Goal: Task Accomplishment & Management: Use online tool/utility

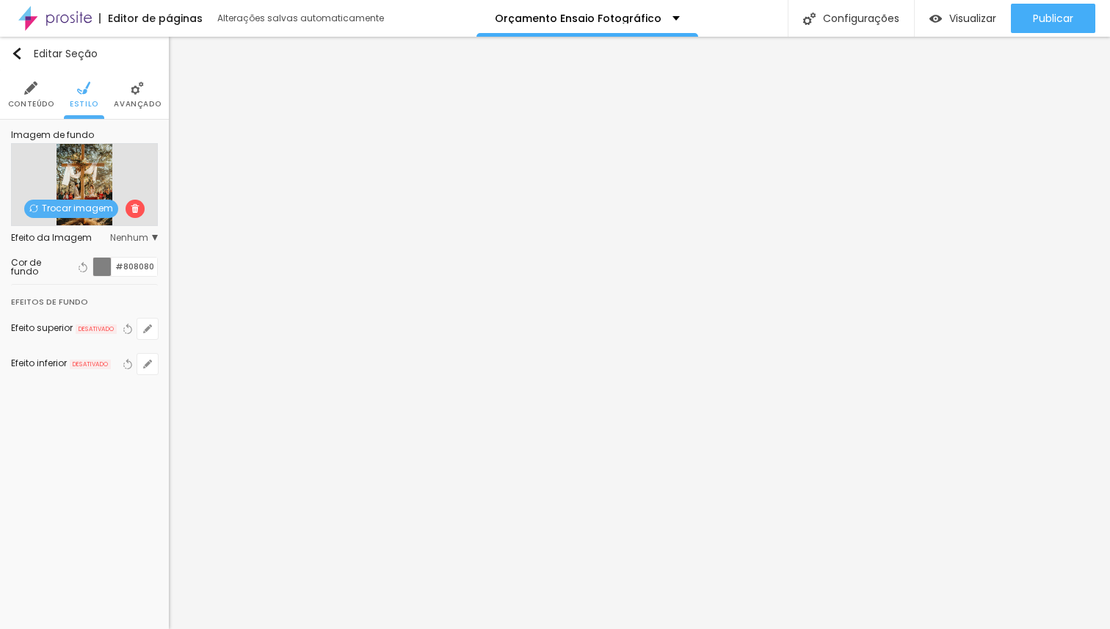
click at [70, 200] on span "Trocar imagem" at bounding box center [71, 209] width 94 height 18
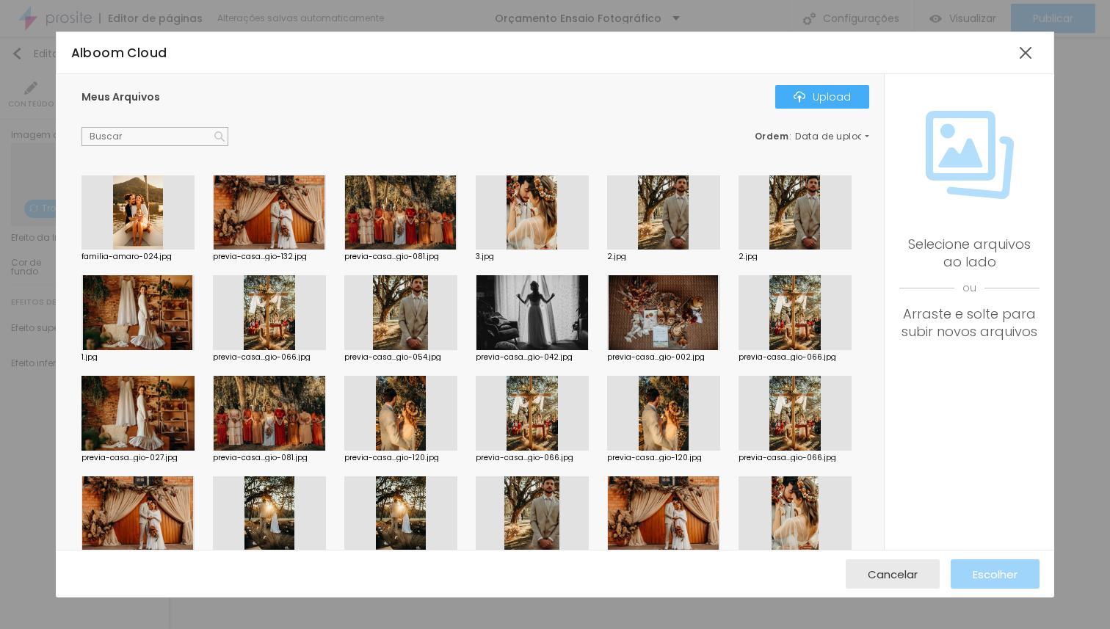
click at [383, 219] on div at bounding box center [400, 212] width 113 height 75
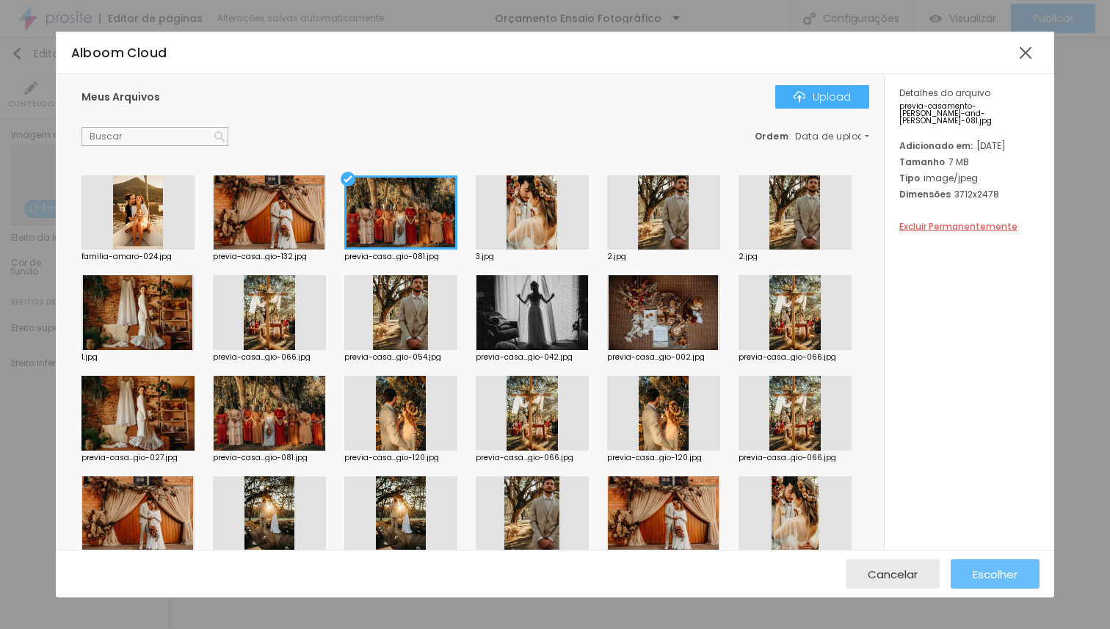
click at [997, 571] on span "Escolher" at bounding box center [994, 574] width 45 height 12
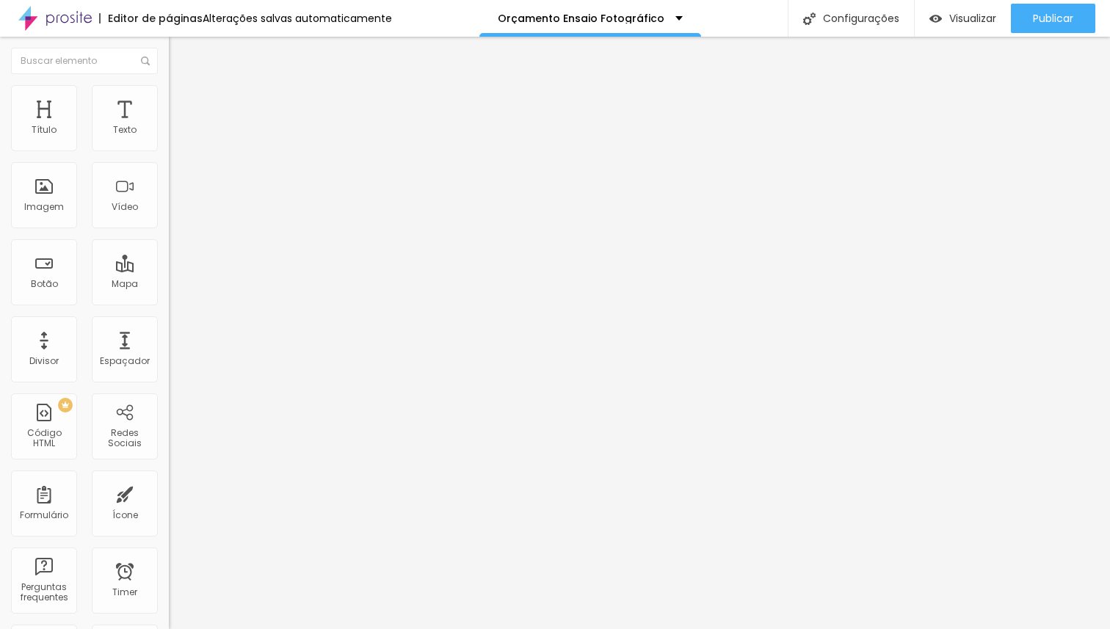
type input "15"
type input "16"
type input "18"
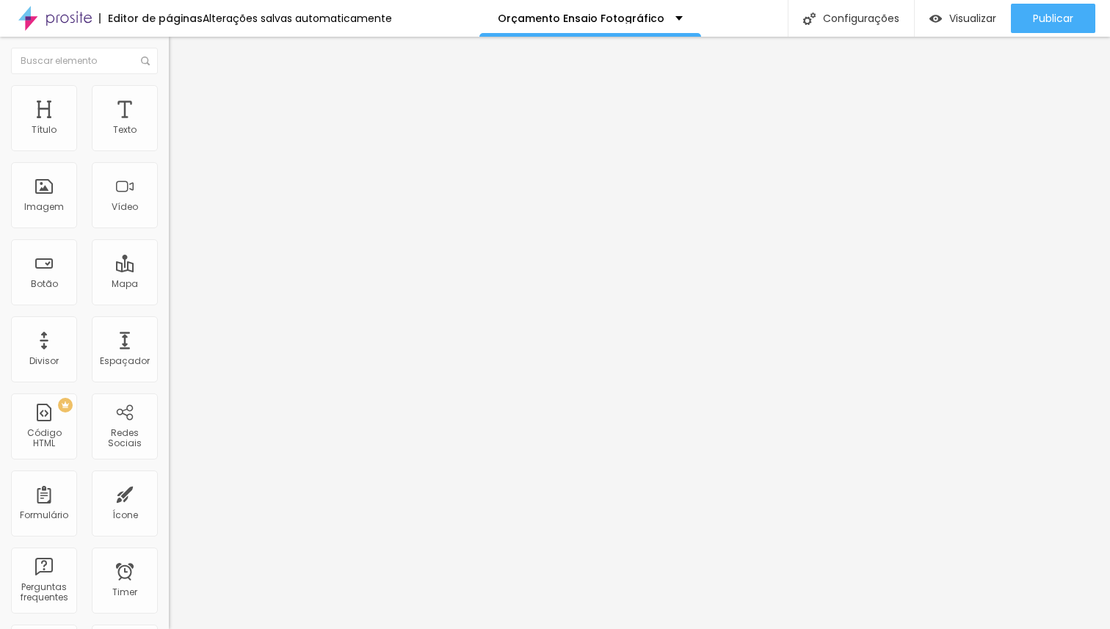
type input "18"
type input "19"
type input "23"
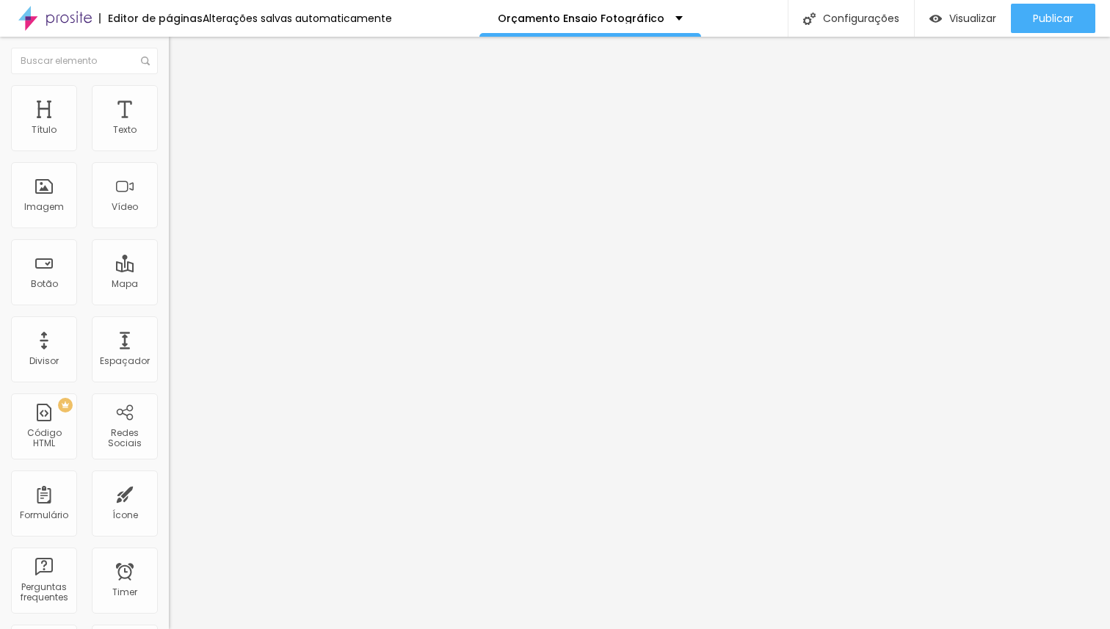
type input "29"
type input "31"
type input "32"
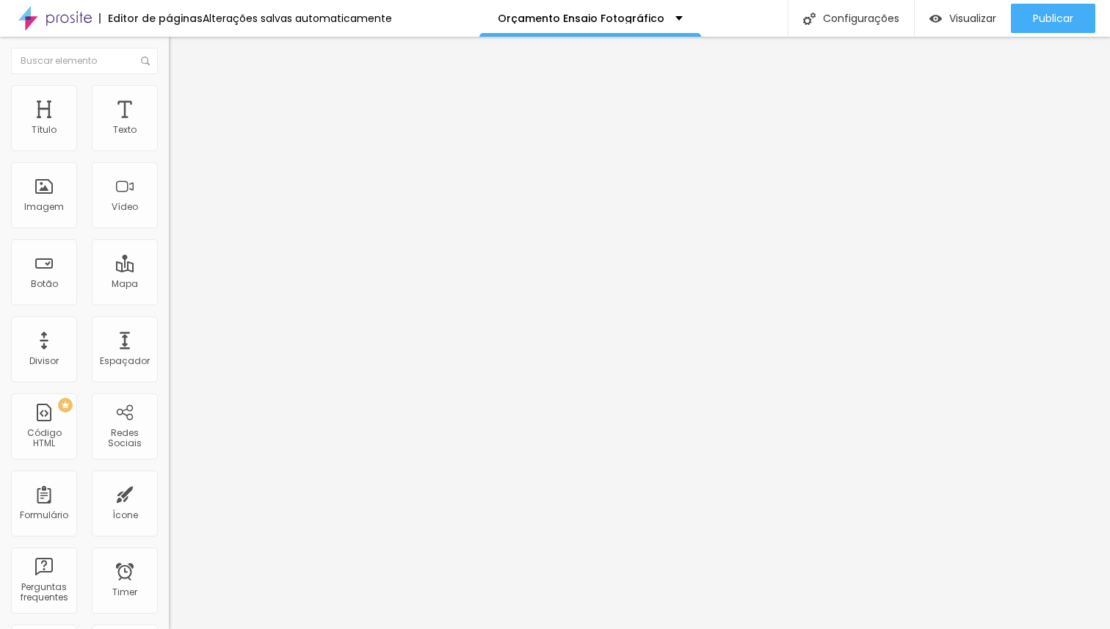
type input "32"
type input "33"
type input "34"
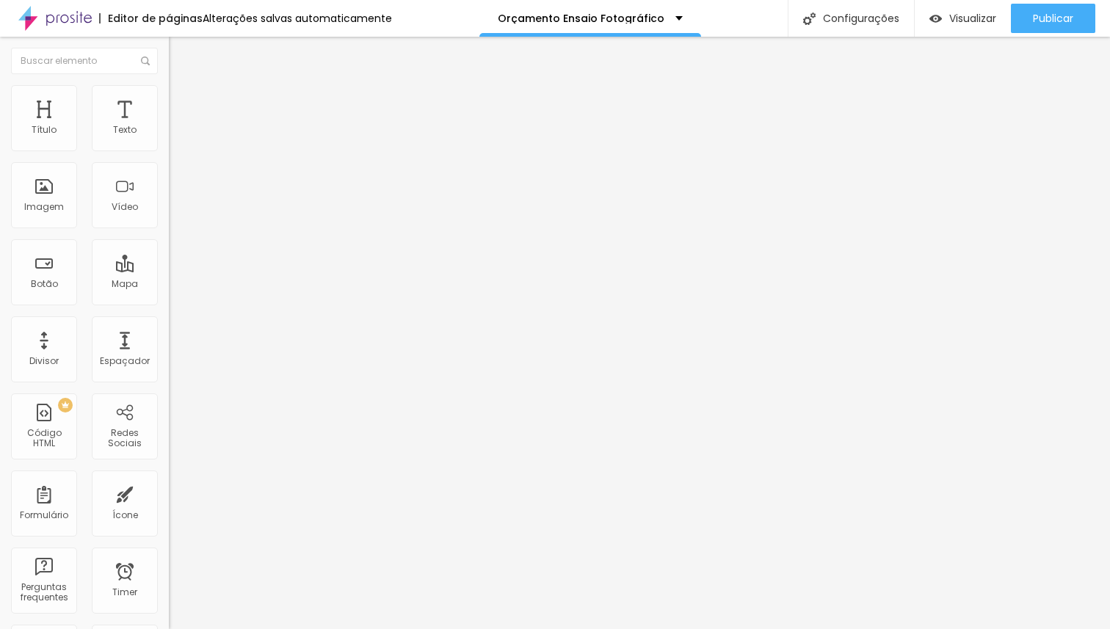
type input "35"
type input "36"
type input "37"
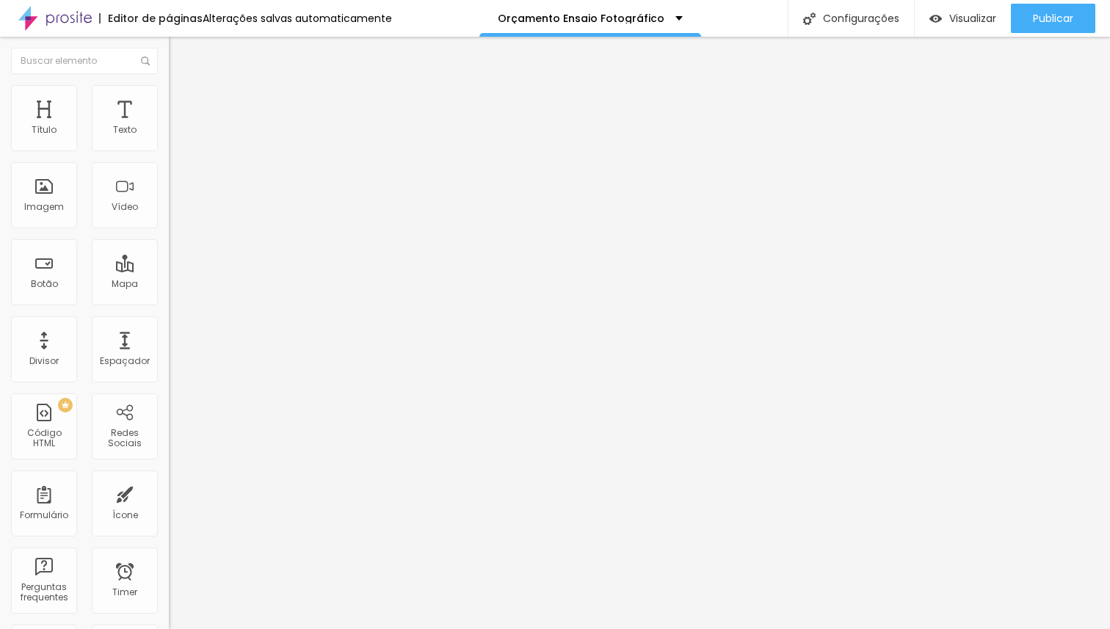
type input "37"
type input "38"
type input "39"
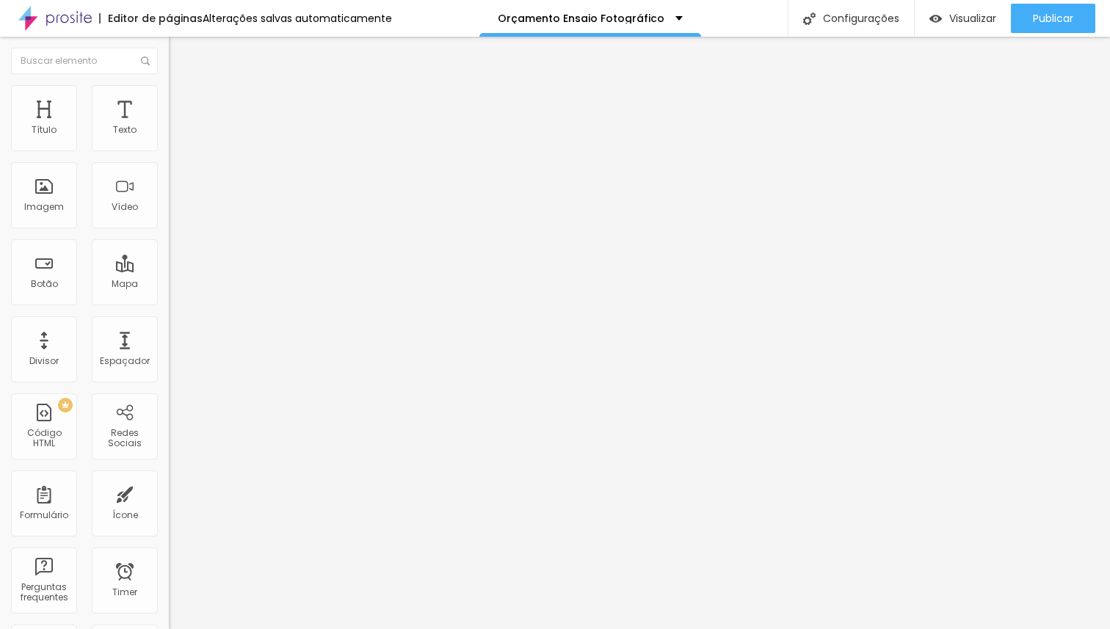
type input "40"
type input "43"
type input "55"
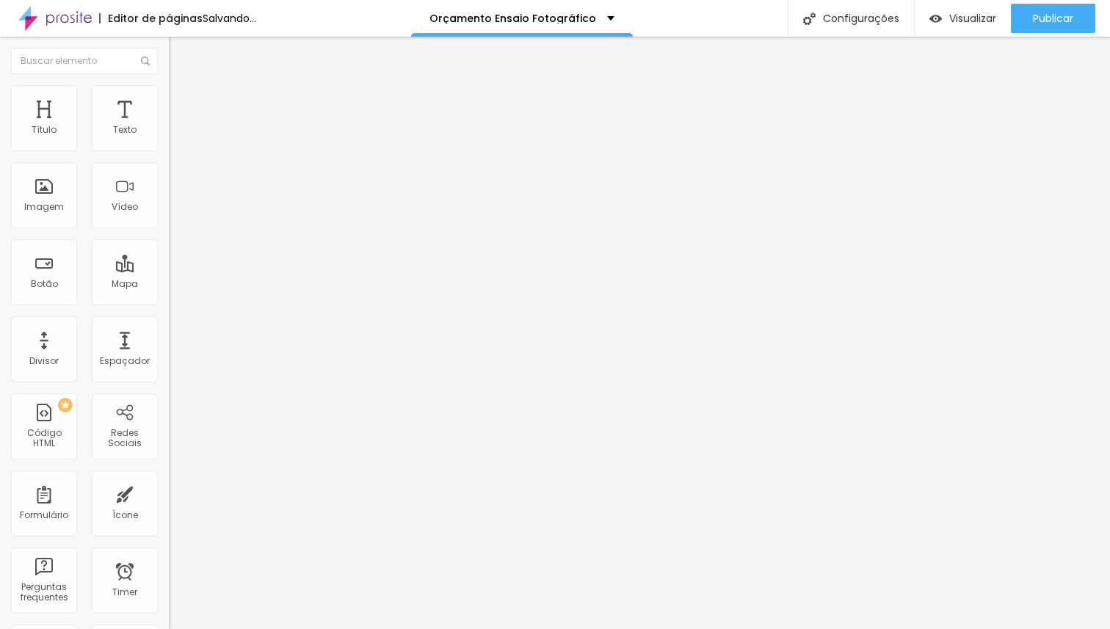
type input "55"
type input "56"
type input "55"
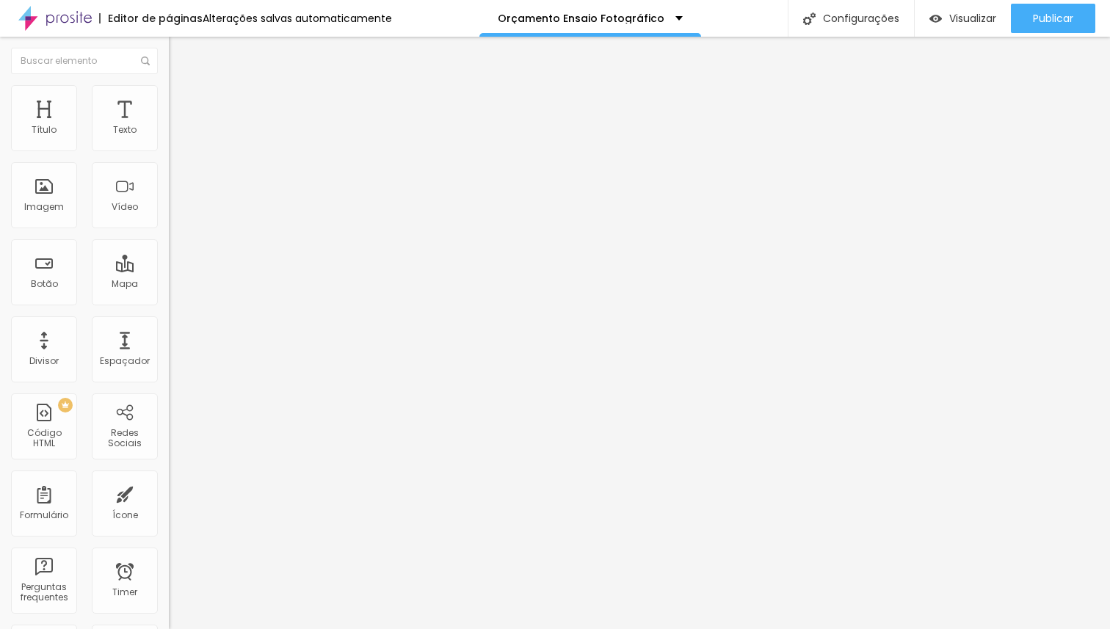
type input "54"
type input "53"
type input "52"
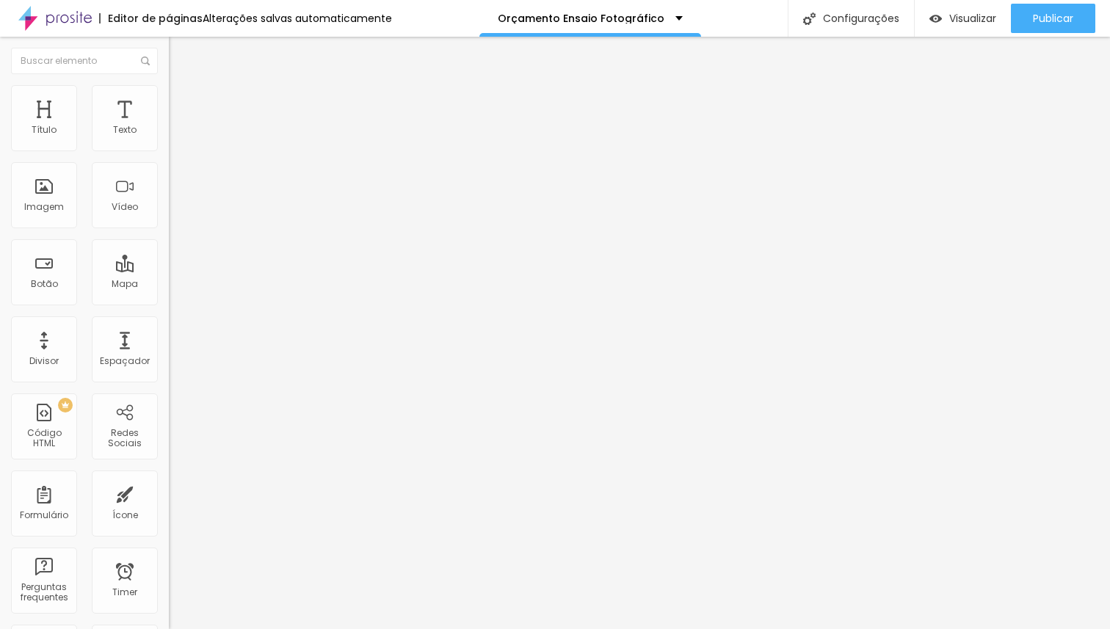
type input "52"
type input "51"
type input "50"
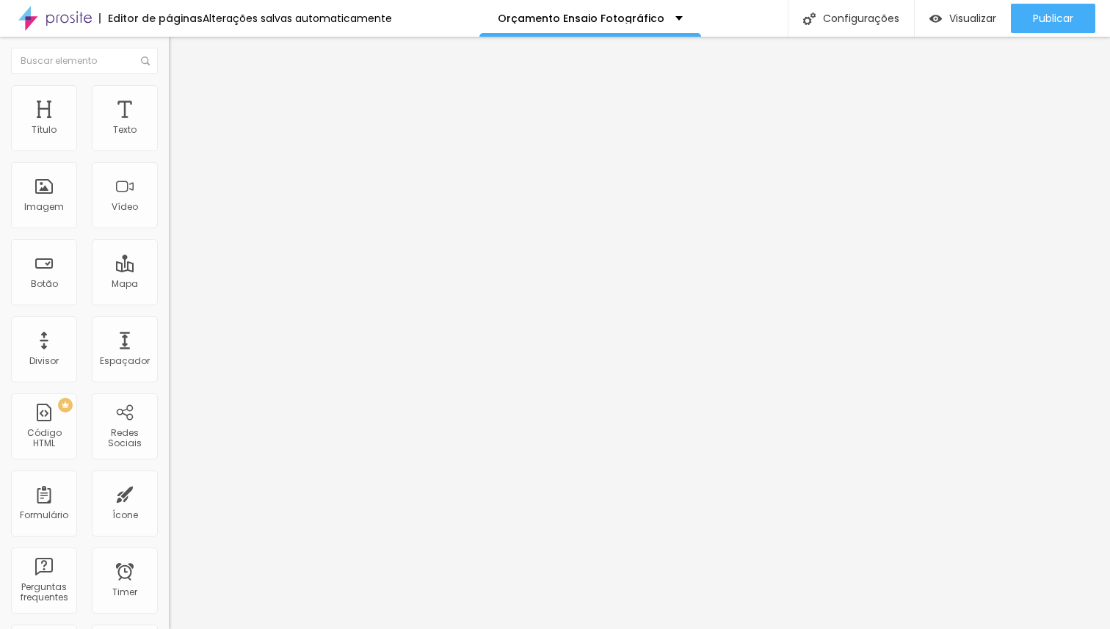
type input "49"
type input "48"
type input "47"
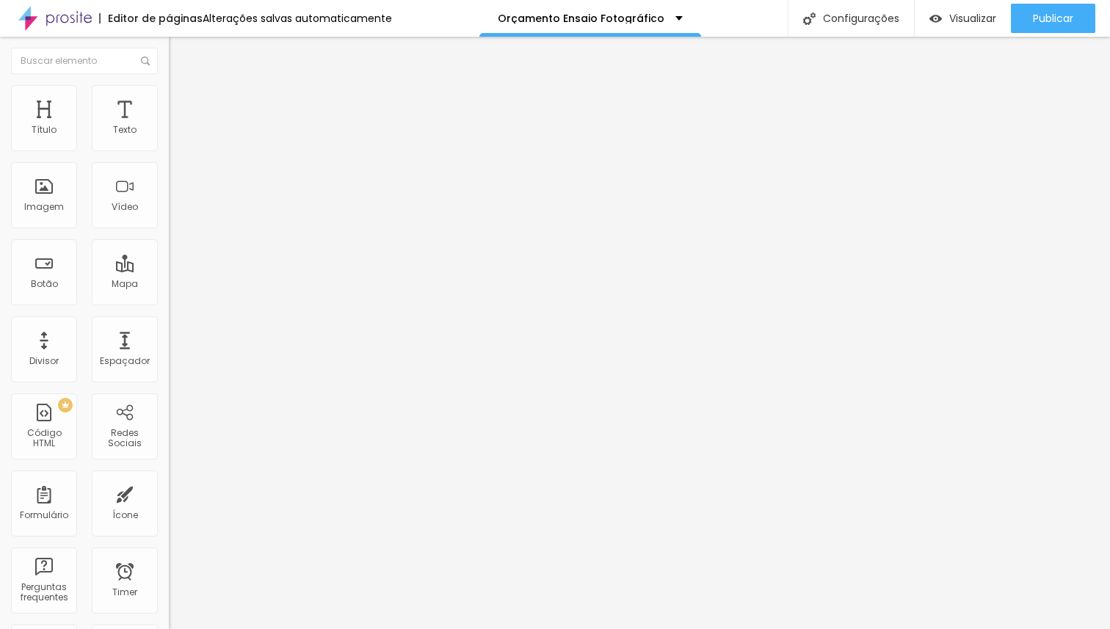
type input "47"
type input "46"
type input "45"
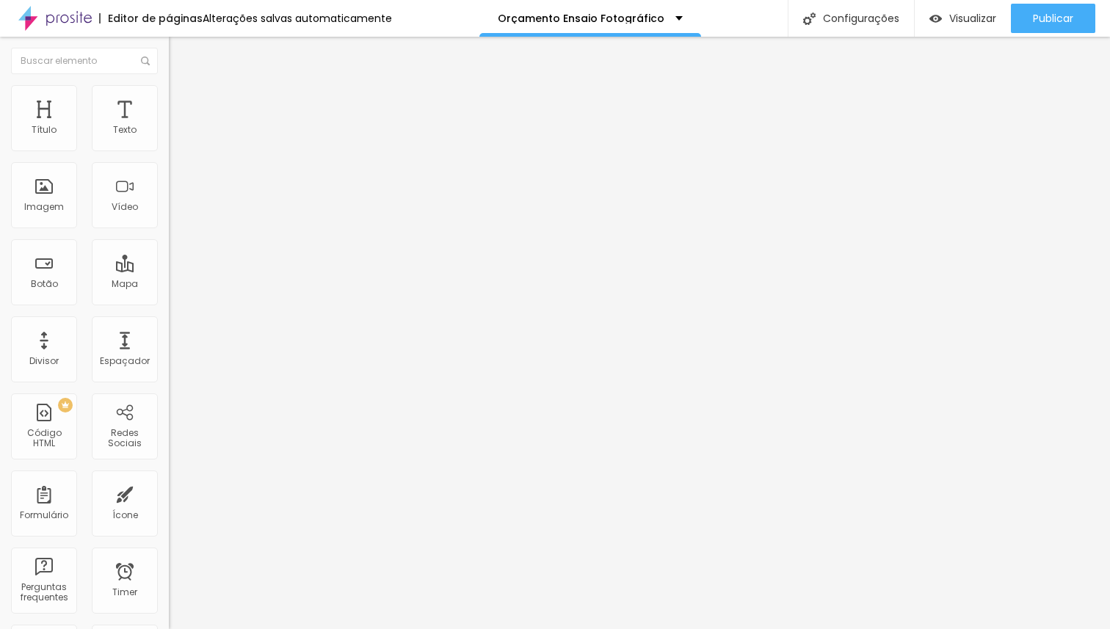
type input "44"
type input "43"
type input "42"
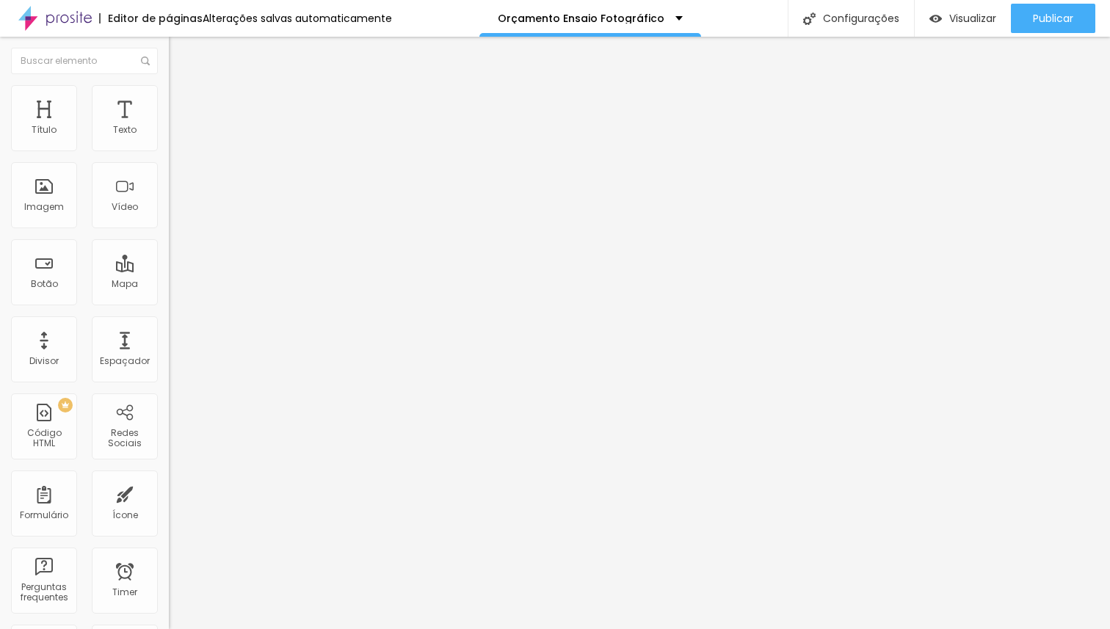
type input "42"
type input "41"
type input "40"
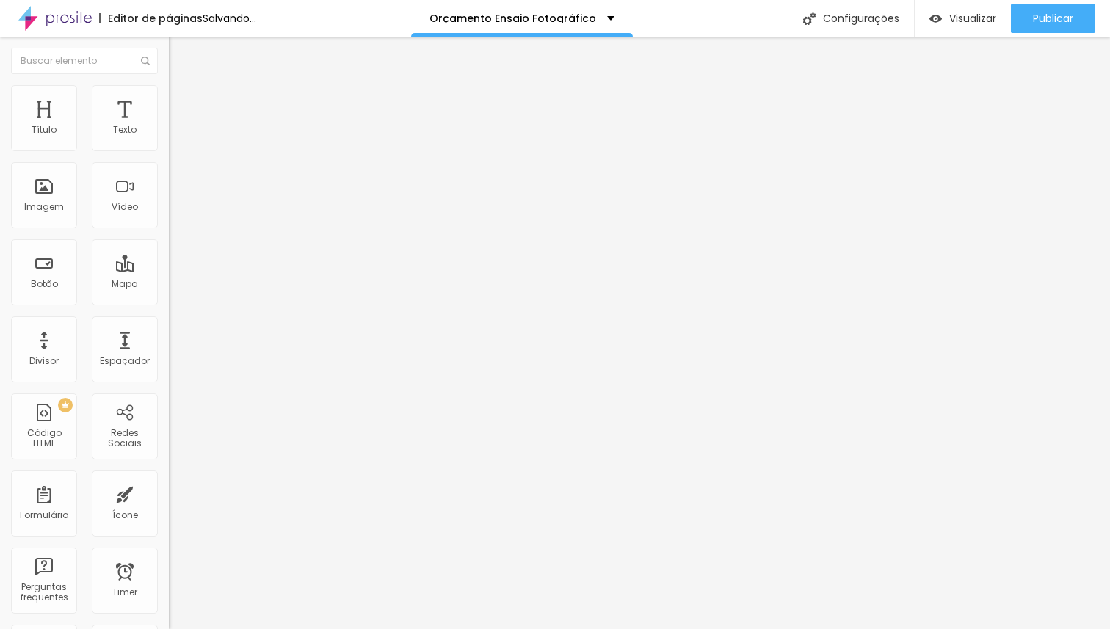
drag, startPoint x: 34, startPoint y: 307, endPoint x: 62, endPoint y: 309, distance: 27.2
type input "40"
click at [169, 346] on input "range" at bounding box center [216, 352] width 95 height 12
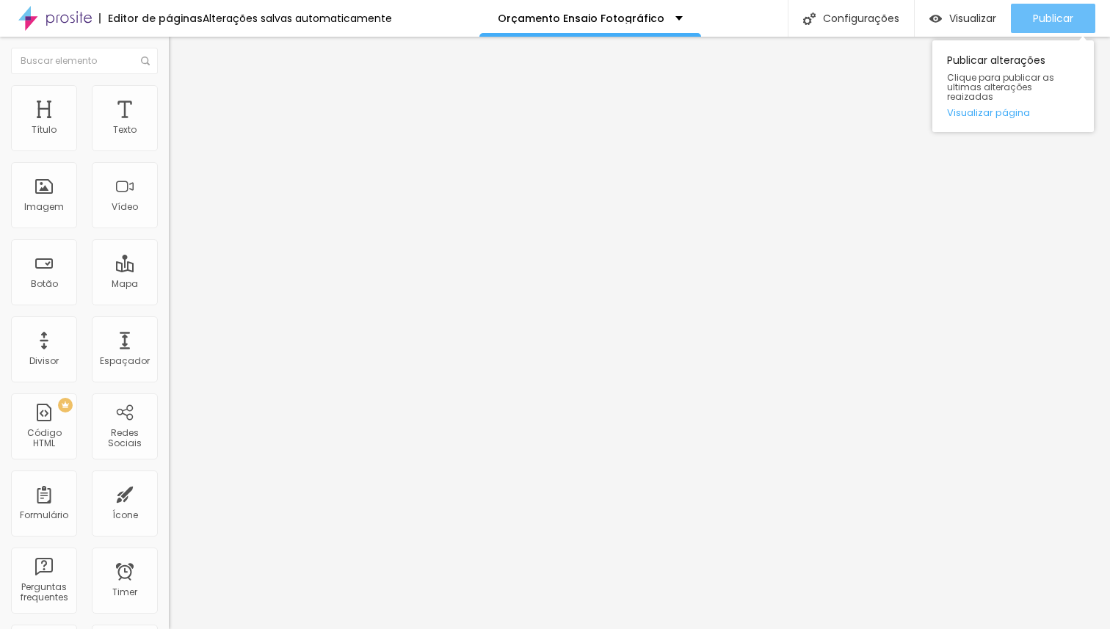
click at [1063, 20] on span "Publicar" at bounding box center [1052, 18] width 40 height 12
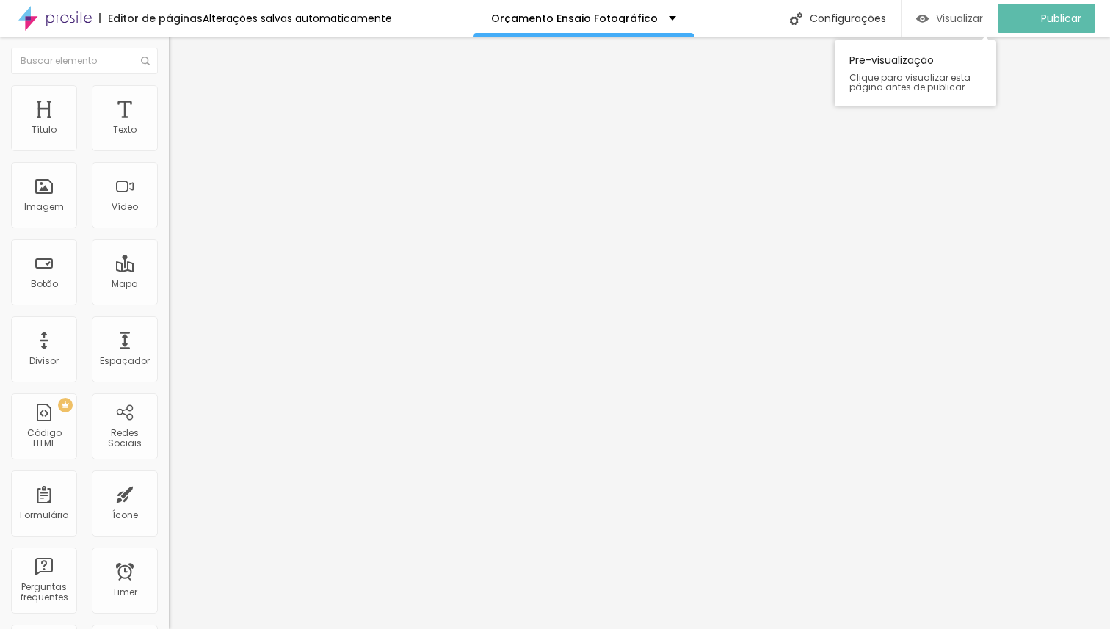
click at [978, 21] on span "Visualizar" at bounding box center [959, 18] width 47 height 12
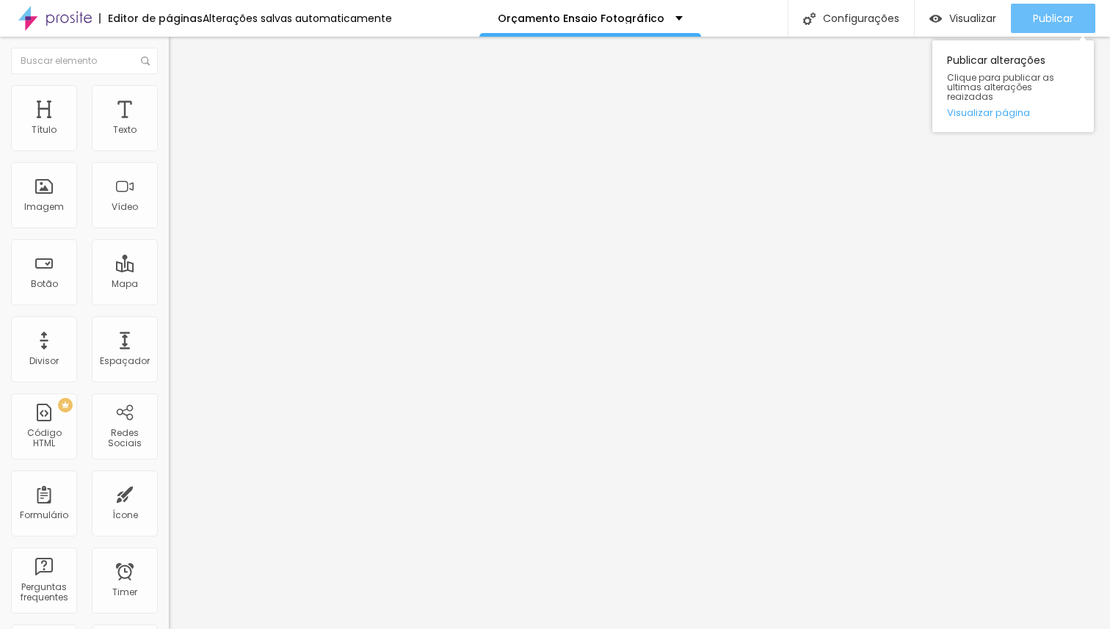
click at [1046, 15] on span "Publicar" at bounding box center [1052, 18] width 40 height 12
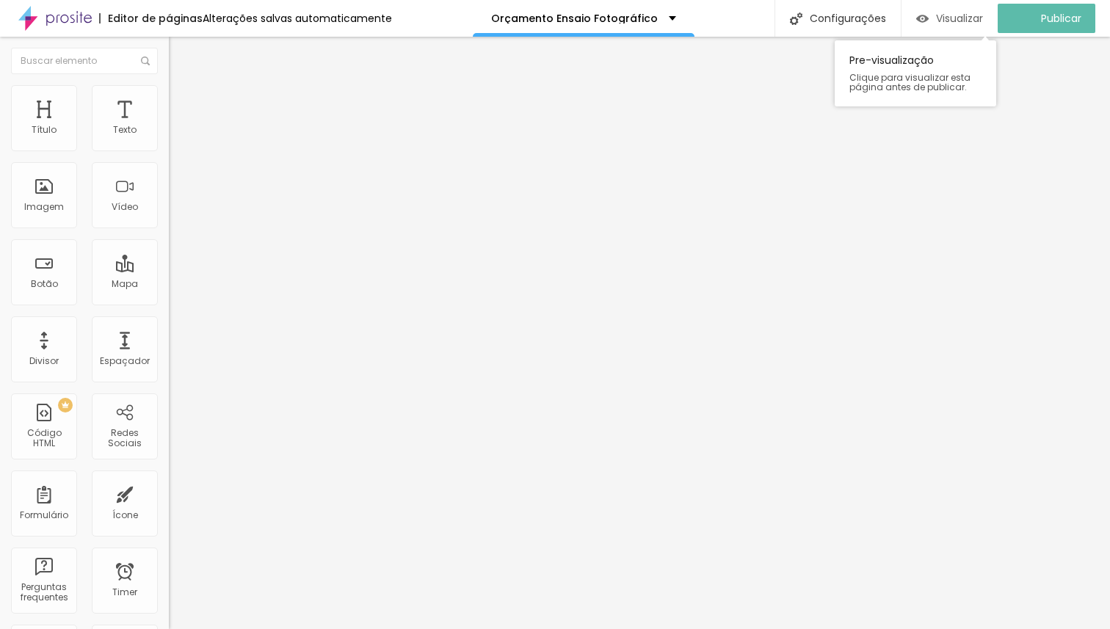
click at [960, 18] on span "Visualizar" at bounding box center [959, 18] width 47 height 12
click at [169, 96] on li "Estilo" at bounding box center [253, 92] width 169 height 15
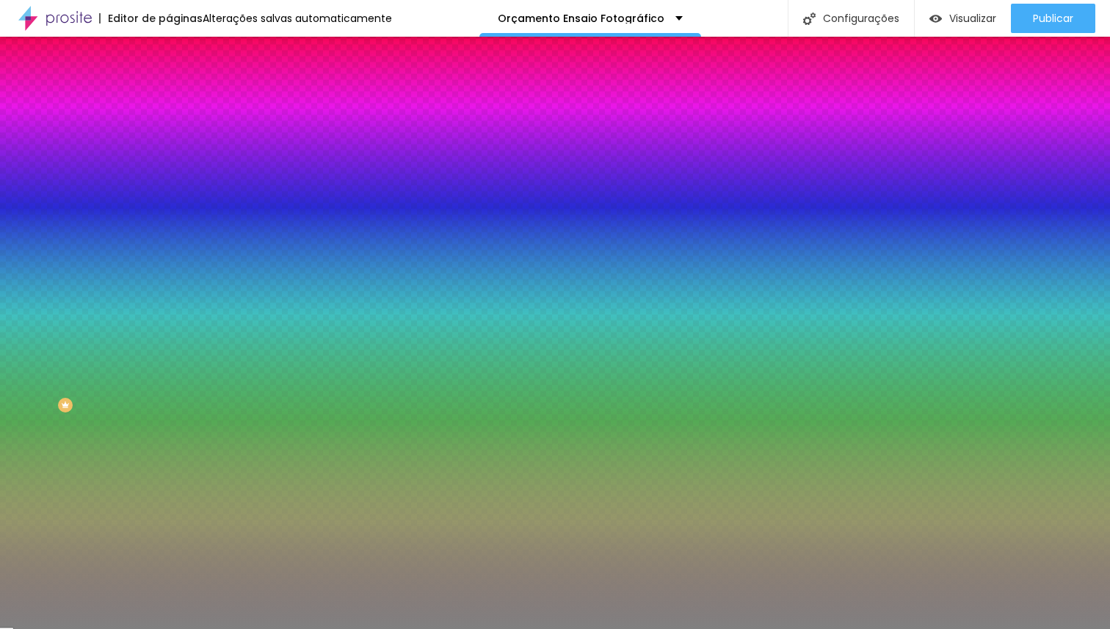
click at [169, 134] on div "Trocar imagem" at bounding box center [253, 128] width 169 height 10
click at [249, 132] on img at bounding box center [253, 127] width 9 height 9
click at [169, 200] on div at bounding box center [253, 200] width 169 height 0
click at [169, 200] on button "Voltar ao padrão" at bounding box center [219, 191] width 100 height 17
click at [169, 135] on span "Adicionar imagem" at bounding box center [216, 129] width 95 height 12
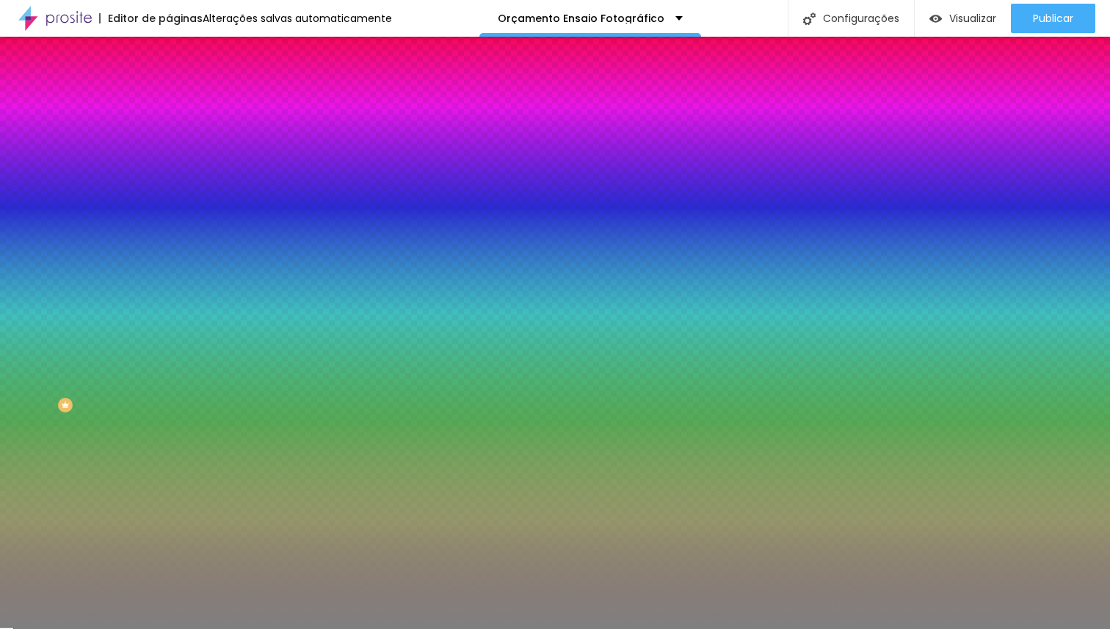
click at [249, 132] on img at bounding box center [253, 127] width 9 height 9
click at [169, 135] on span "Adicionar imagem" at bounding box center [216, 129] width 95 height 12
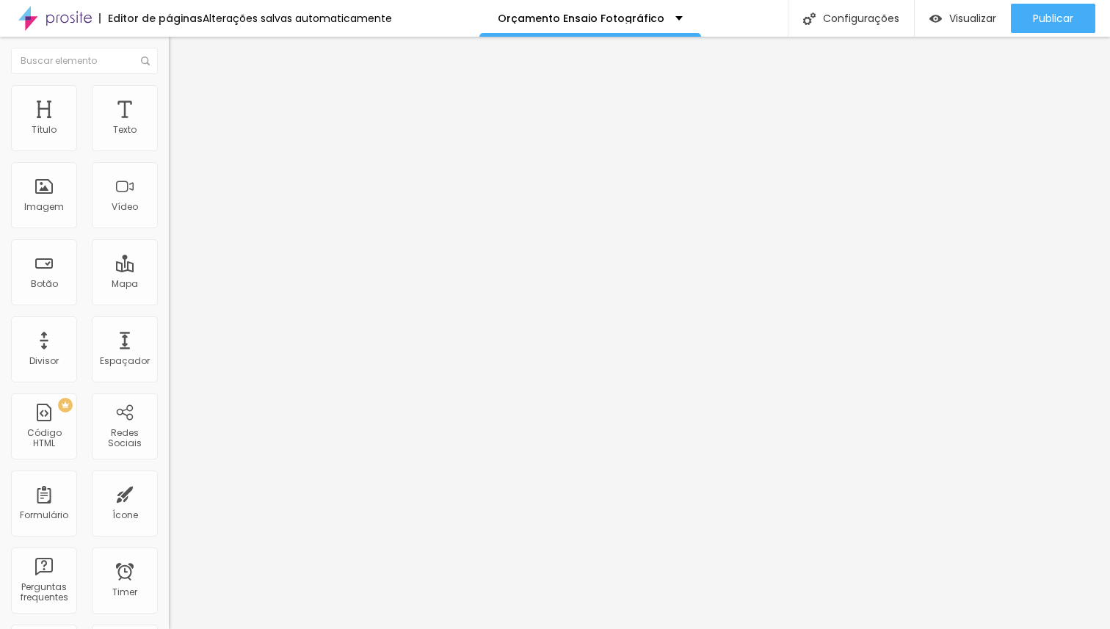
click at [169, 91] on li "Estilo" at bounding box center [253, 92] width 169 height 15
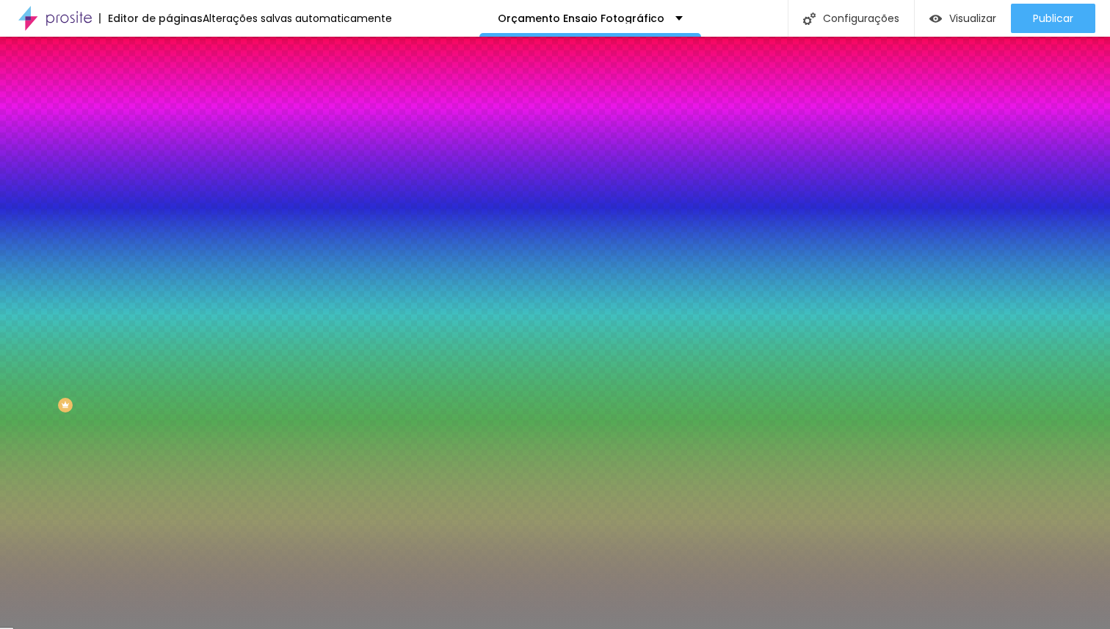
click at [169, 135] on span "Adicionar imagem" at bounding box center [216, 129] width 95 height 12
click at [178, 195] on icon "button" at bounding box center [181, 190] width 6 height 10
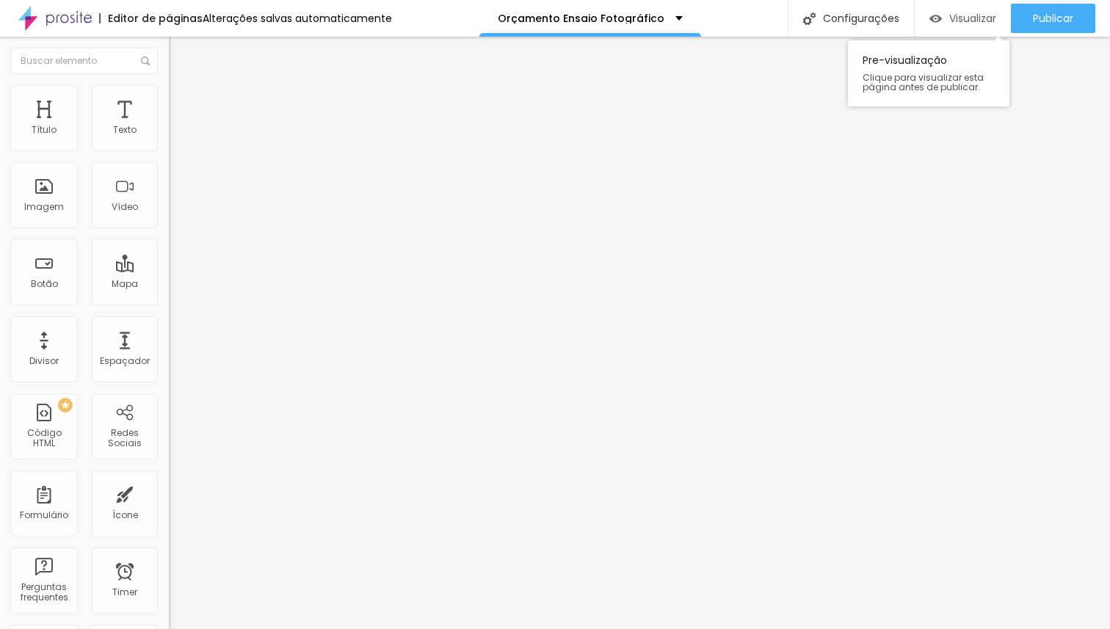
click at [973, 21] on span "Visualizar" at bounding box center [972, 18] width 47 height 12
type input "41"
type input "46"
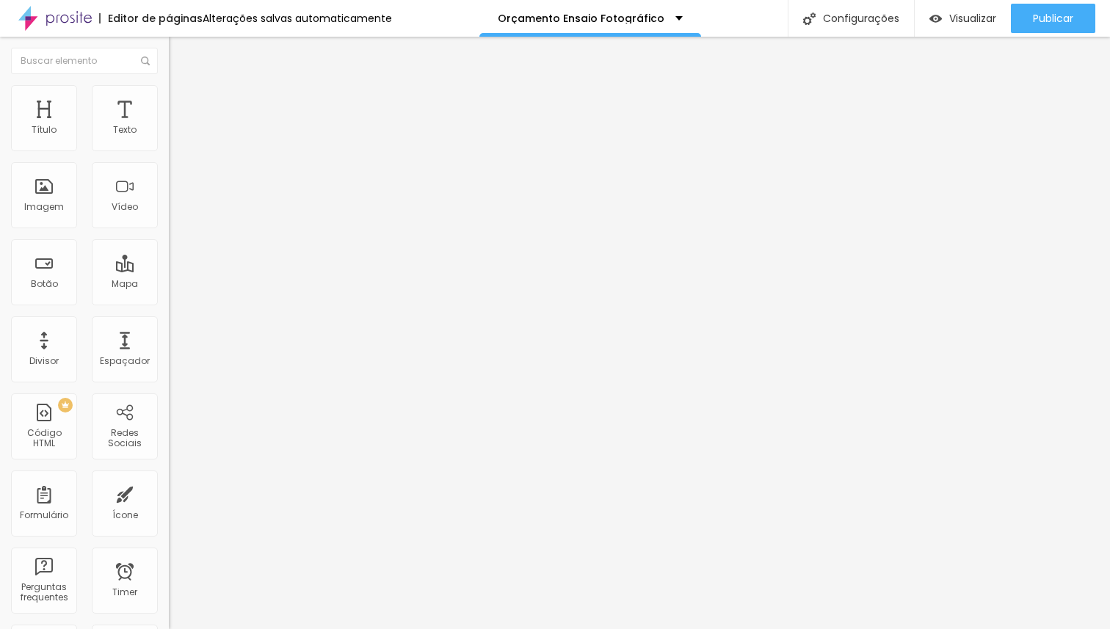
type input "50"
type input "52"
type input "53"
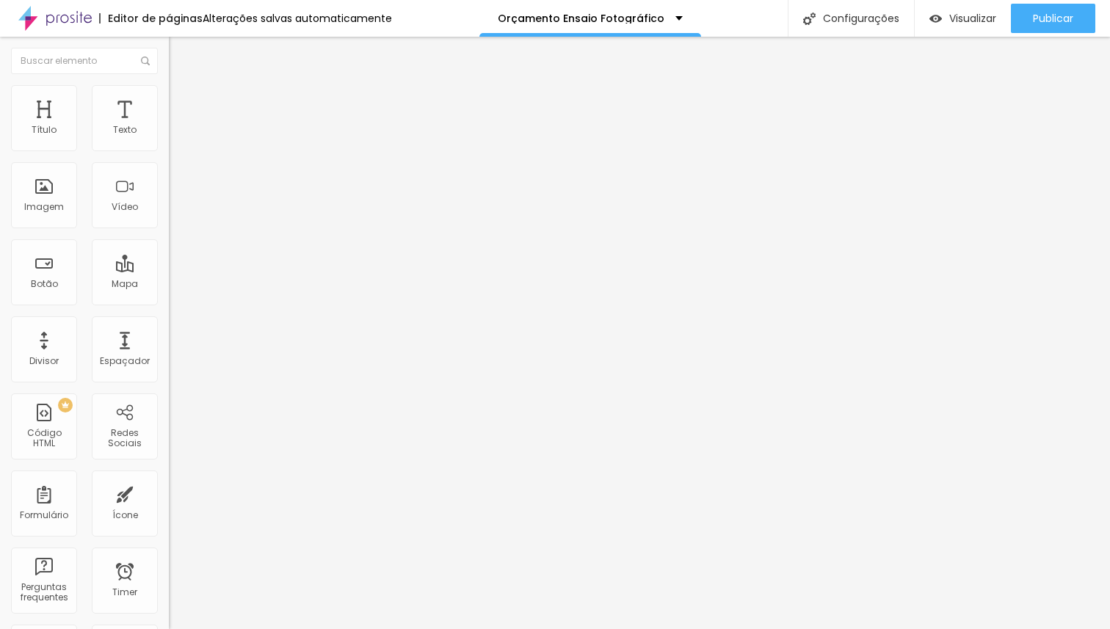
type input "53"
type input "54"
type input "55"
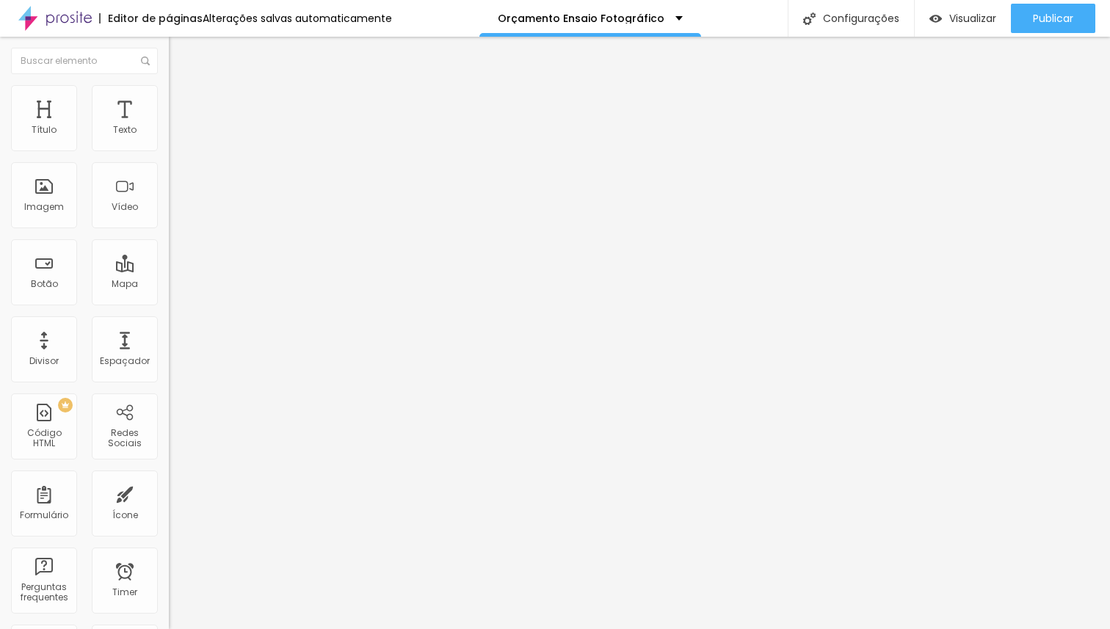
type input "56"
type input "57"
type input "58"
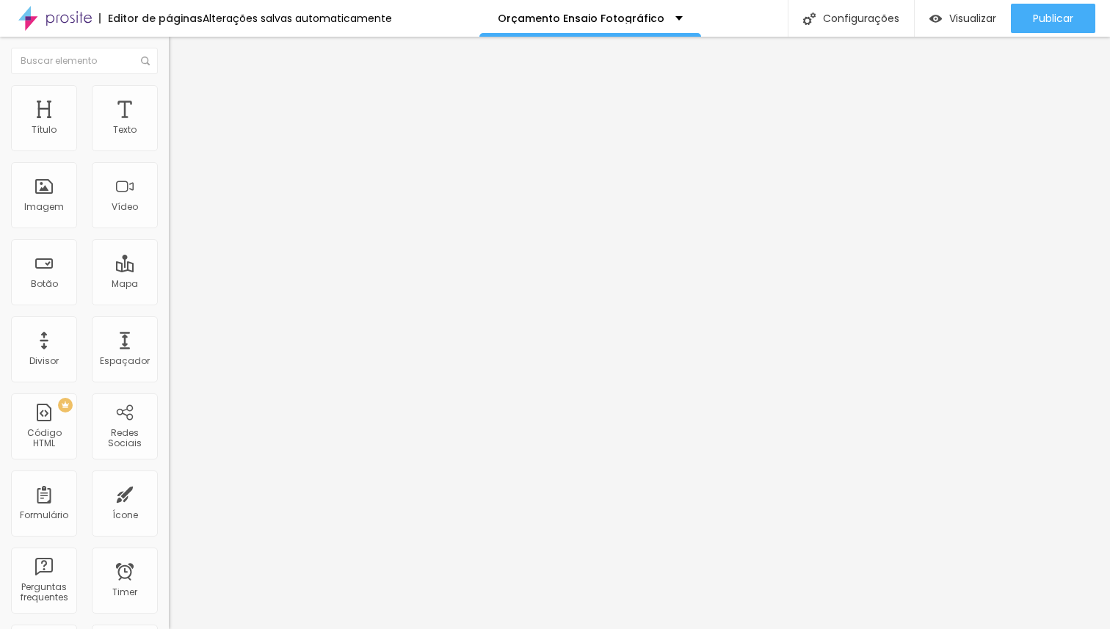
type input "58"
type input "59"
type input "60"
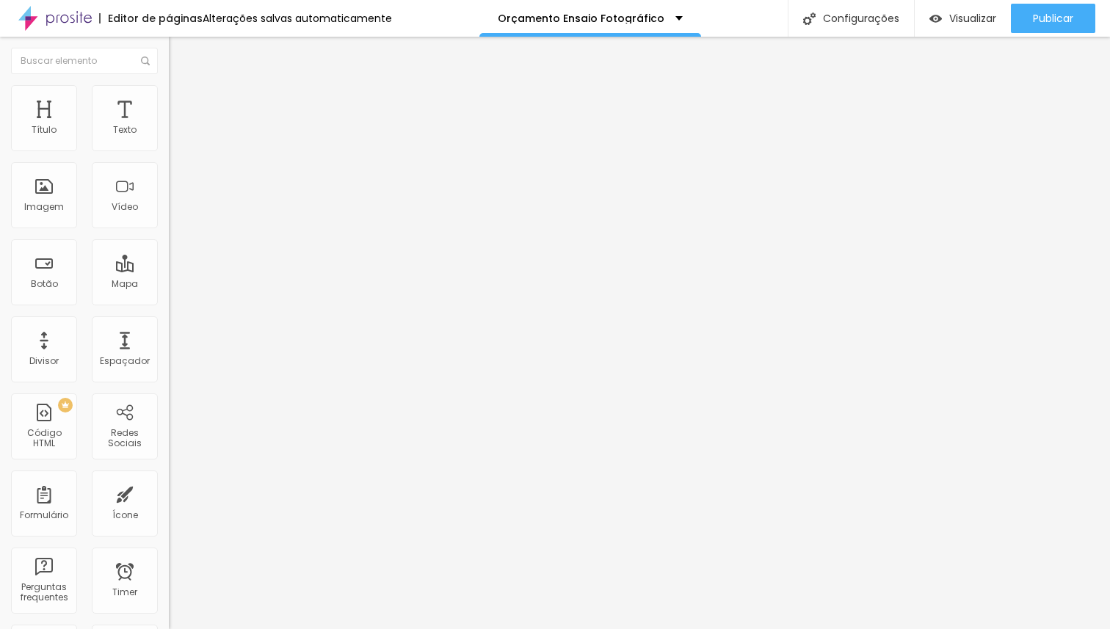
type input "61"
type input "62"
type input "63"
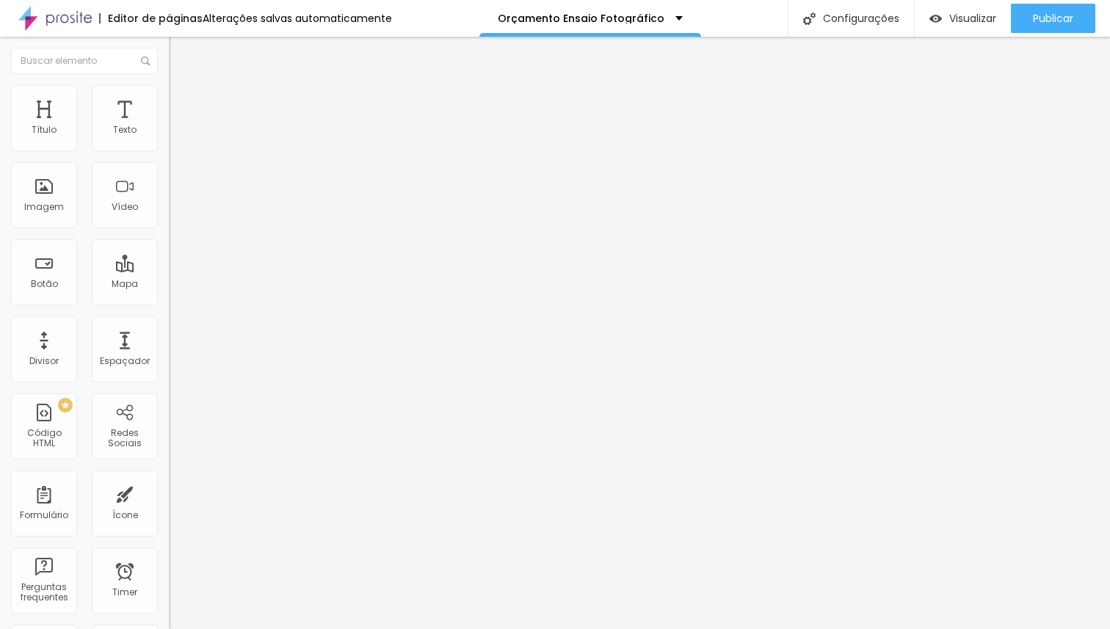
type input "63"
type input "62"
type input "61"
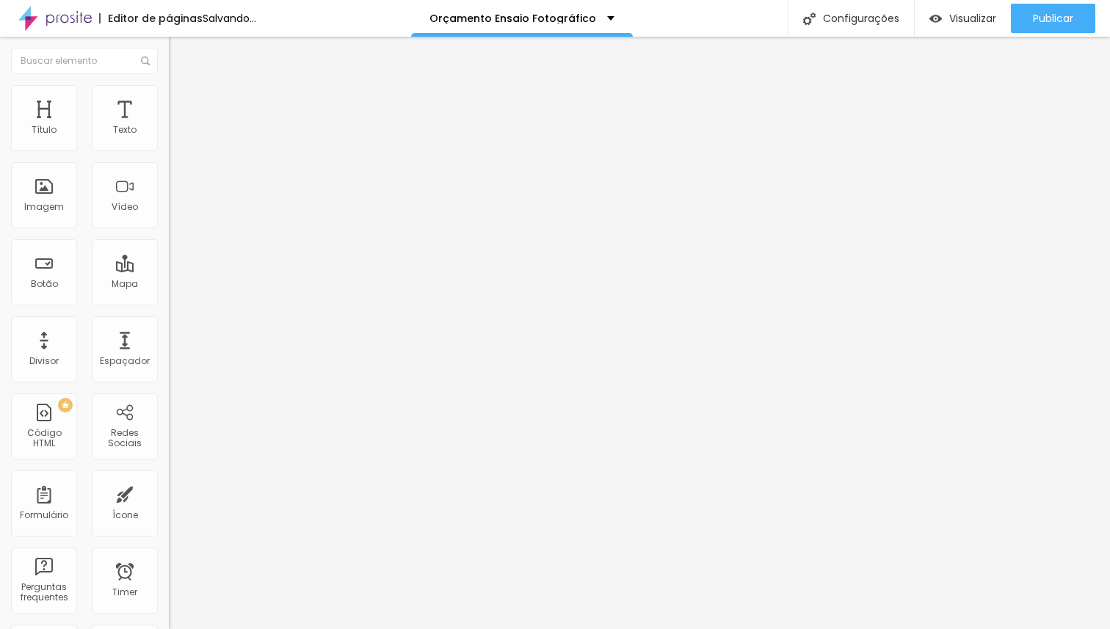
type input "62"
type input "61"
type input "62"
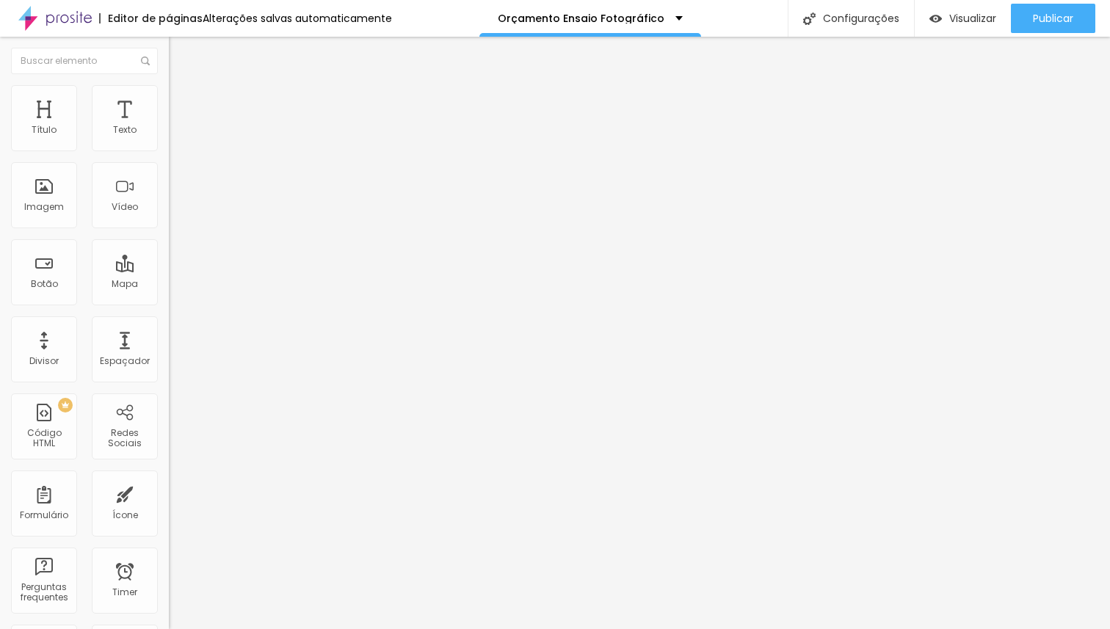
type input "62"
type input "61"
type input "60"
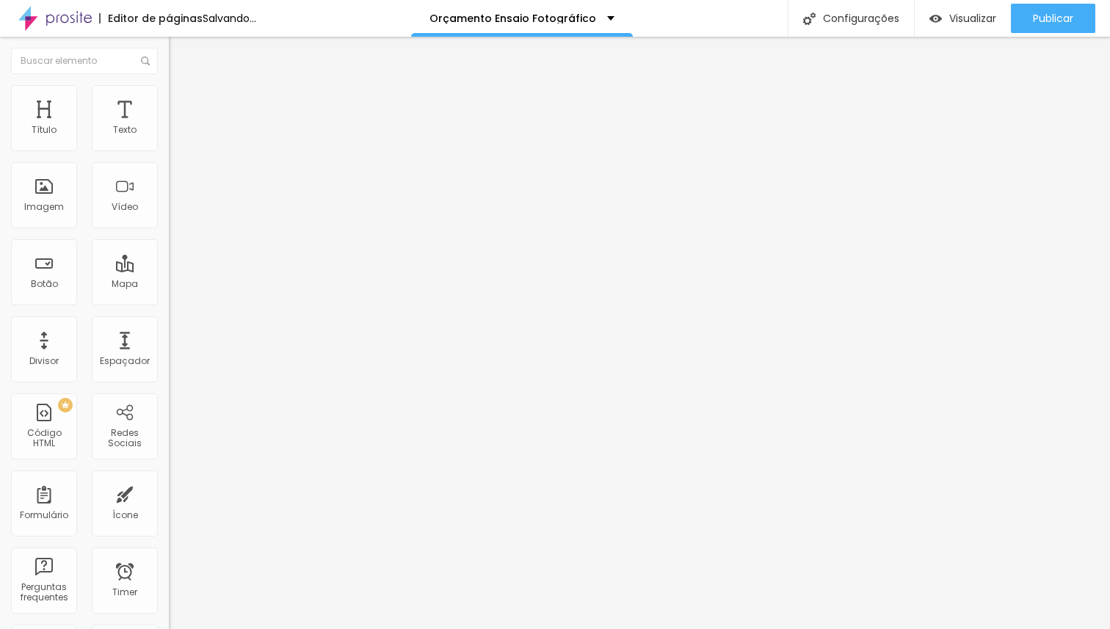
drag, startPoint x: 62, startPoint y: 307, endPoint x: 82, endPoint y: 305, distance: 20.8
type input "60"
click at [169, 346] on input "range" at bounding box center [216, 352] width 95 height 12
click at [169, 98] on li "Estilo" at bounding box center [253, 92] width 169 height 15
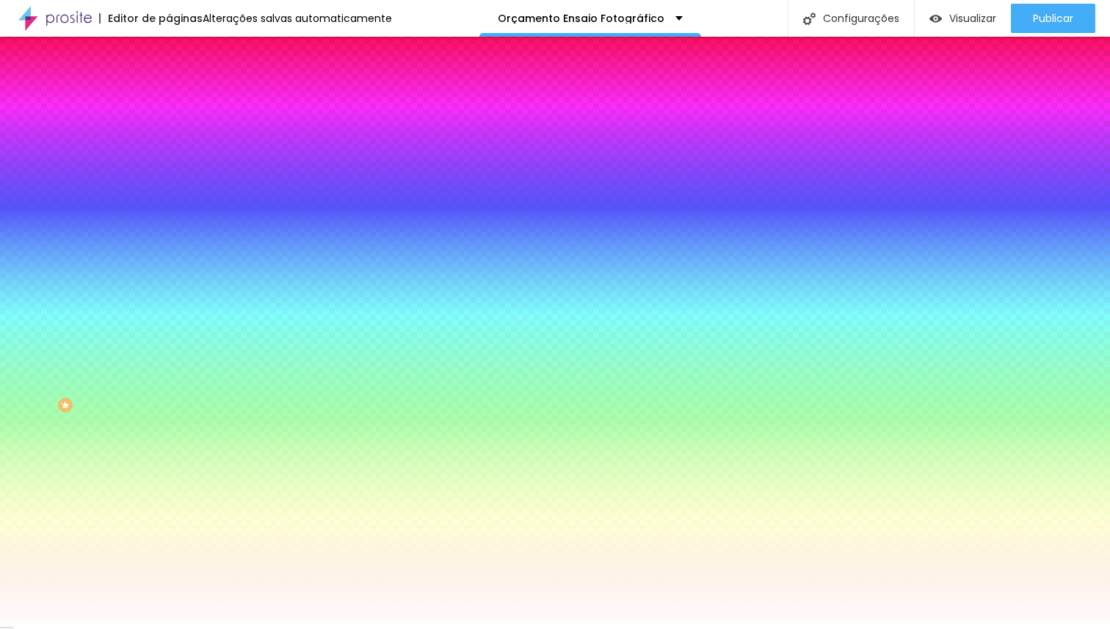
click at [169, 100] on li "Avançado" at bounding box center [253, 107] width 169 height 15
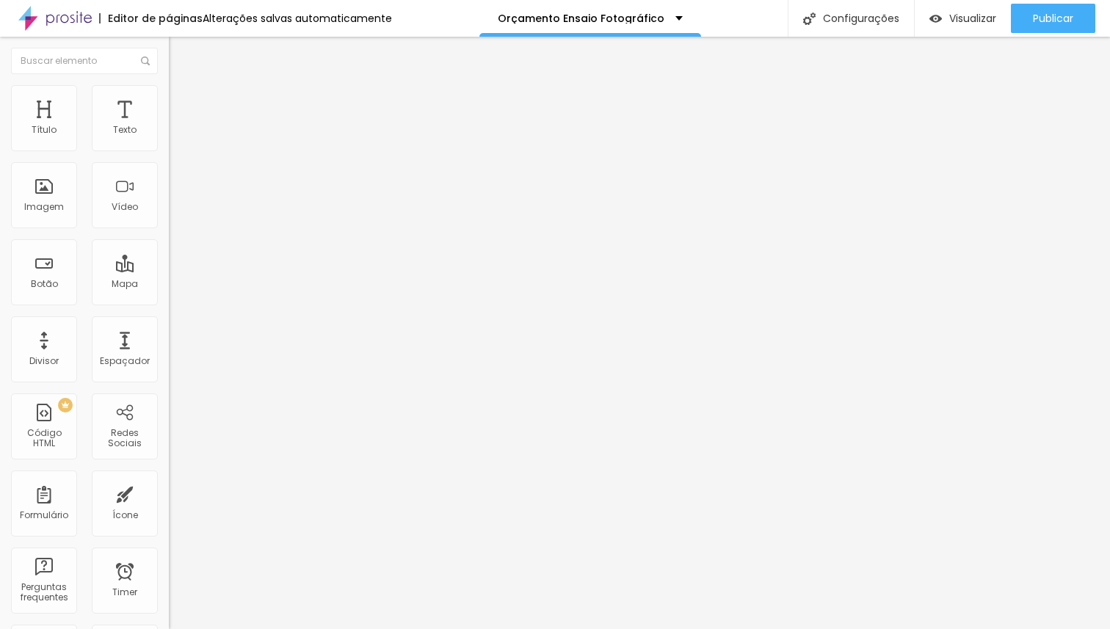
click at [182, 100] on span "Avançado" at bounding box center [206, 95] width 48 height 12
click at [182, 87] on span "Estilo" at bounding box center [193, 80] width 23 height 12
click at [169, 138] on input "[URL][DOMAIN_NAME]" at bounding box center [257, 130] width 176 height 15
drag, startPoint x: 16, startPoint y: 169, endPoint x: 149, endPoint y: 163, distance: 133.0
click at [169, 138] on input "[URL][DOMAIN_NAME]" at bounding box center [257, 130] width 176 height 15
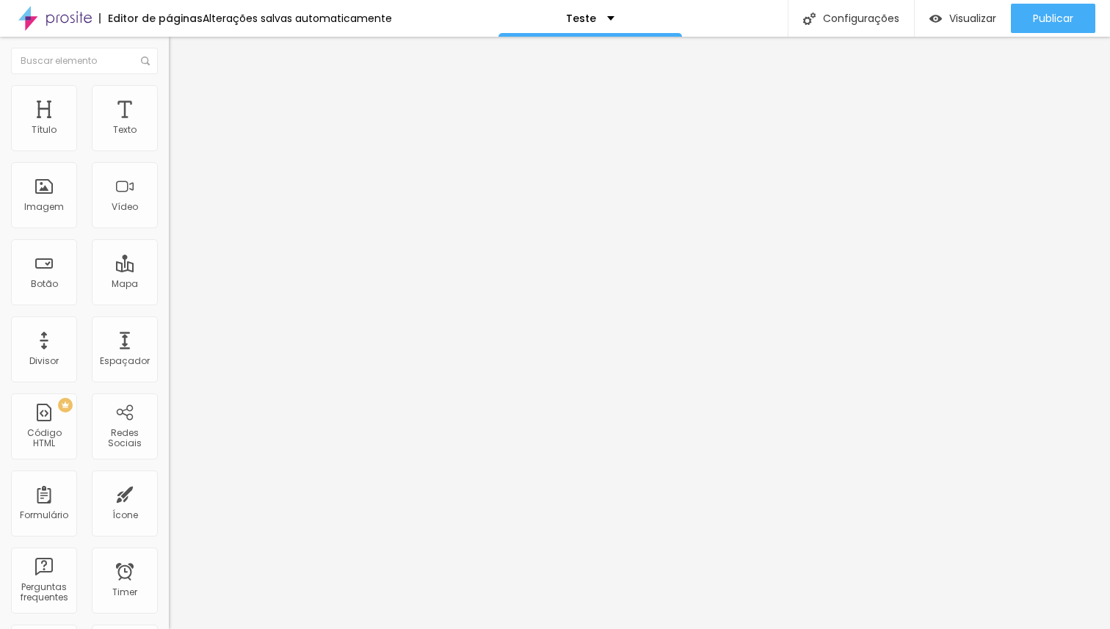
drag, startPoint x: 142, startPoint y: 166, endPoint x: 0, endPoint y: 168, distance: 141.6
click at [169, 168] on div "URL do vídeo Alinhamento Proporção 16:9 Wide Ultrawide 21:9 Wide 16:9 Standard …" at bounding box center [253, 199] width 169 height 170
click at [169, 138] on input "text" at bounding box center [257, 130] width 176 height 15
paste input "https://vimeo.com/233740960"
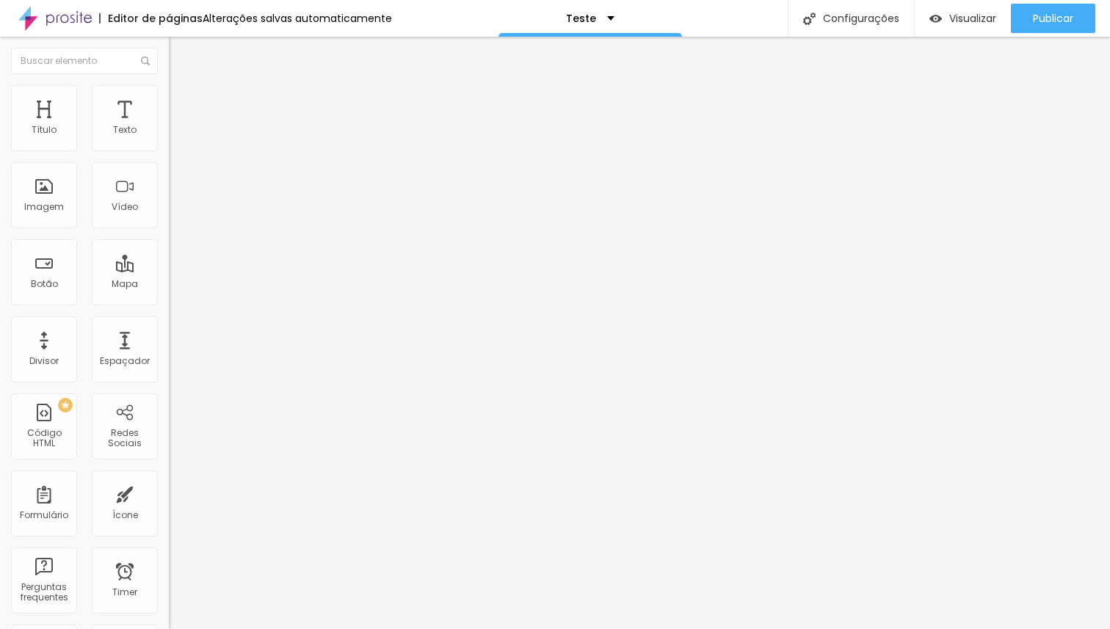
type input "https://vimeo.com/233740960"
click at [169, 199] on img at bounding box center [174, 194] width 10 height 10
click at [169, 189] on div at bounding box center [253, 183] width 169 height 12
click at [169, 276] on div at bounding box center [253, 276] width 169 height 0
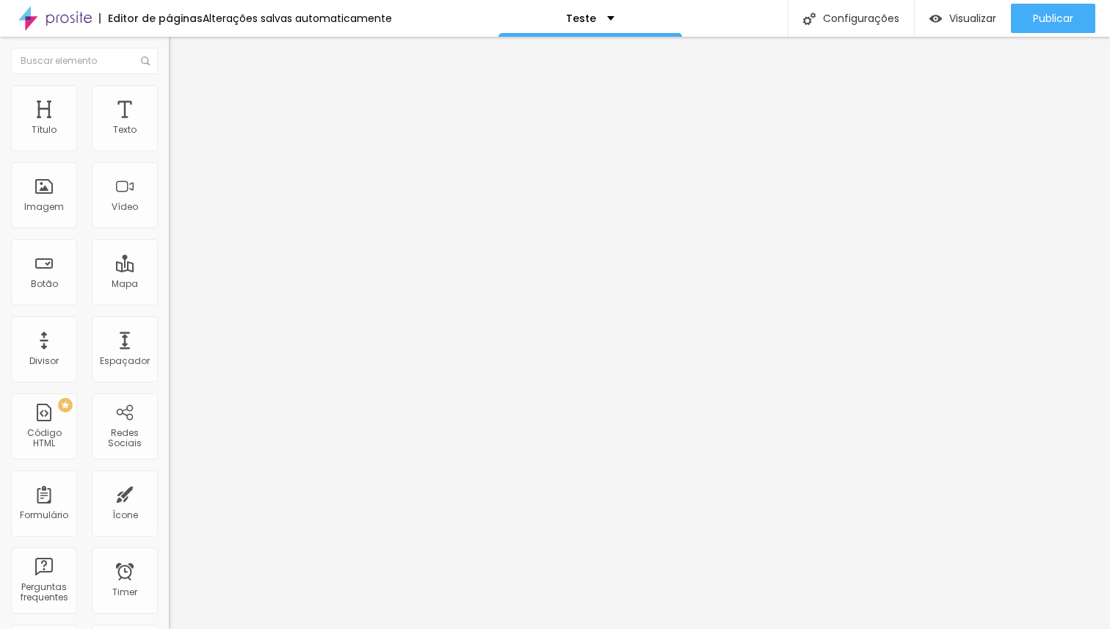
click at [169, 276] on div at bounding box center [253, 276] width 169 height 0
click at [169, 96] on li "Estilo" at bounding box center [253, 92] width 169 height 15
click at [169, 100] on li "Avançado" at bounding box center [253, 107] width 169 height 15
type input "34"
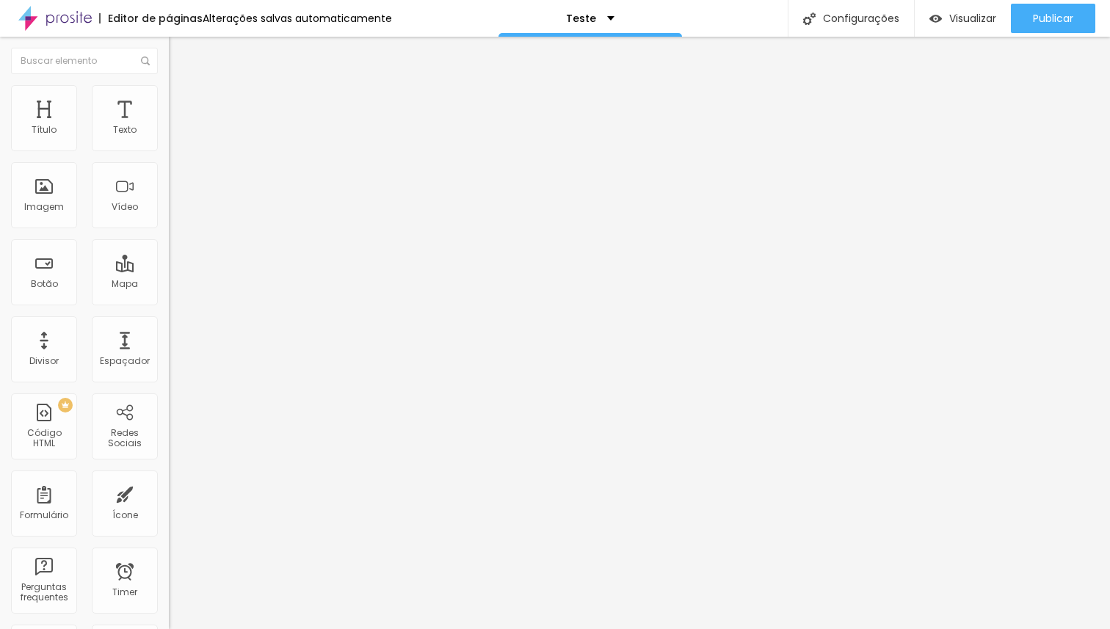
type input "33"
type input "31"
type input "29"
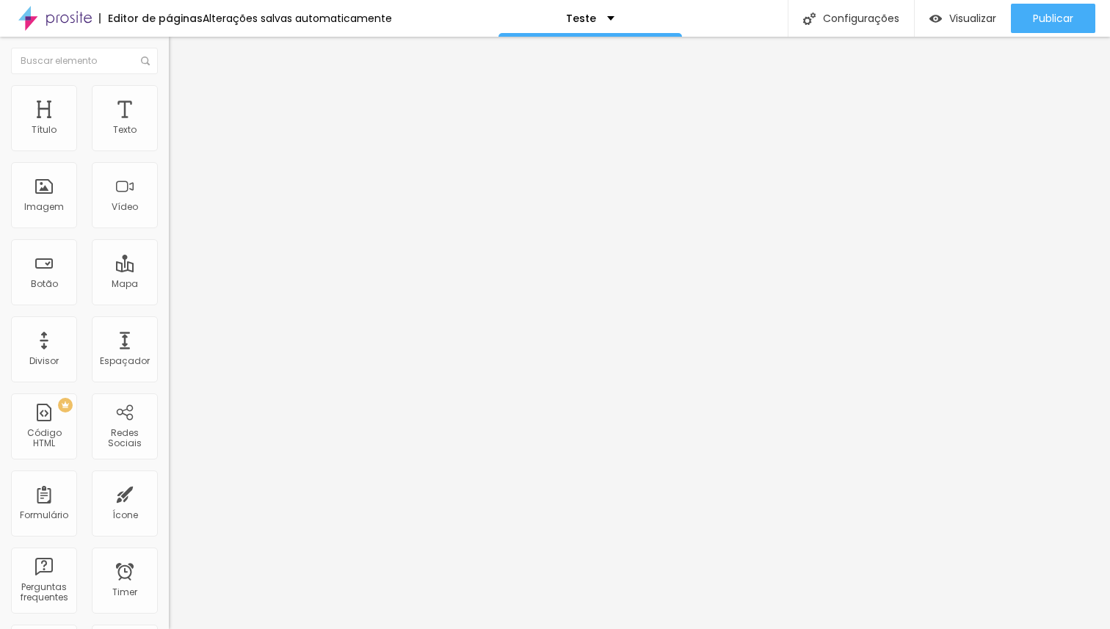
type input "29"
type input "28"
type input "27"
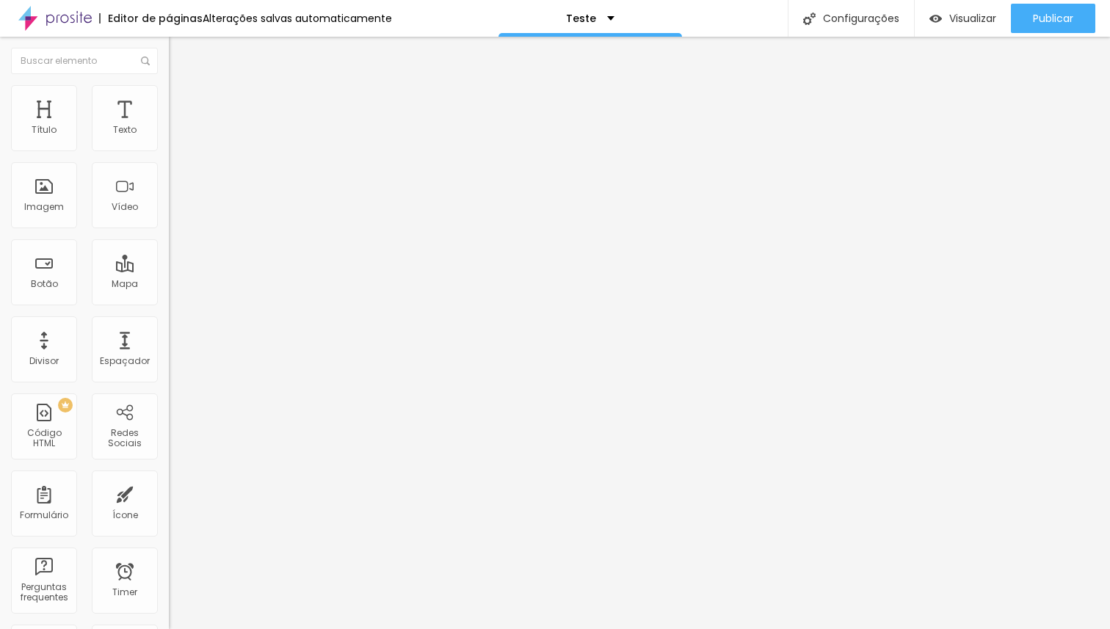
type input "26"
type input "27"
type input "28"
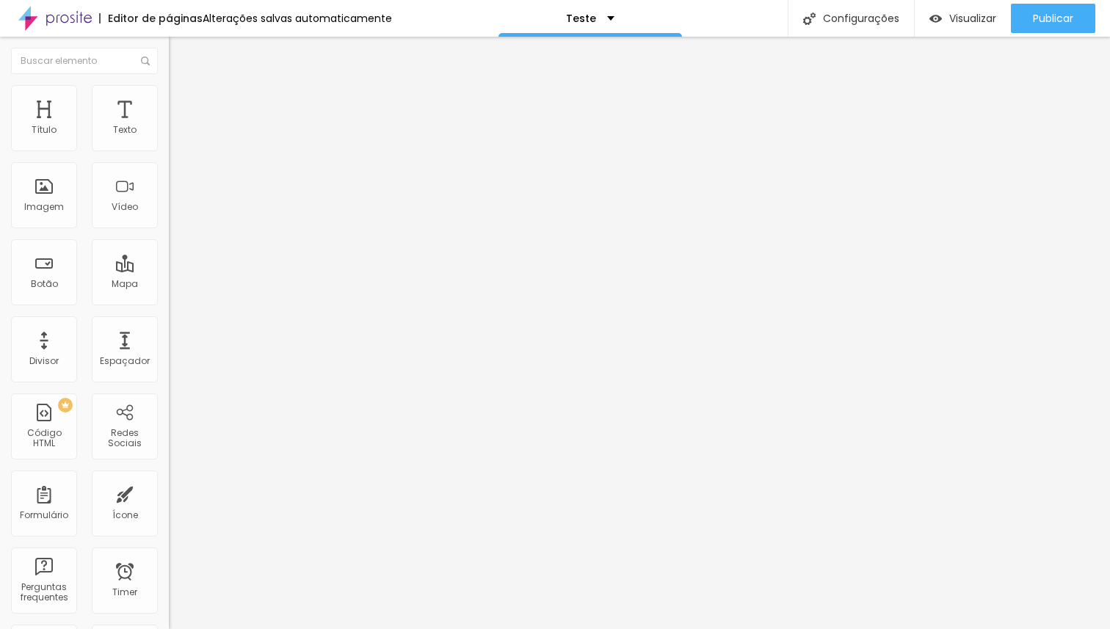
type input "28"
type input "29"
type input "30"
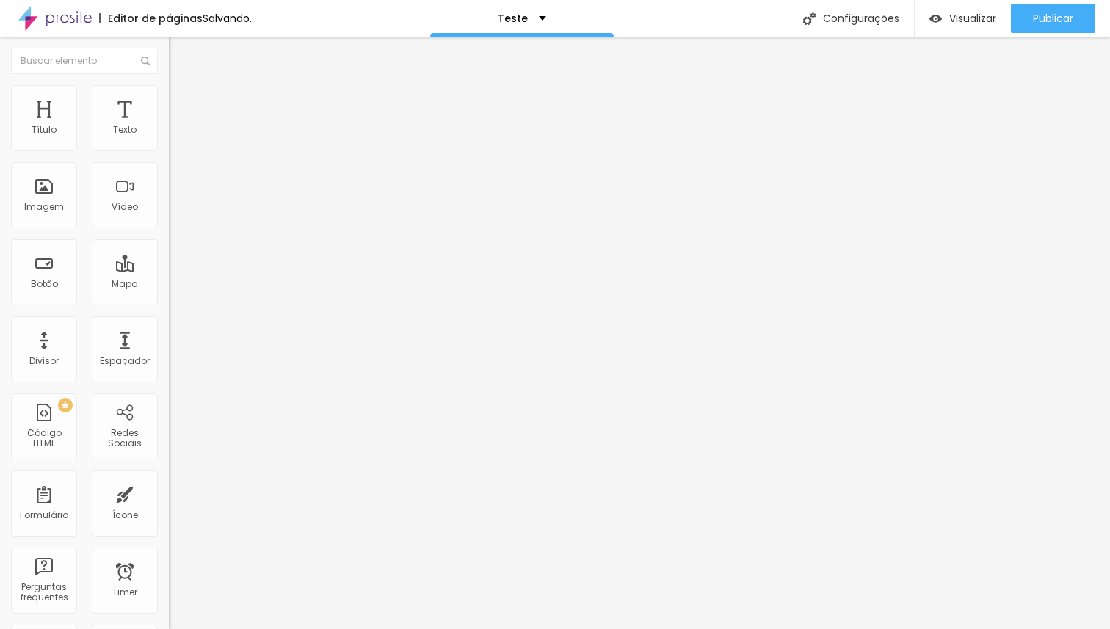
type input "31"
type input "30"
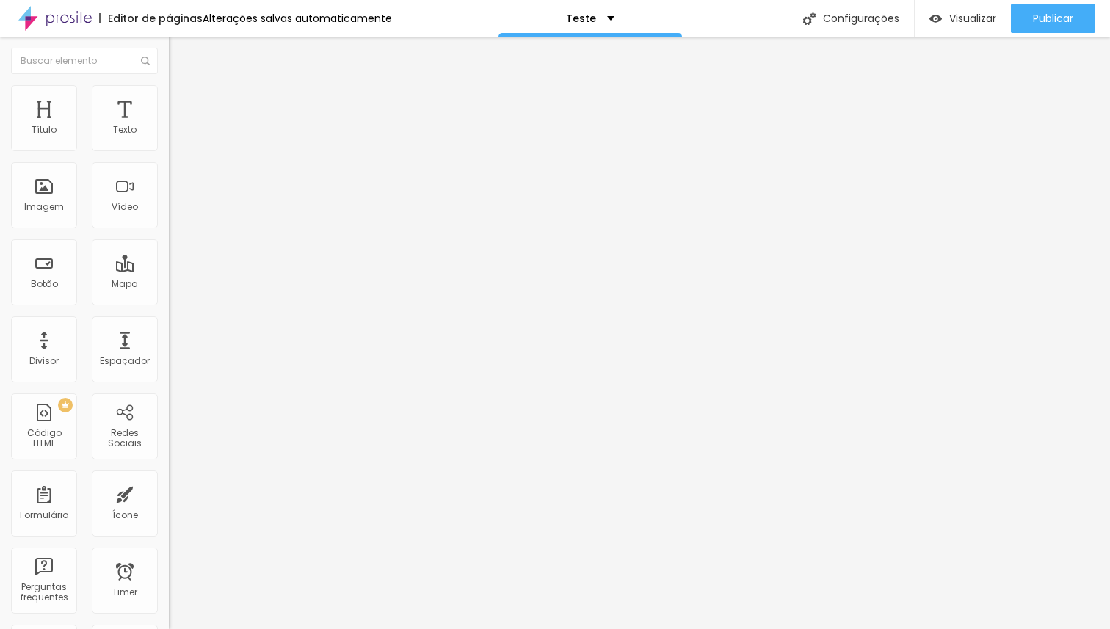
click at [169, 346] on input "range" at bounding box center [216, 352] width 95 height 12
type input "79"
type input "78"
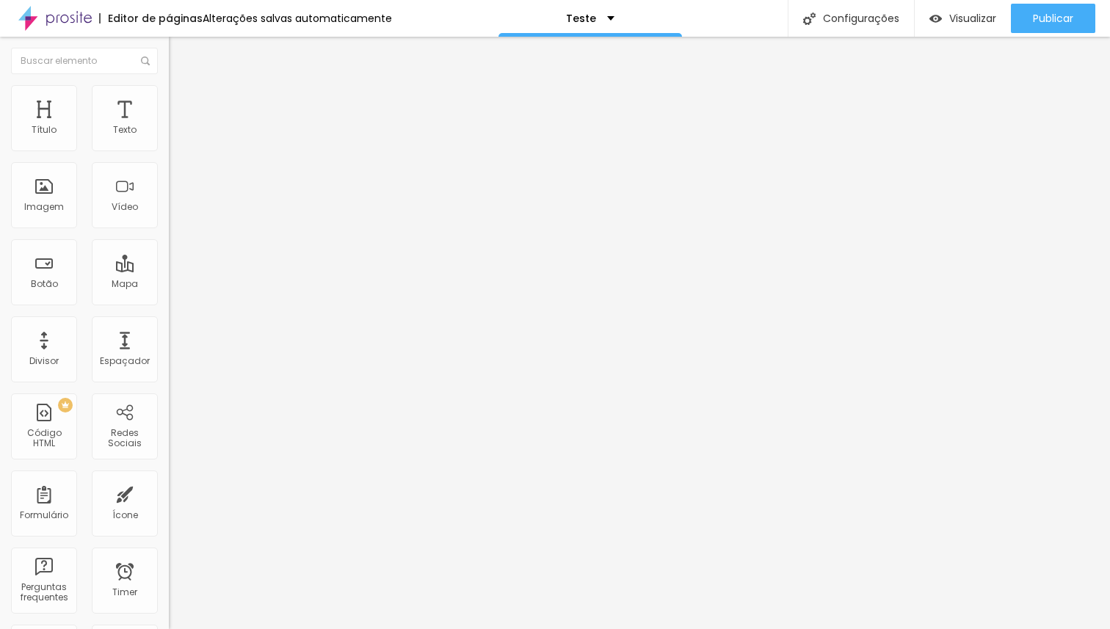
type input "74"
type input "71"
type input "68"
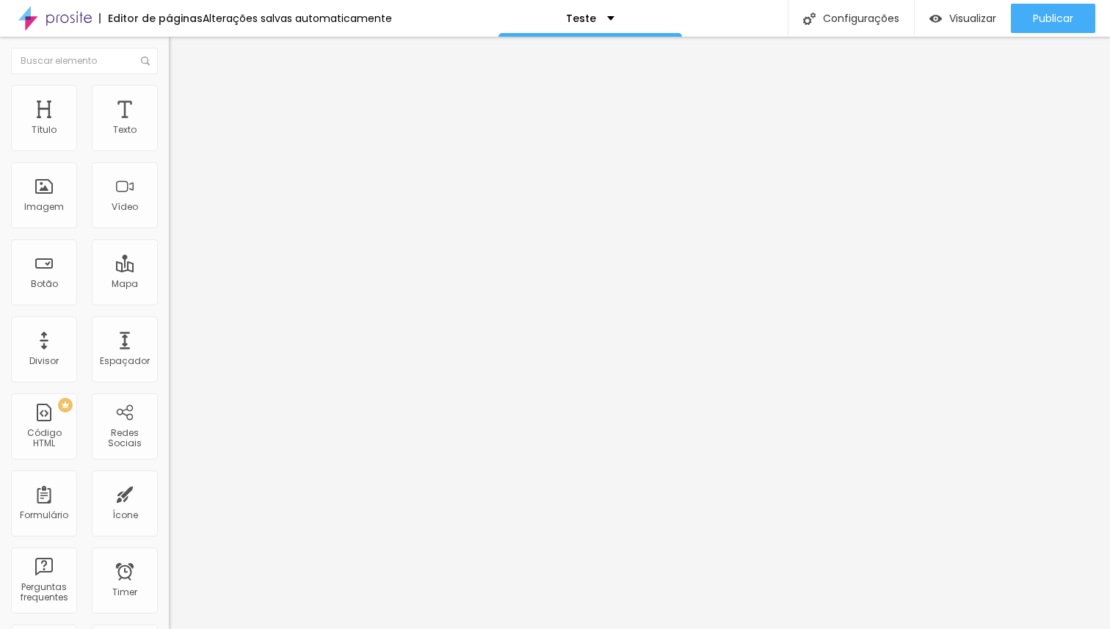
type input "68"
type input "67"
type input "66"
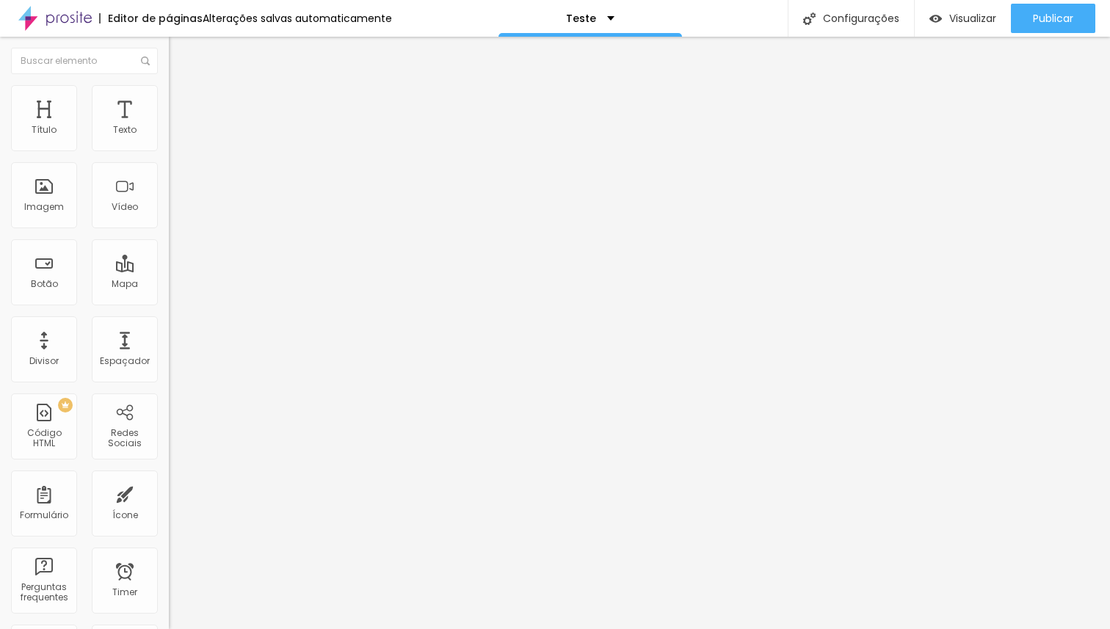
type input "65"
type input "64"
type input "63"
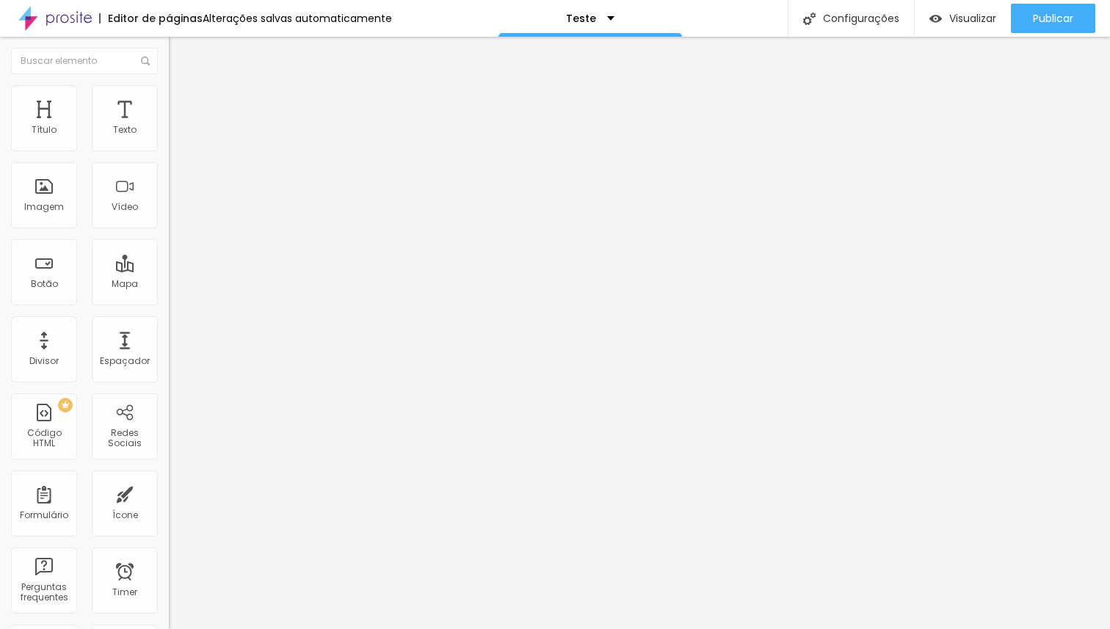
type input "63"
type input "62"
type input "61"
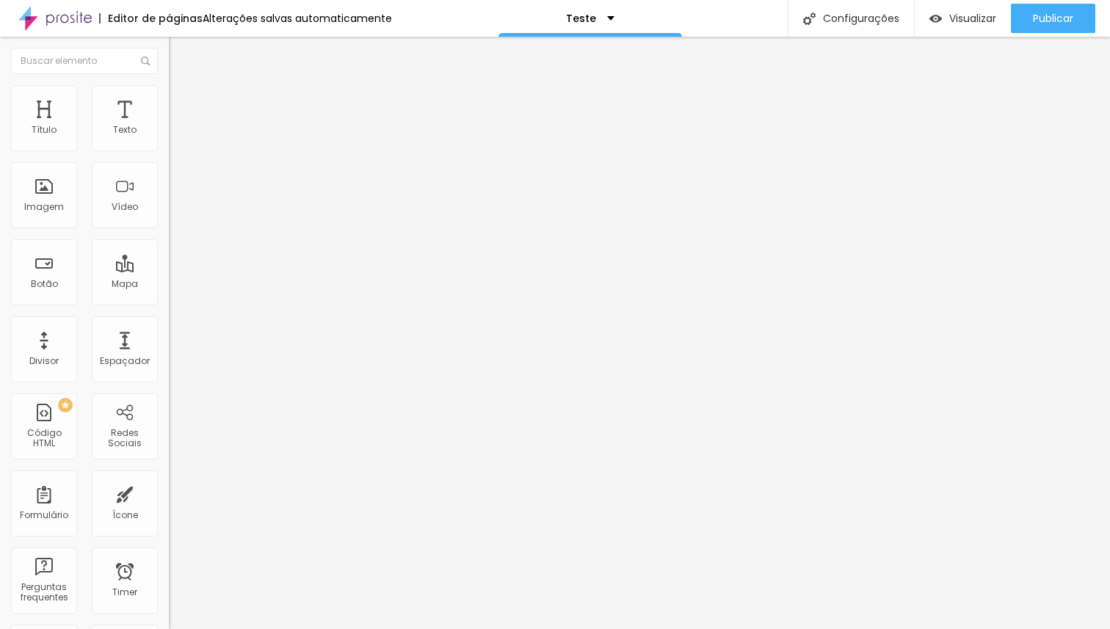
type input "60"
drag, startPoint x: 103, startPoint y: 308, endPoint x: 81, endPoint y: 310, distance: 21.4
type input "60"
click at [169, 346] on input "range" at bounding box center [216, 352] width 95 height 12
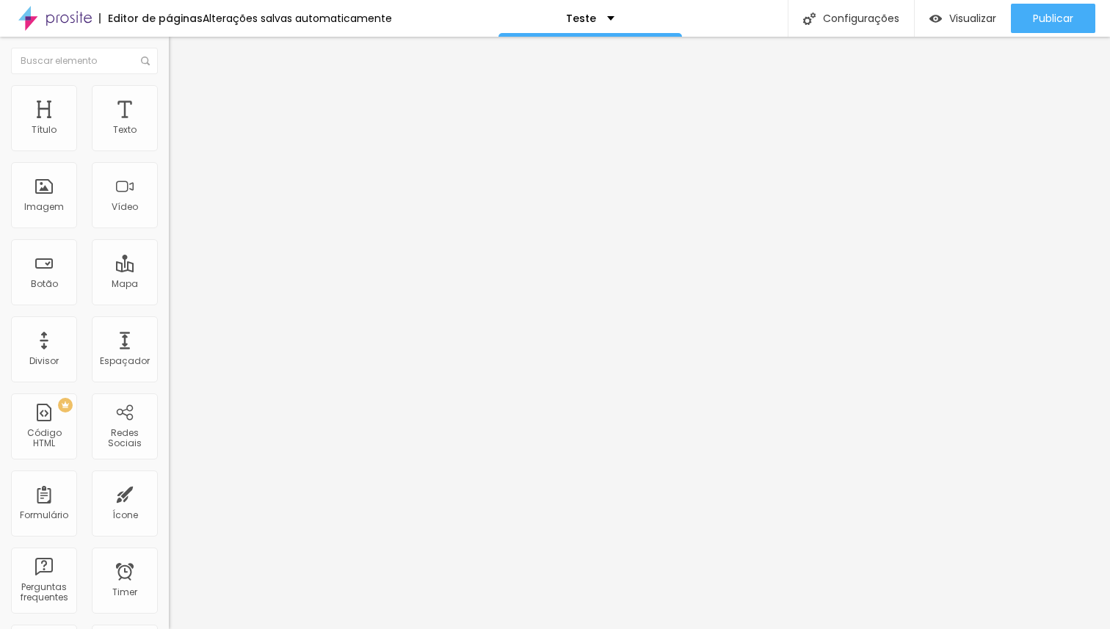
type input "21"
type input "31"
type input "34"
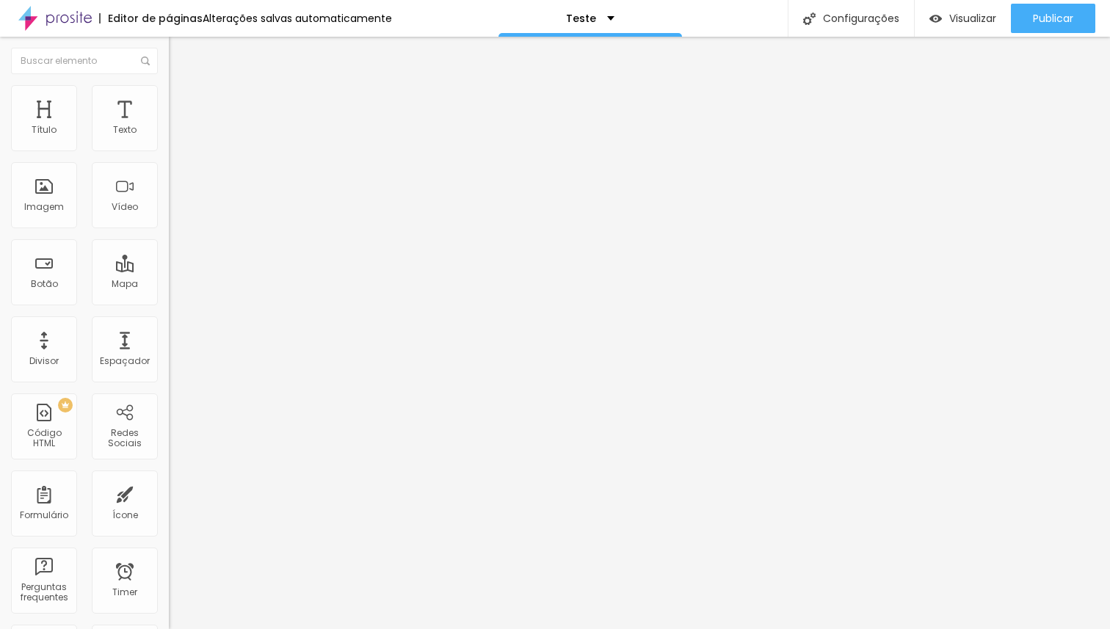
type input "34"
type input "37"
type input "38"
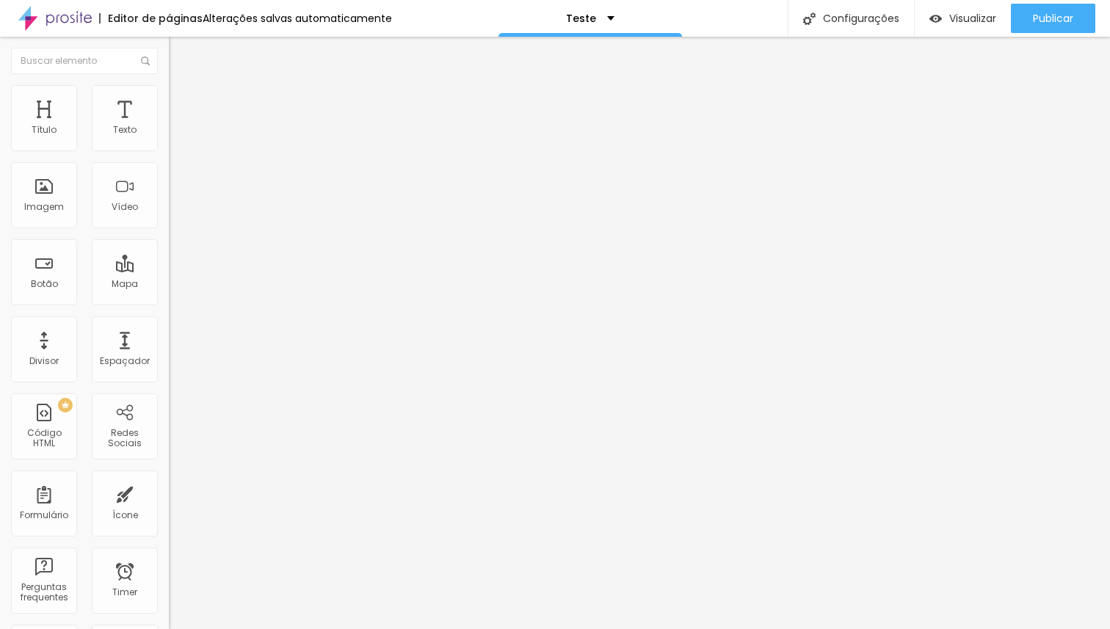
type input "47"
type input "48"
type input "49"
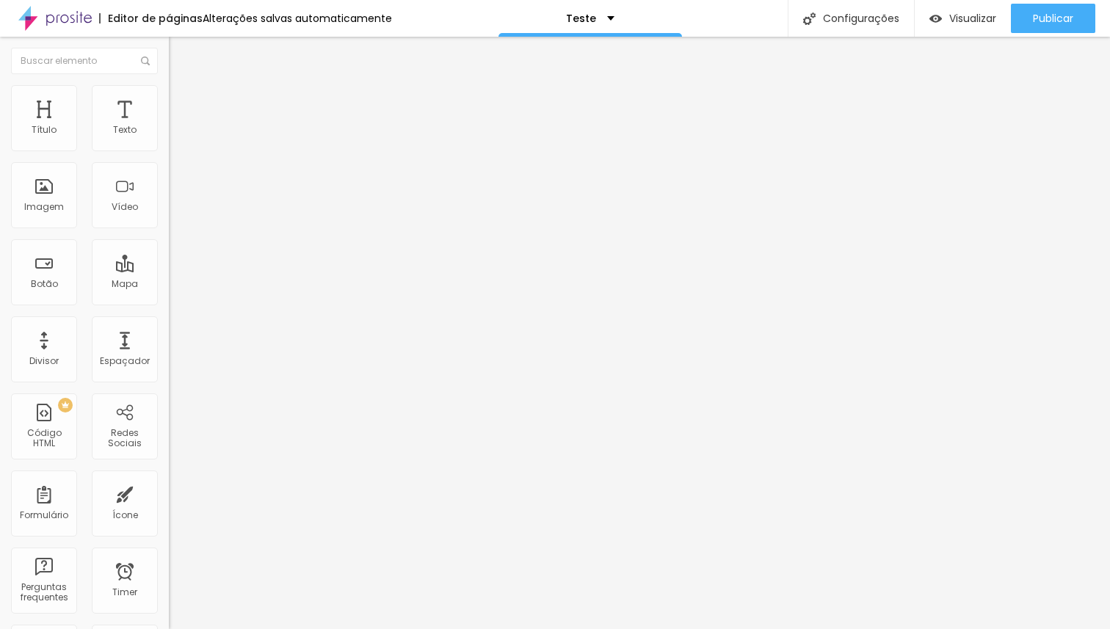
type input "49"
type input "50"
type input "51"
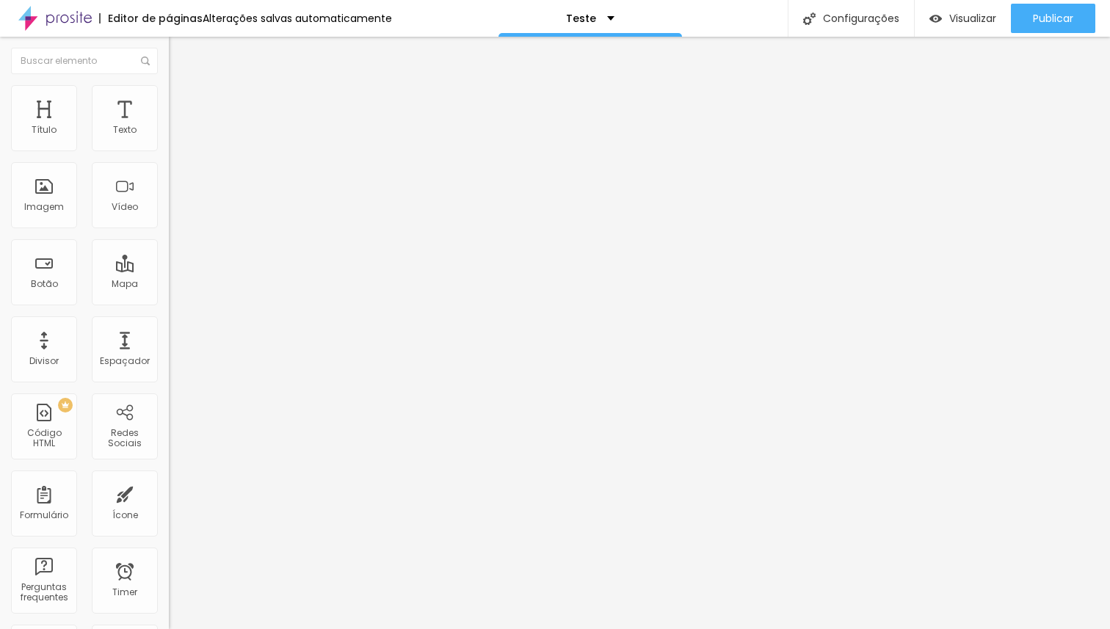
type input "52"
type input "53"
type input "56"
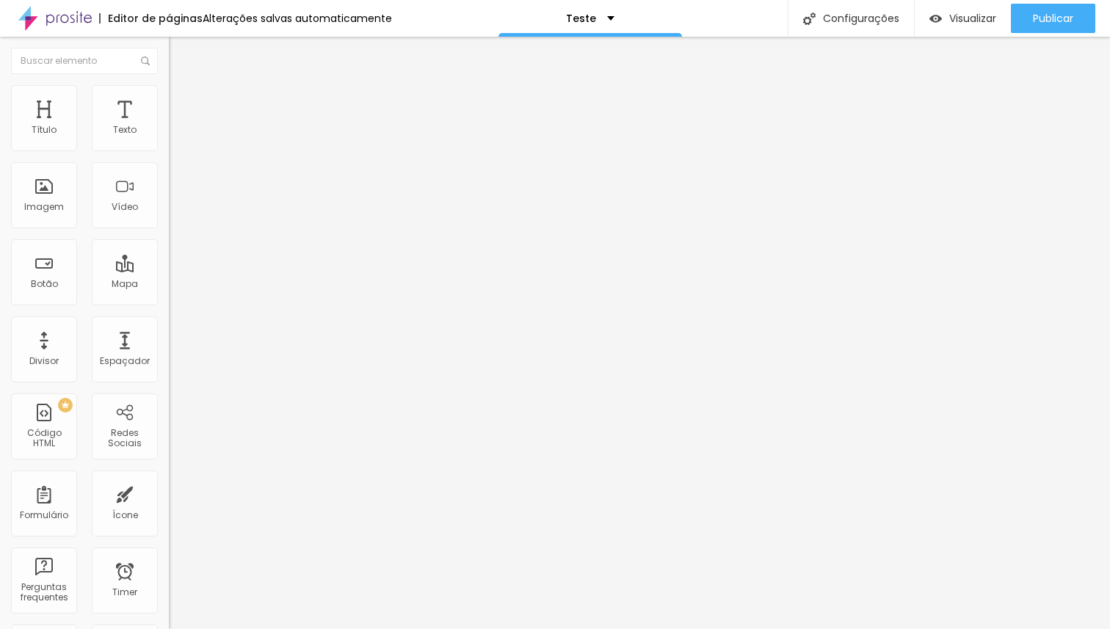
type input "56"
type input "57"
type input "58"
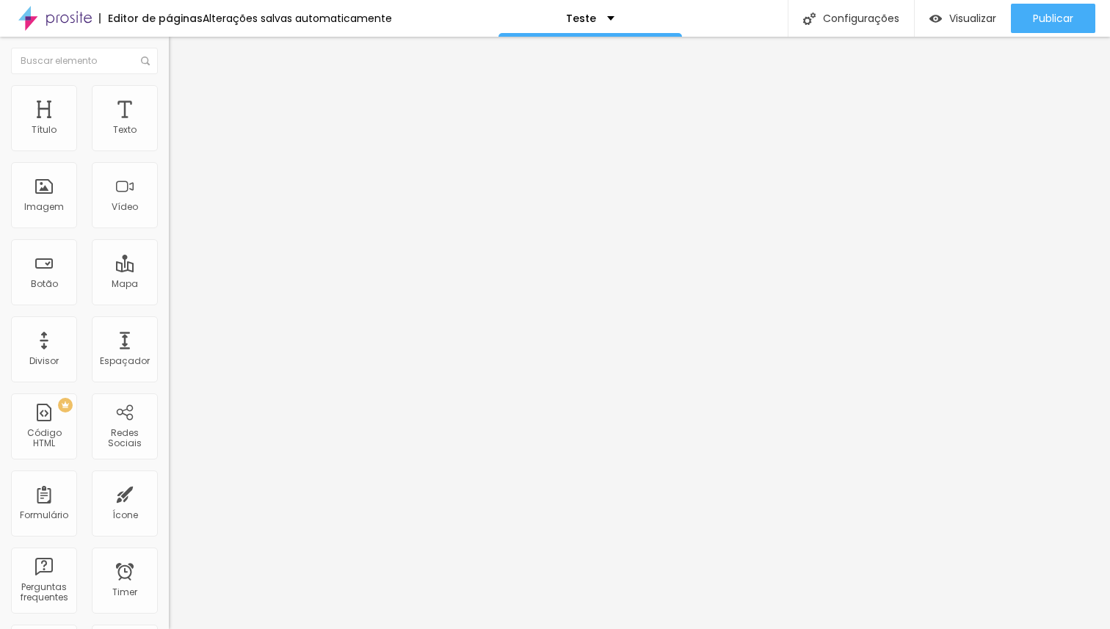
type input "59"
type input "60"
type input "61"
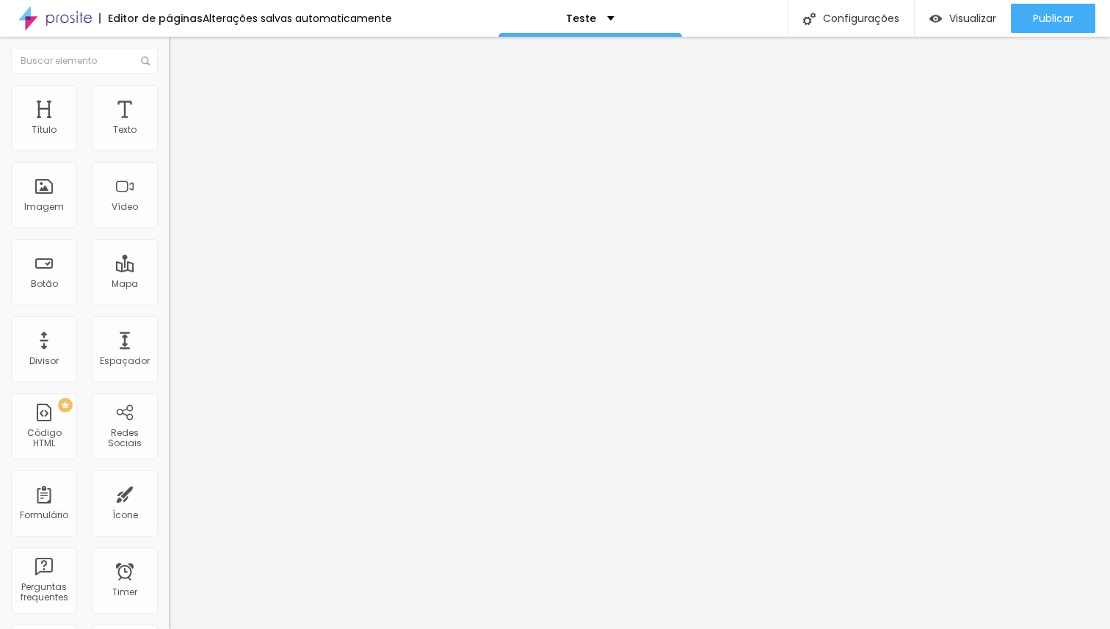
type input "61"
type input "60"
type input "59"
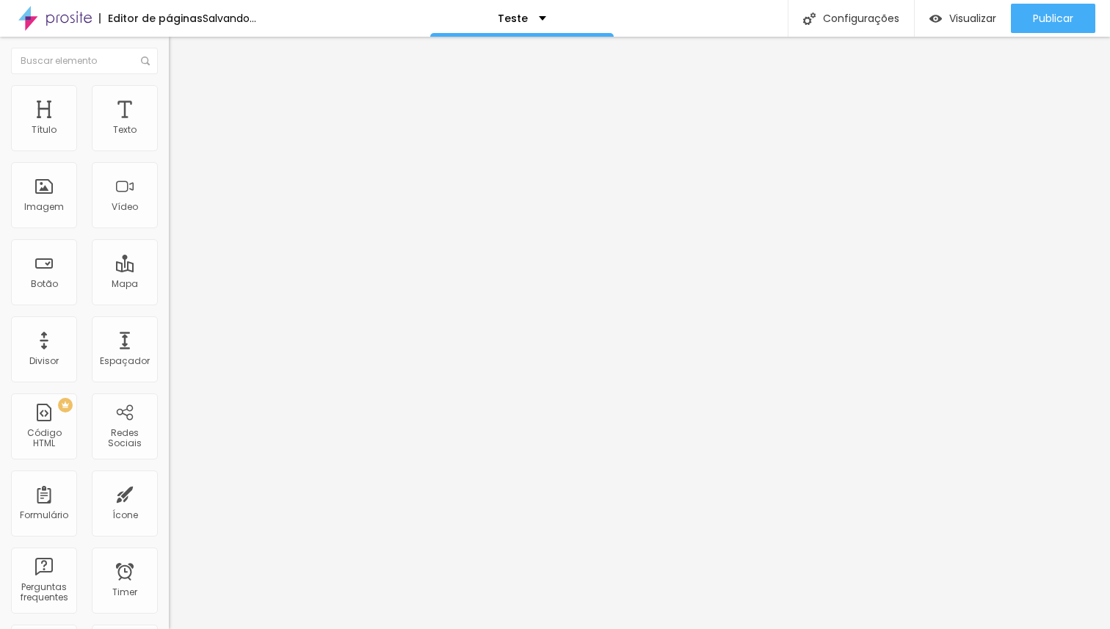
type input "60"
drag, startPoint x: 30, startPoint y: 310, endPoint x: 81, endPoint y: 310, distance: 51.4
type input "60"
click at [169, 346] on input "range" at bounding box center [216, 352] width 95 height 12
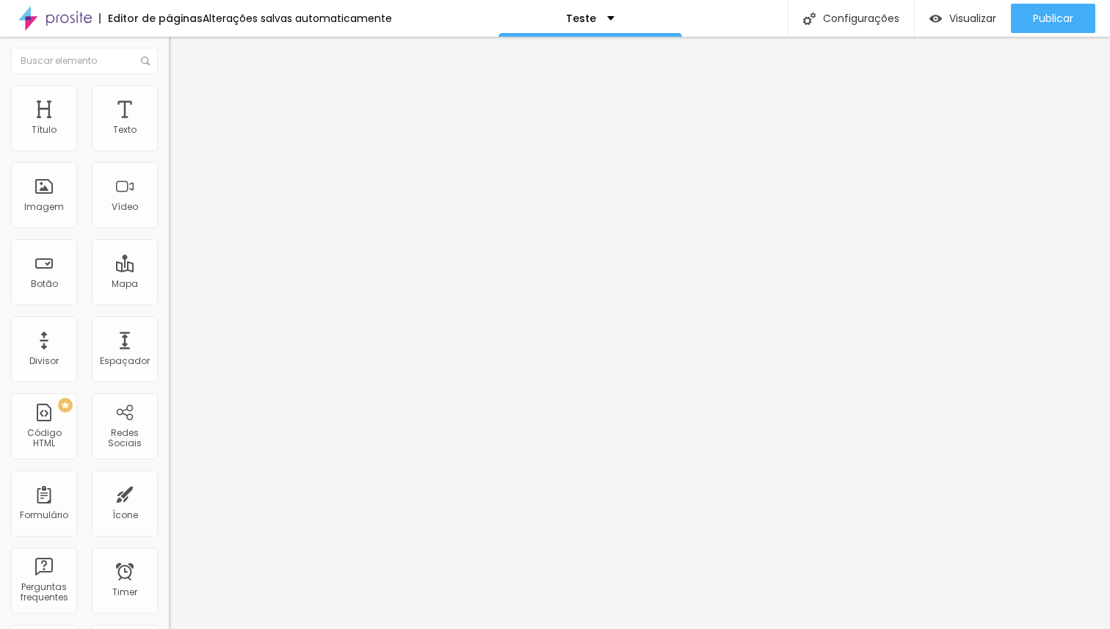
type input "55"
type input "54"
type input "52"
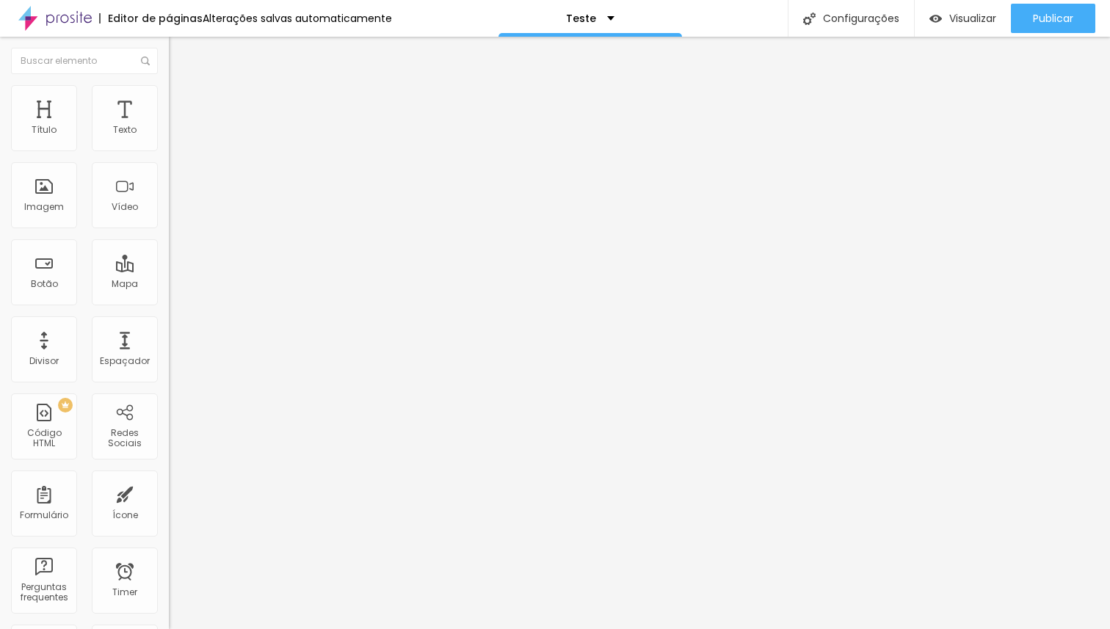
type input "52"
type input "51"
type input "49"
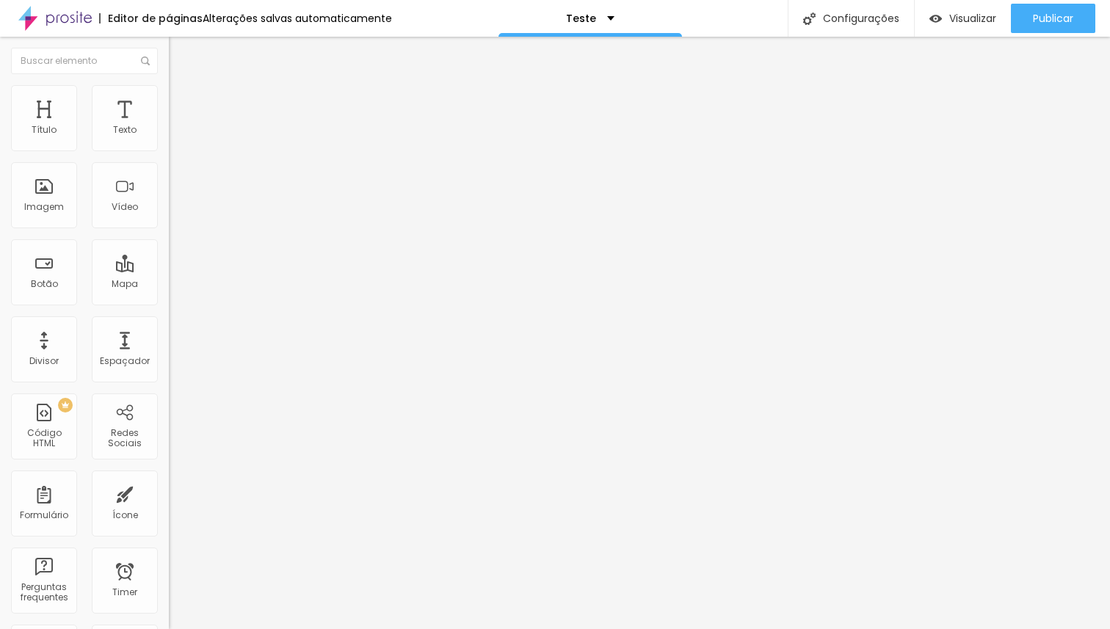
type input "48"
type input "47"
type input "46"
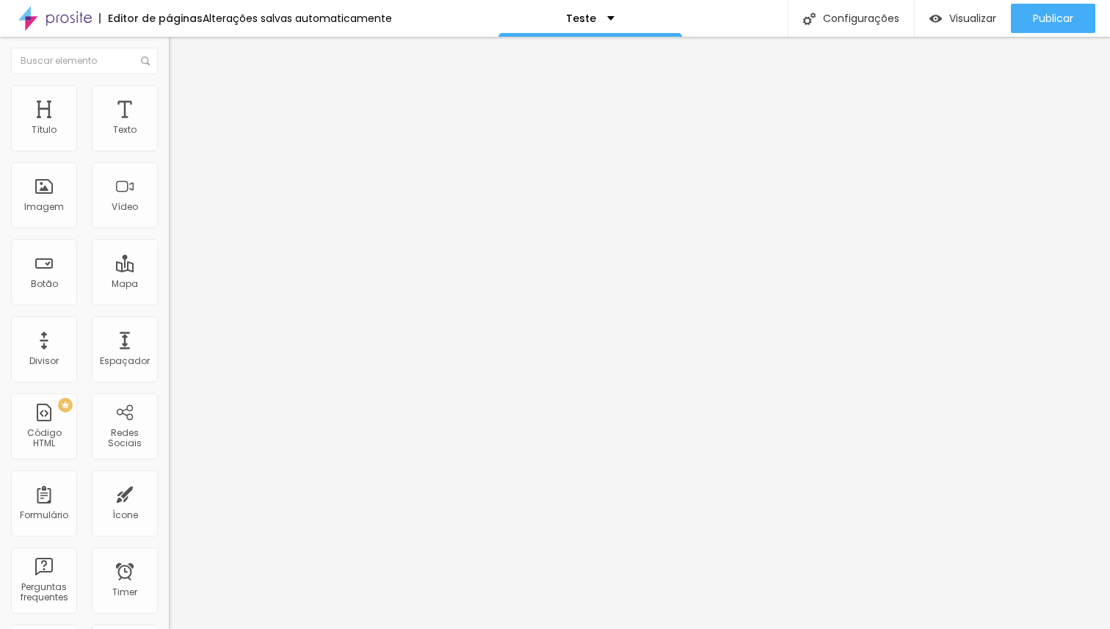
type input "46"
type input "45"
type input "44"
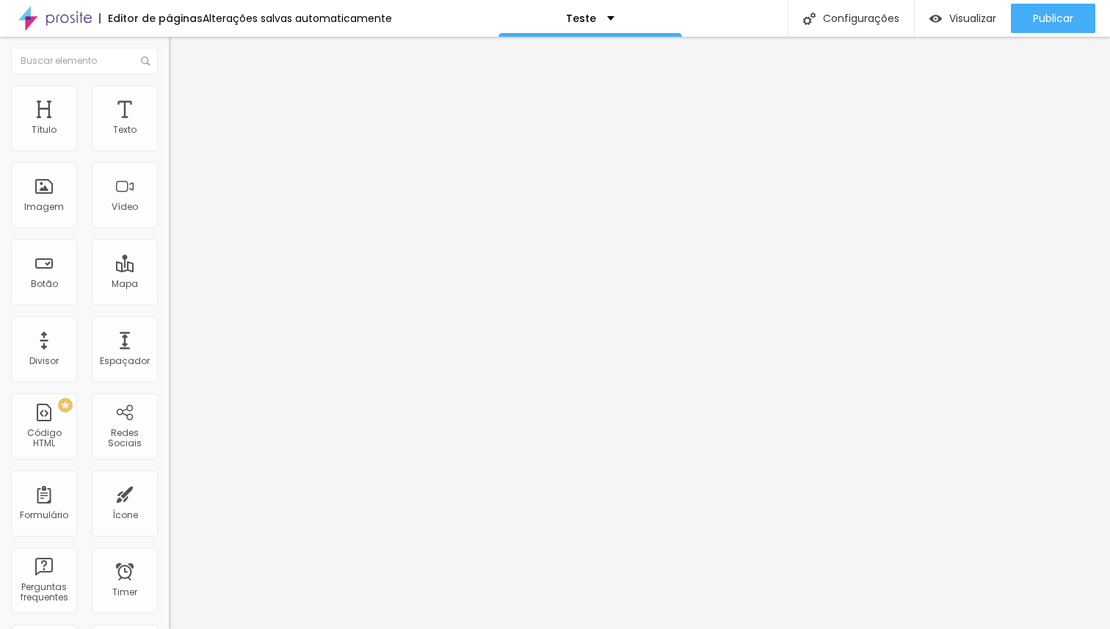
type input "43"
type input "42"
type input "41"
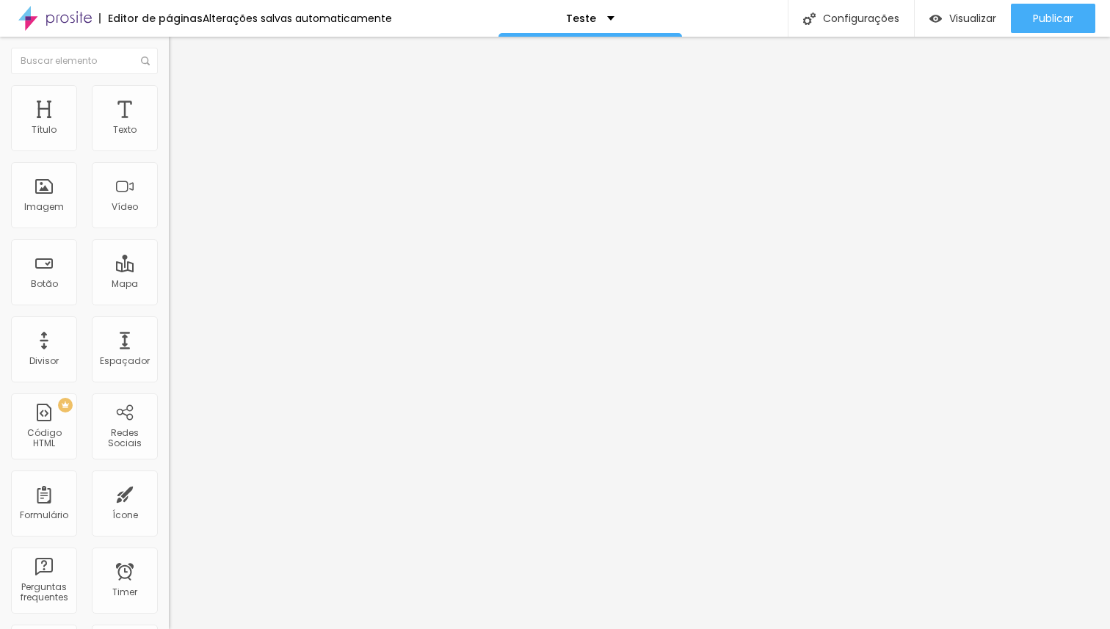
type input "41"
type input "40"
drag, startPoint x: 79, startPoint y: 308, endPoint x: 61, endPoint y: 307, distance: 17.7
type input "40"
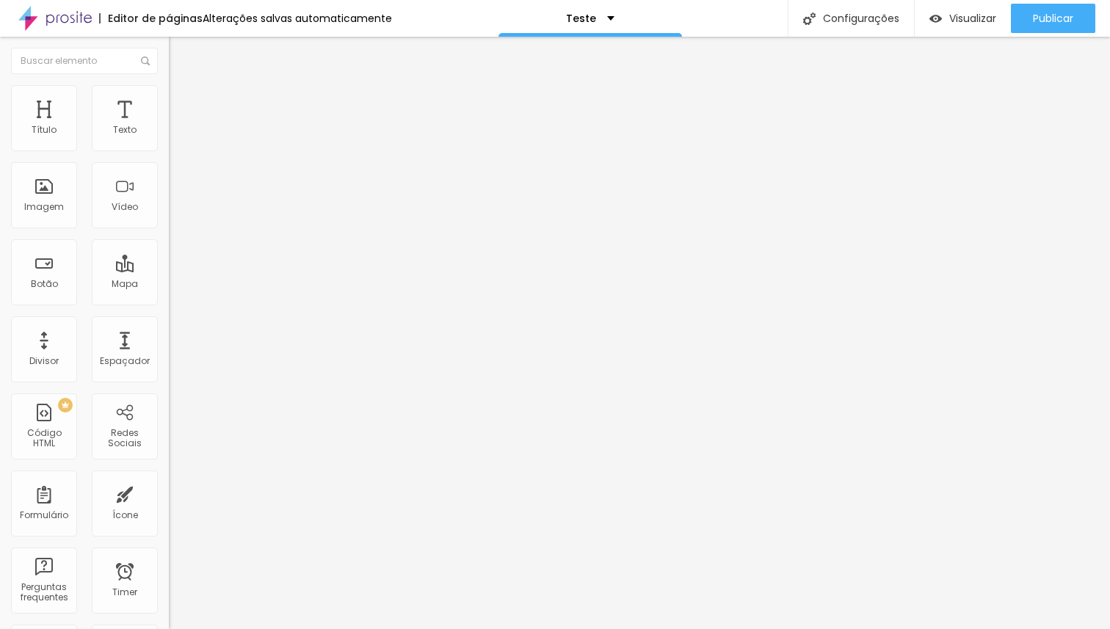
click at [169, 346] on input "range" at bounding box center [216, 352] width 95 height 12
type input "75"
type input "74"
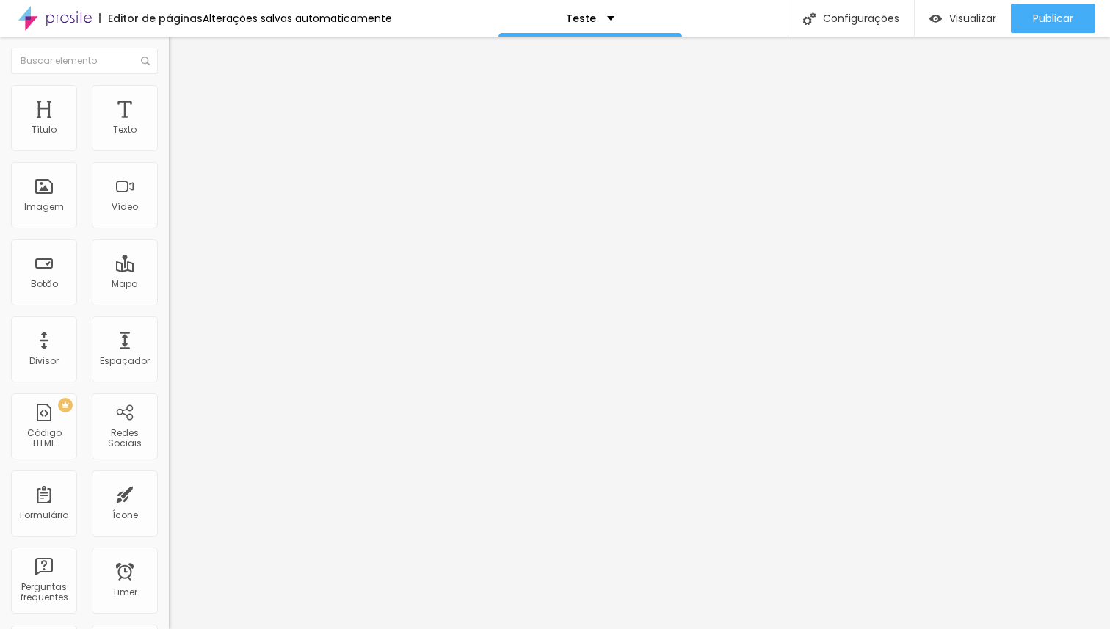
type input "72"
type input "69"
type input "66"
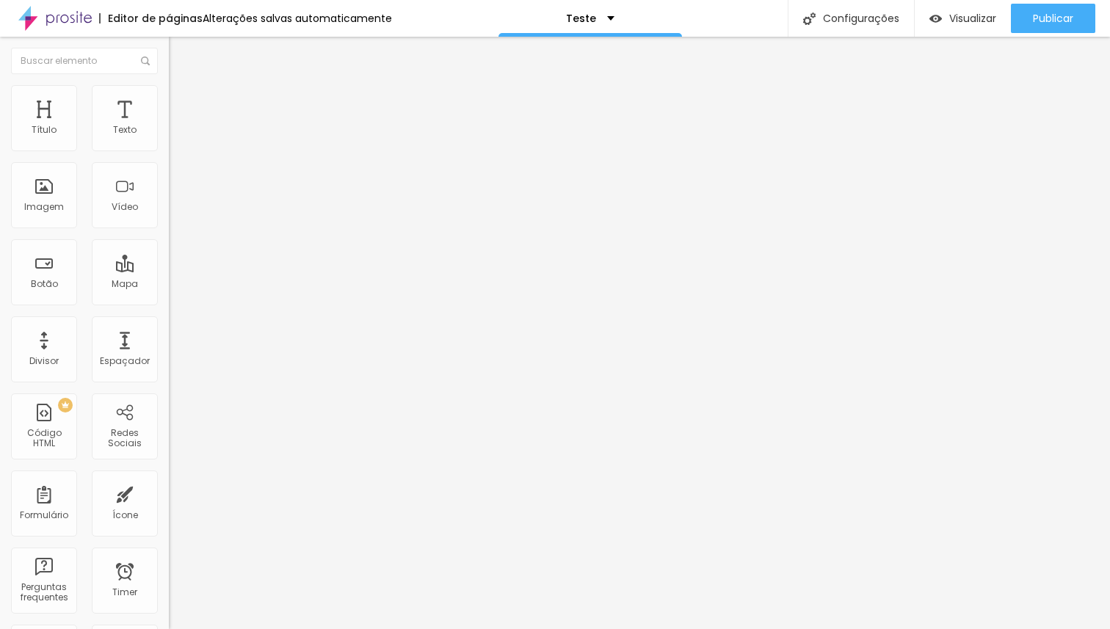
type input "66"
type input "62"
type input "56"
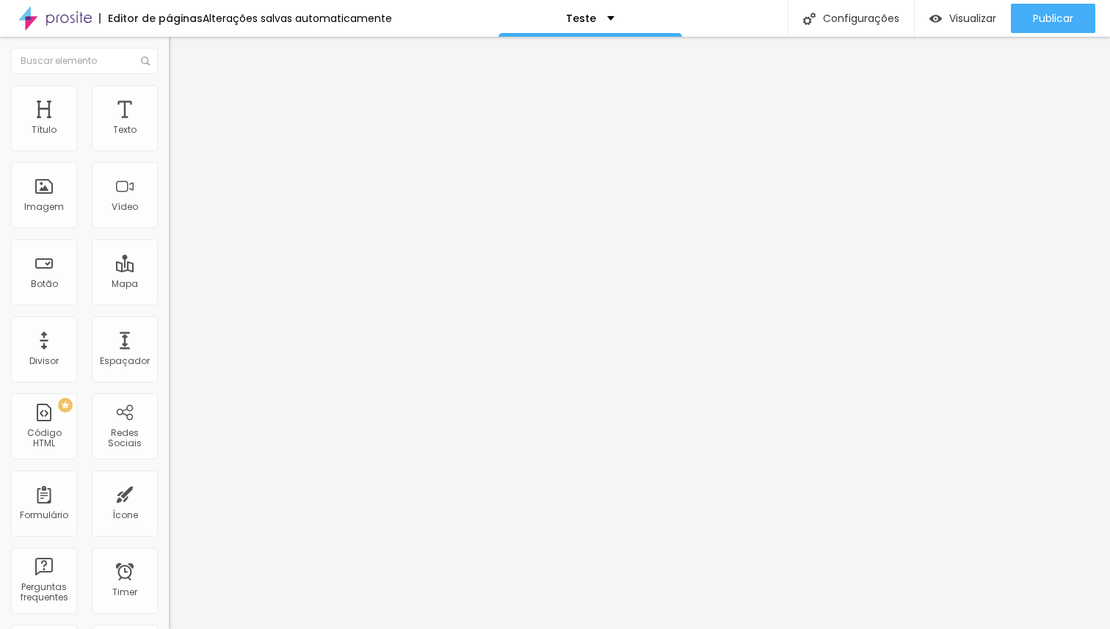
type input "52"
type input "49"
type input "46"
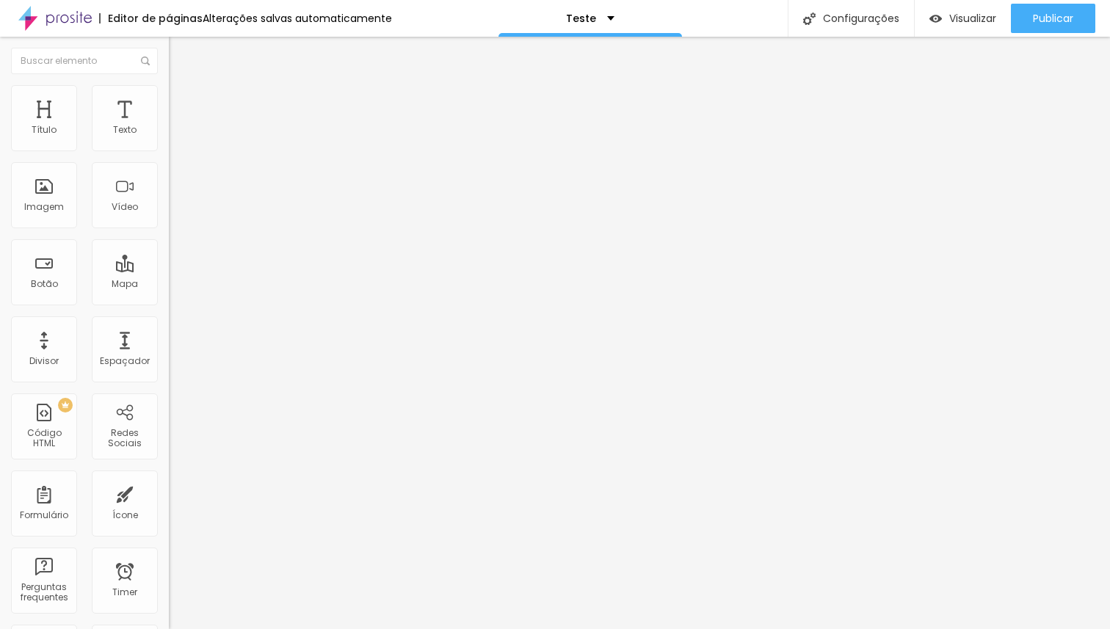
type input "46"
type input "44"
type input "43"
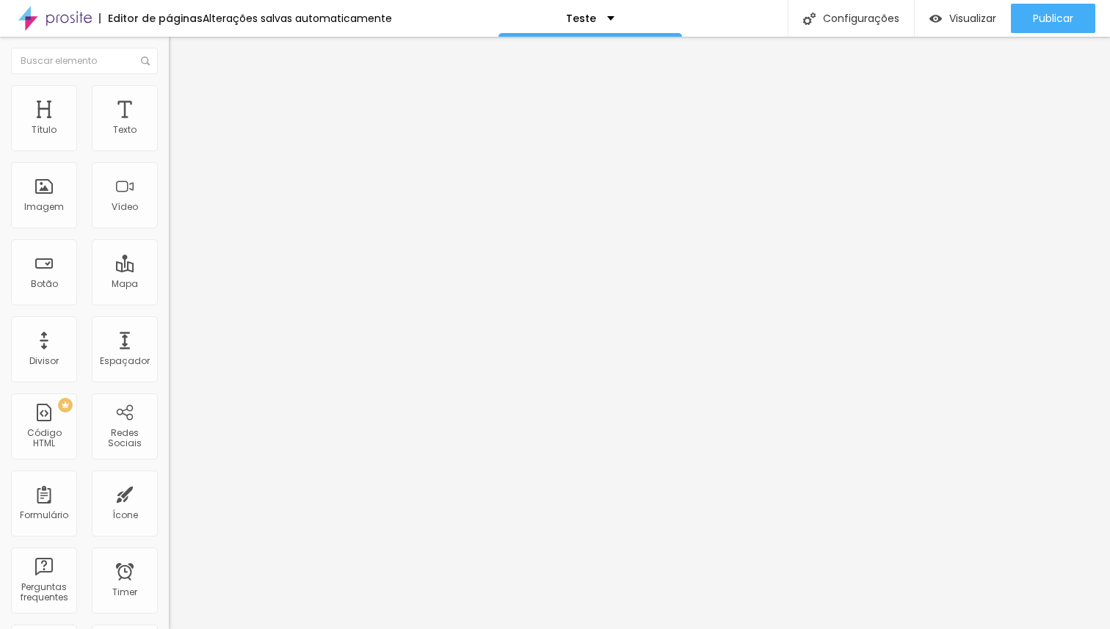
type input "42"
type input "41"
type input "40"
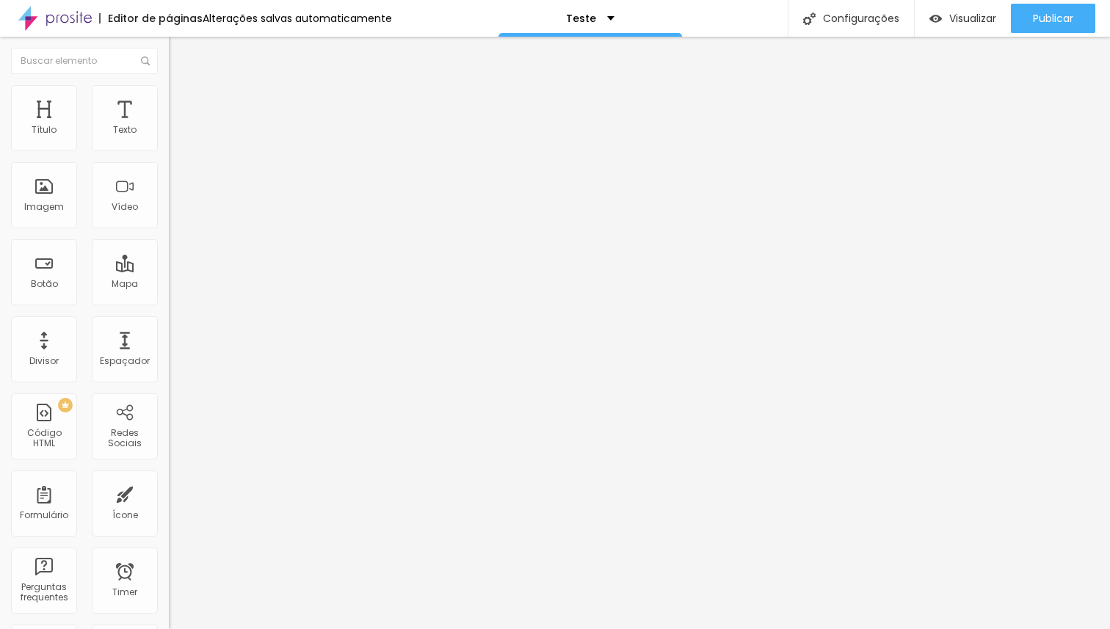
type input "40"
type input "39"
type input "38"
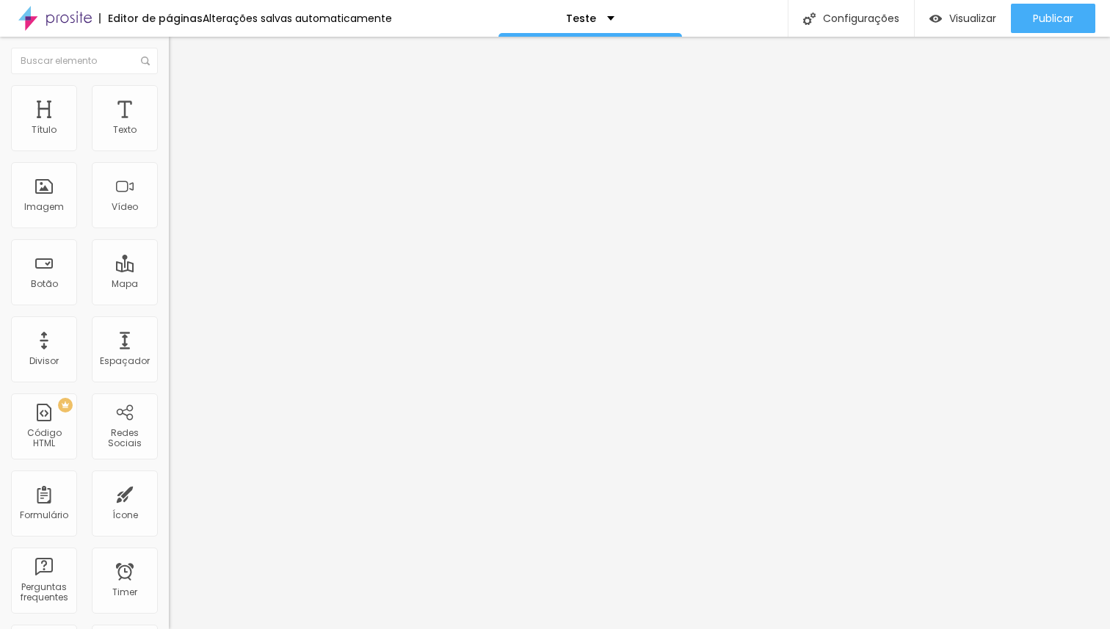
type input "39"
type input "40"
type input "41"
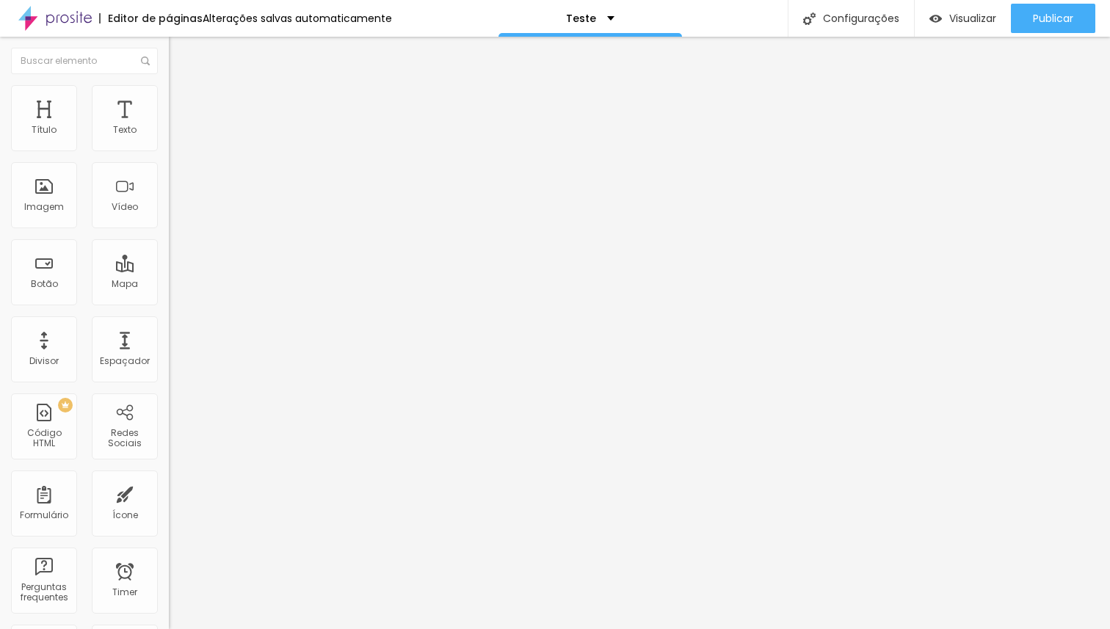
type input "41"
type input "40"
drag, startPoint x: 98, startPoint y: 310, endPoint x: 61, endPoint y: 309, distance: 37.4
type input "40"
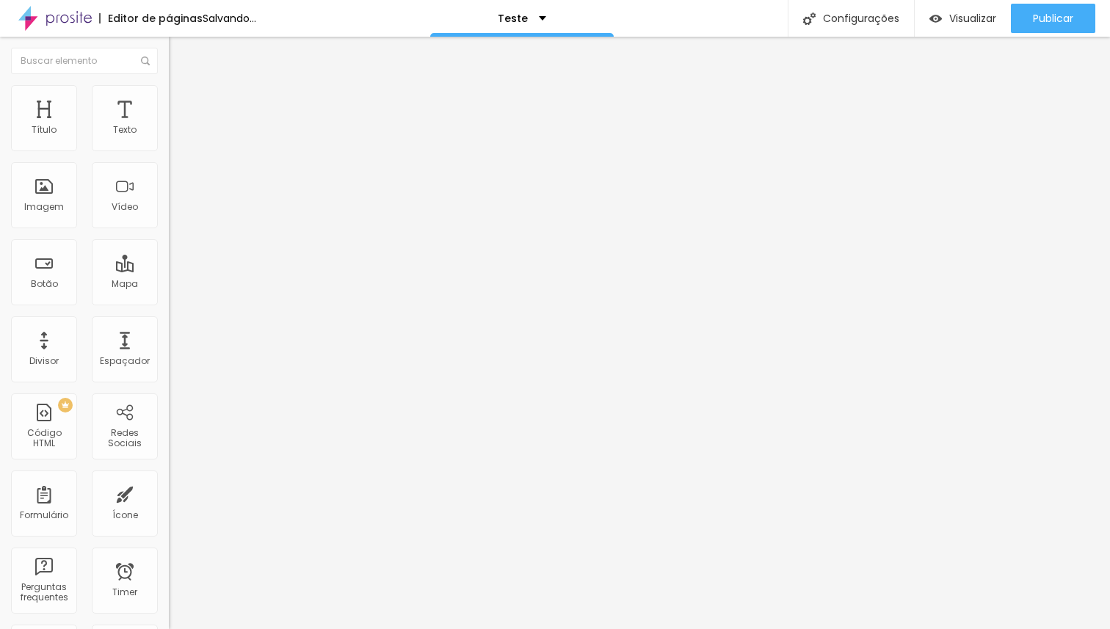
click at [169, 346] on input "range" at bounding box center [216, 352] width 95 height 12
type input "19"
type input "27"
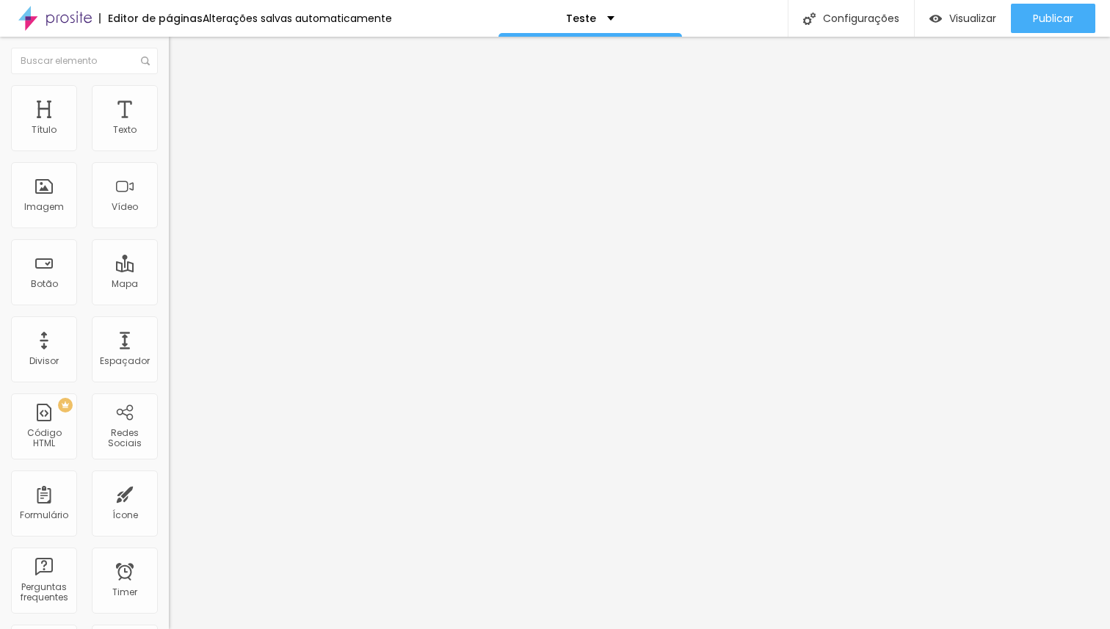
type input "28"
type input "37"
type input "58"
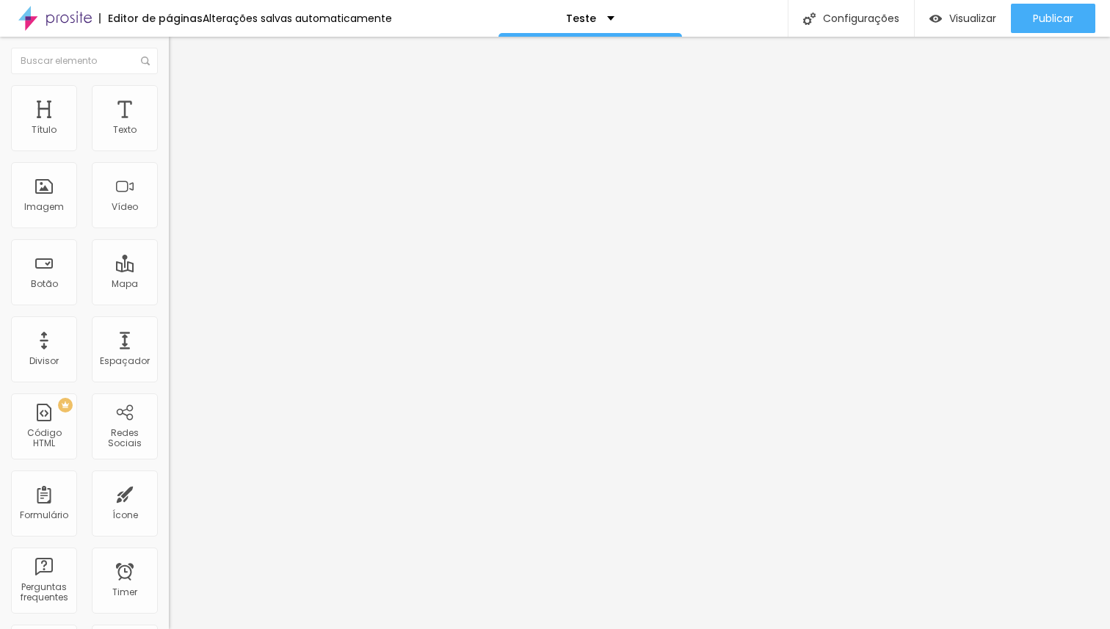
type input "58"
type input "64"
type input "66"
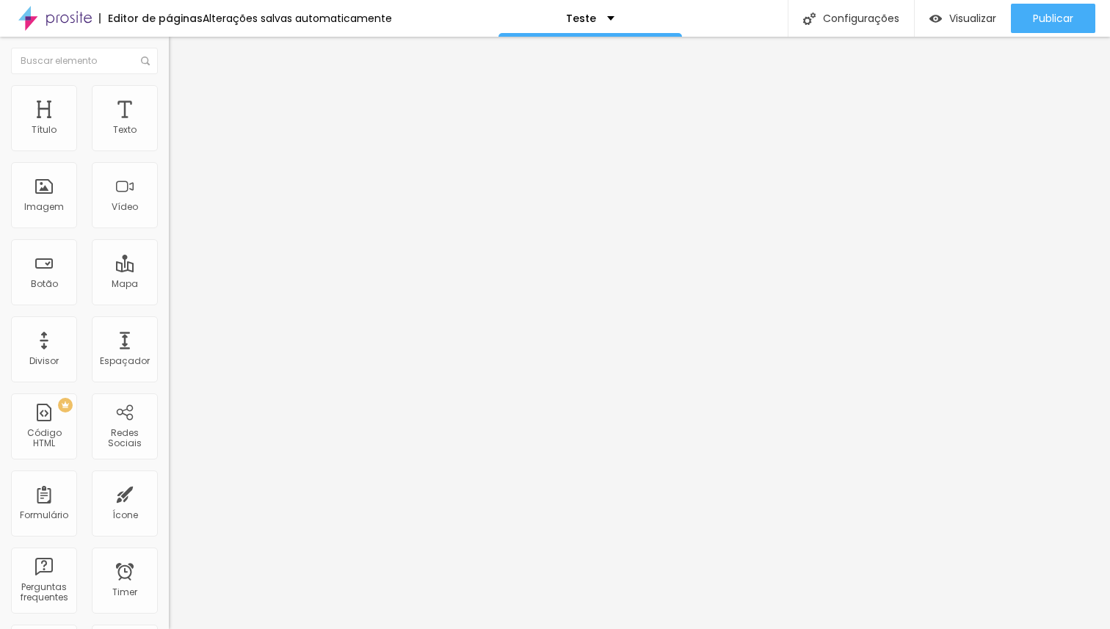
type input "67"
type input "68"
type input "69"
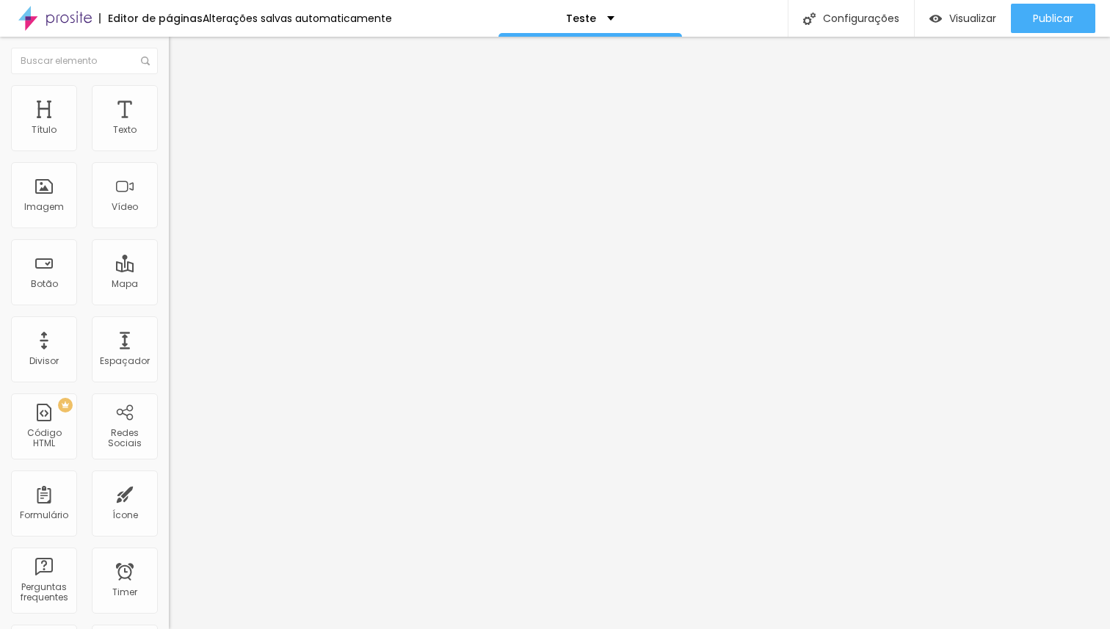
type input "69"
type input "70"
type input "71"
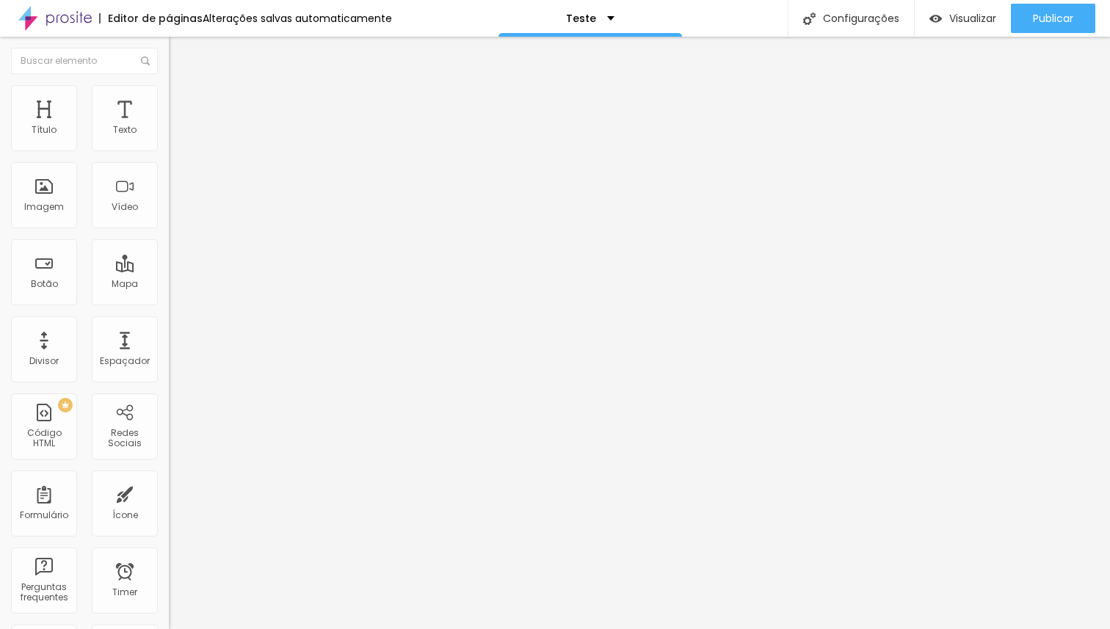
type input "72"
type input "73"
type input "75"
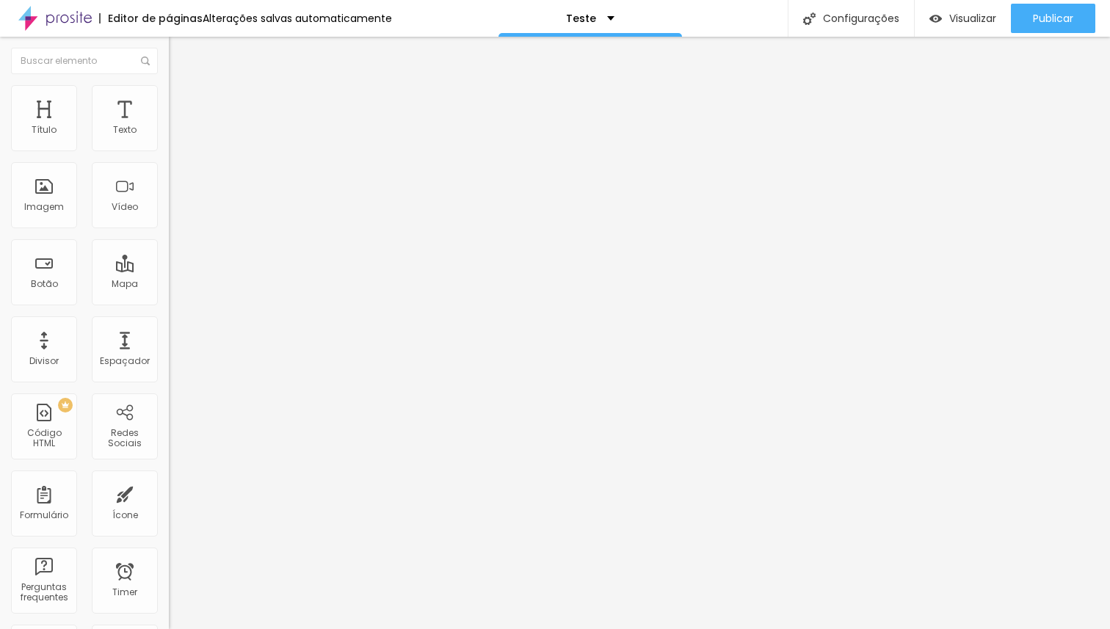
type input "75"
drag, startPoint x: 33, startPoint y: 310, endPoint x: 82, endPoint y: 312, distance: 49.2
click at [169, 346] on input "range" at bounding box center [216, 352] width 95 height 12
click at [169, 134] on span "Encaixotado" at bounding box center [197, 127] width 57 height 12
click at [169, 155] on div "Completo" at bounding box center [253, 150] width 169 height 9
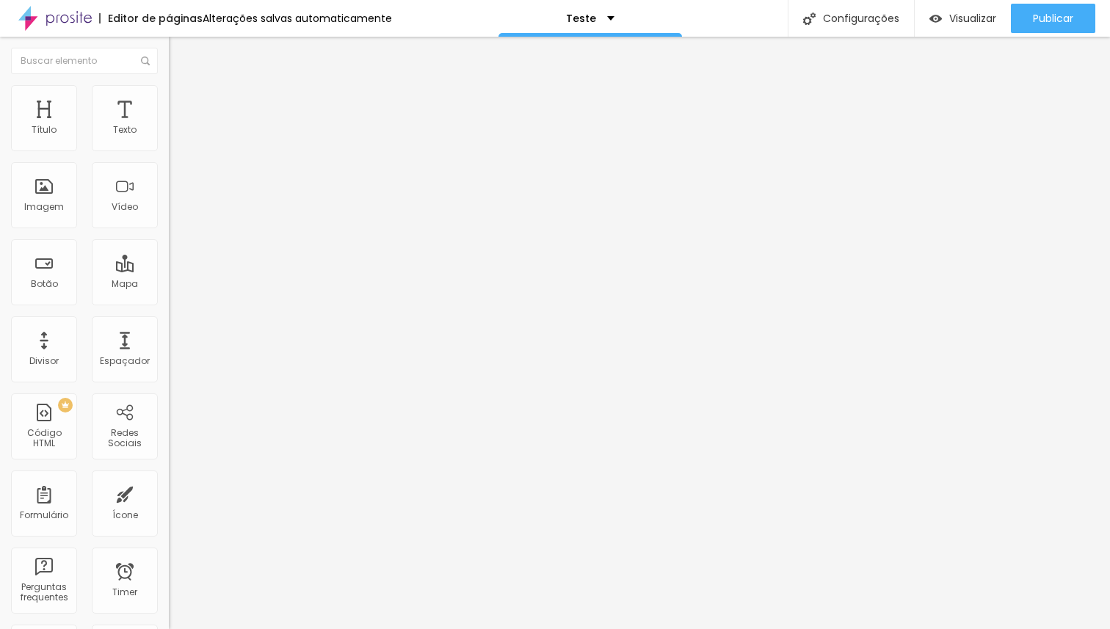
click at [169, 142] on span "Encaixotado" at bounding box center [197, 136] width 57 height 12
click at [169, 100] on li "Estilo" at bounding box center [253, 92] width 169 height 15
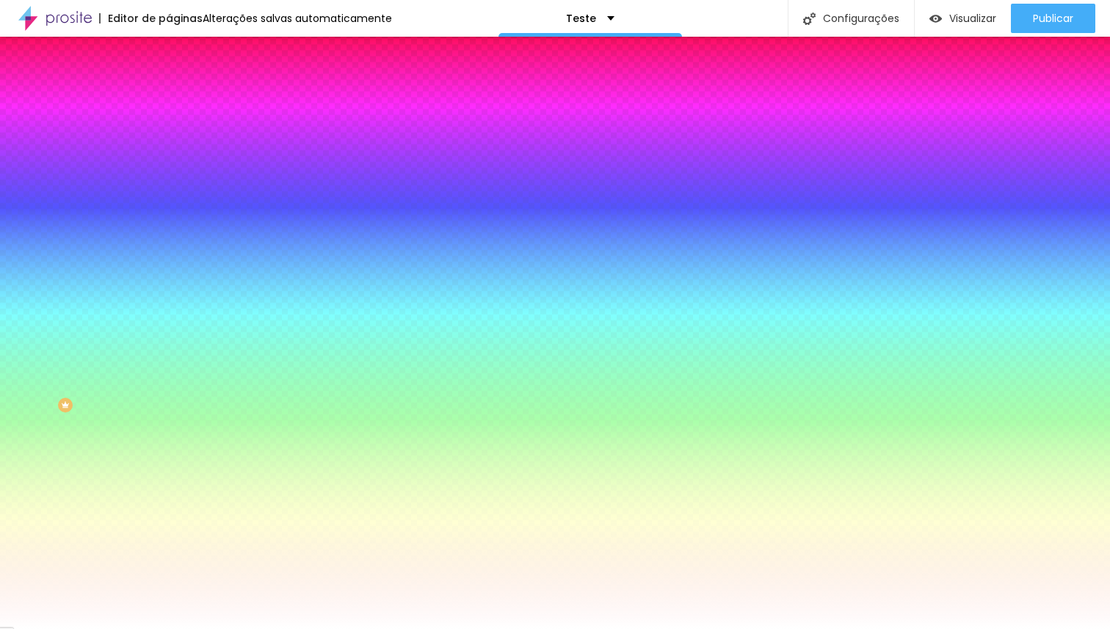
click at [169, 100] on li "Avançado" at bounding box center [253, 107] width 169 height 15
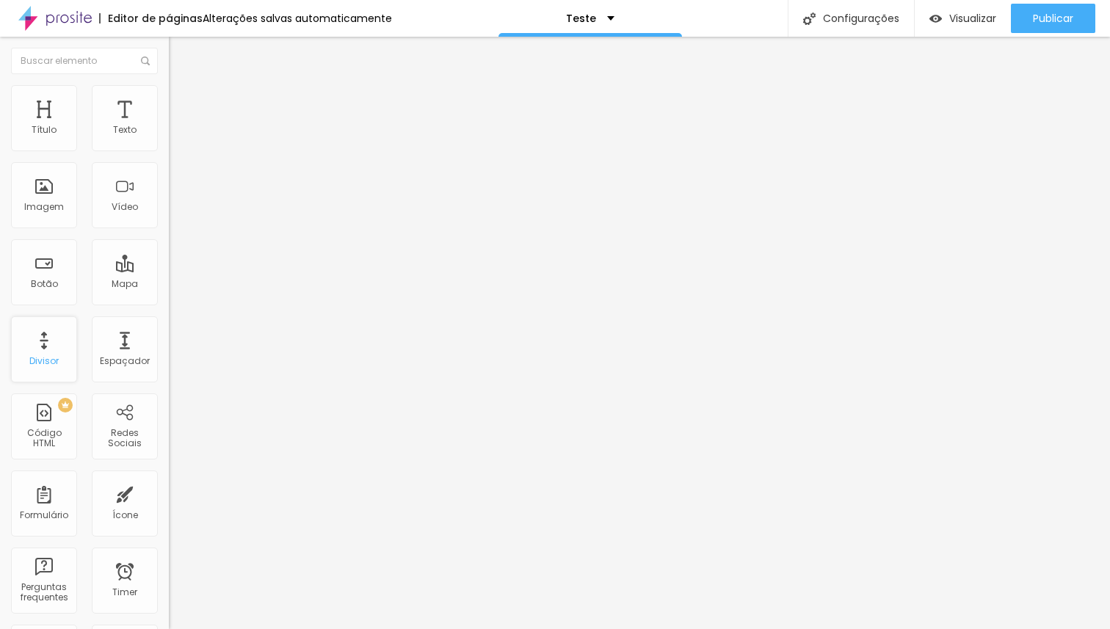
click at [55, 365] on div "Divisor" at bounding box center [43, 361] width 29 height 10
click at [45, 139] on div "Título" at bounding box center [44, 118] width 66 height 66
click at [169, 145] on img at bounding box center [174, 140] width 10 height 10
click at [41, 262] on div "Botão" at bounding box center [44, 272] width 66 height 66
click at [169, 269] on div "Editar Coluna Conteúdo Estilo Avançado Alinhamento" at bounding box center [253, 333] width 169 height 592
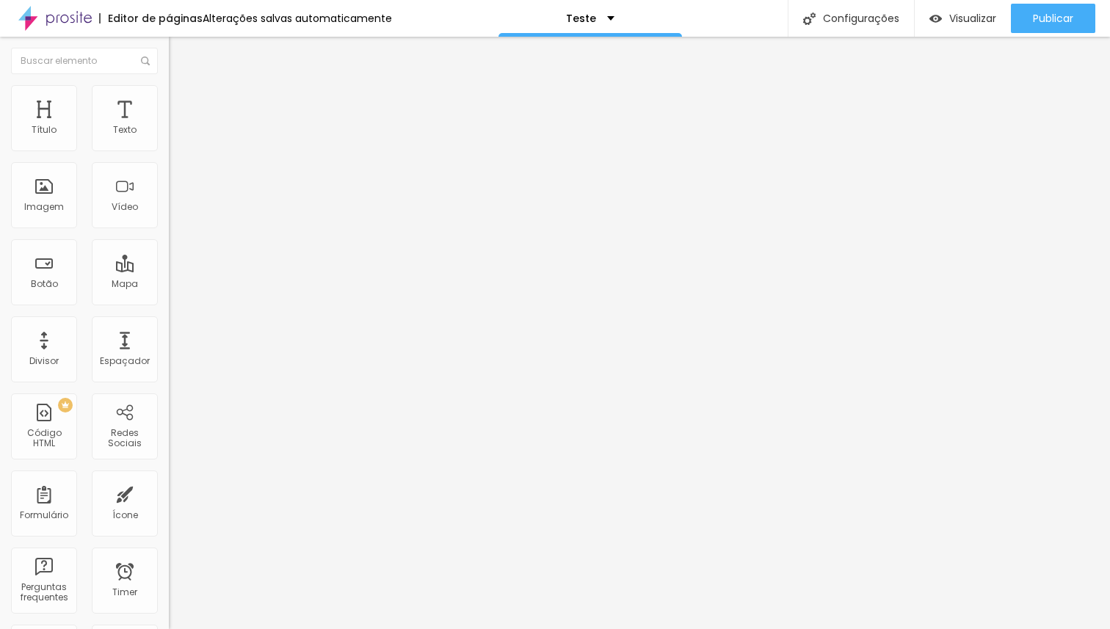
click at [169, 174] on span "Sólido" at bounding box center [183, 171] width 29 height 12
click at [169, 218] on span "Duplo" at bounding box center [182, 211] width 26 height 12
click at [169, 227] on span "Pata de cachorro" at bounding box center [208, 220] width 79 height 12
drag, startPoint x: 40, startPoint y: 136, endPoint x: 385, endPoint y: 21, distance: 362.9
click at [169, 423] on div "Editar Coluna Conteúdo Estilo Avançado Alinhamento" at bounding box center [253, 333] width 169 height 592
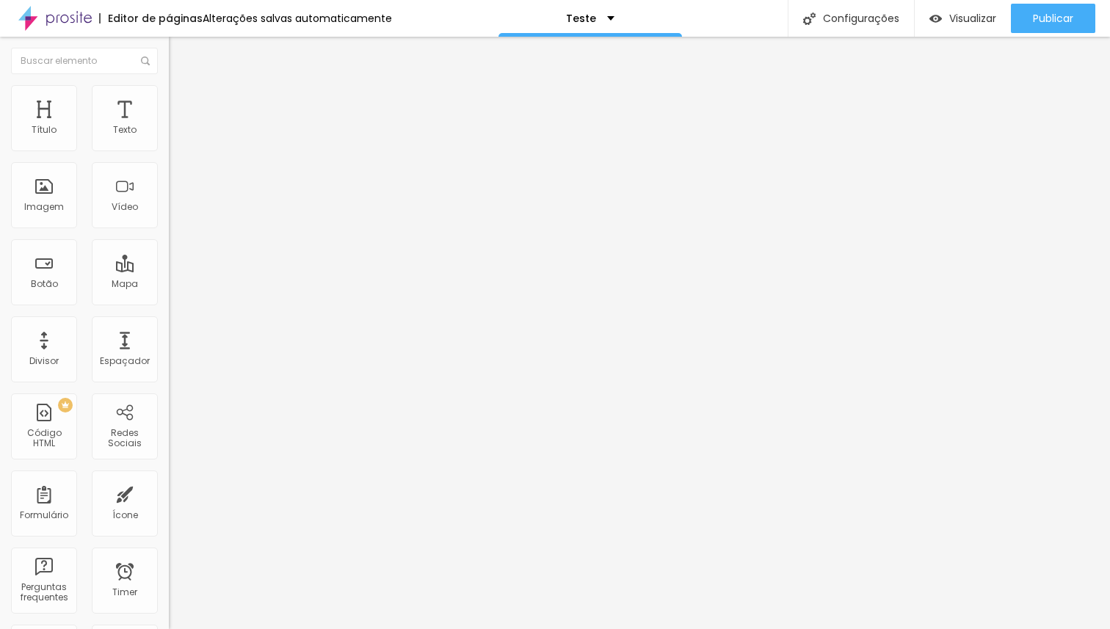
click at [169, 87] on img at bounding box center [175, 91] width 13 height 13
click at [169, 85] on li "Estilo" at bounding box center [253, 77] width 169 height 15
click at [169, 134] on img at bounding box center [174, 128] width 10 height 10
drag, startPoint x: 109, startPoint y: 149, endPoint x: 116, endPoint y: 150, distance: 7.4
click at [169, 134] on img at bounding box center [174, 128] width 10 height 10
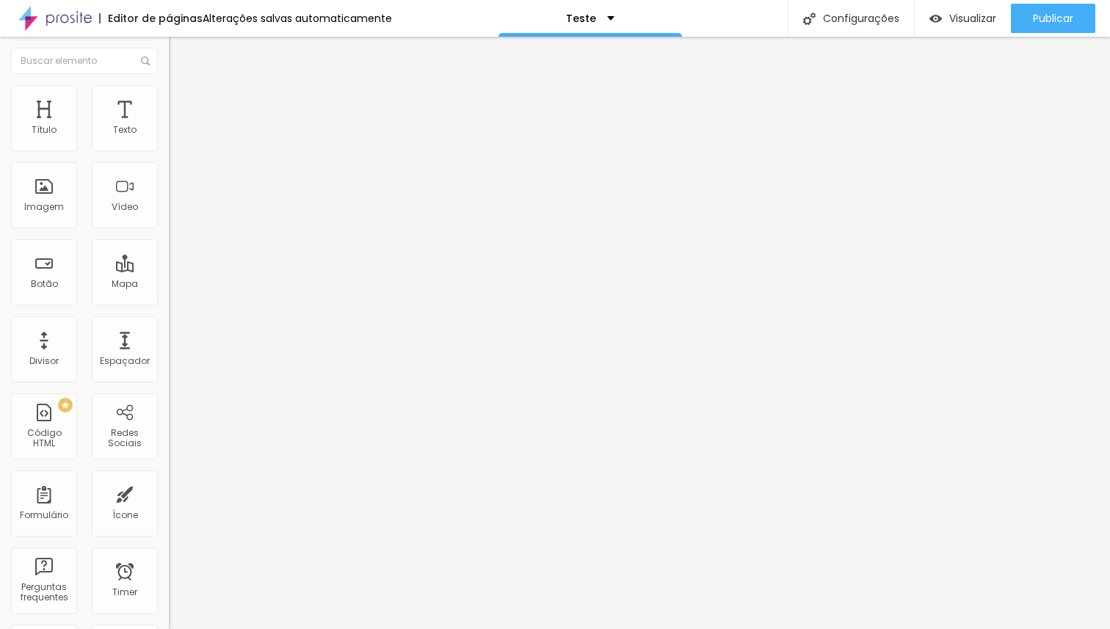
click at [169, 145] on img at bounding box center [174, 140] width 10 height 10
click at [169, 149] on img at bounding box center [174, 152] width 10 height 10
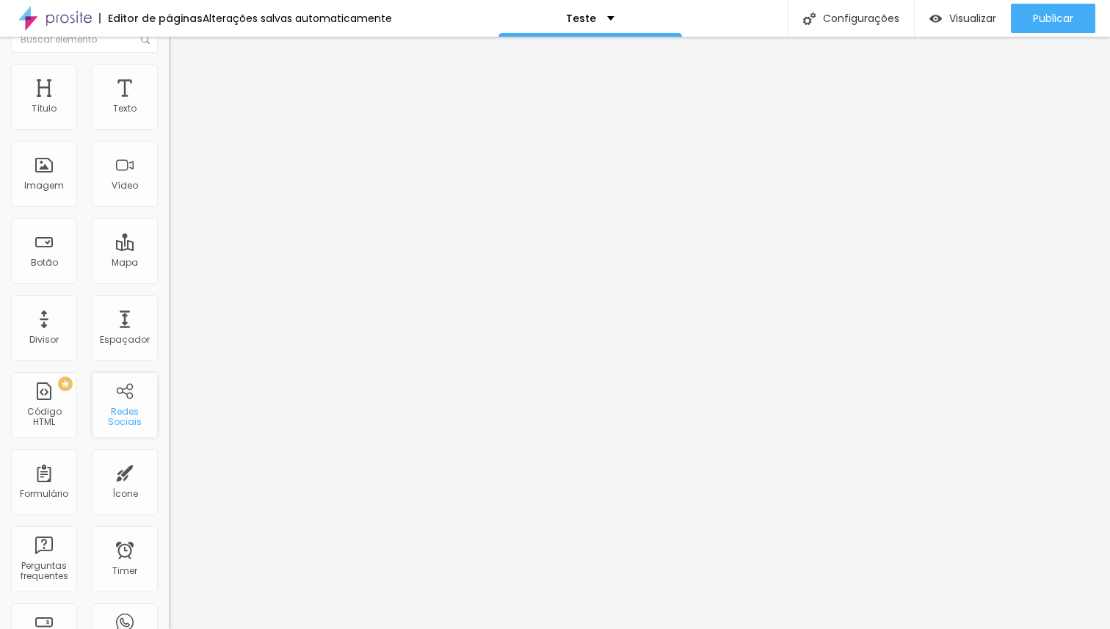
scroll to position [29, 0]
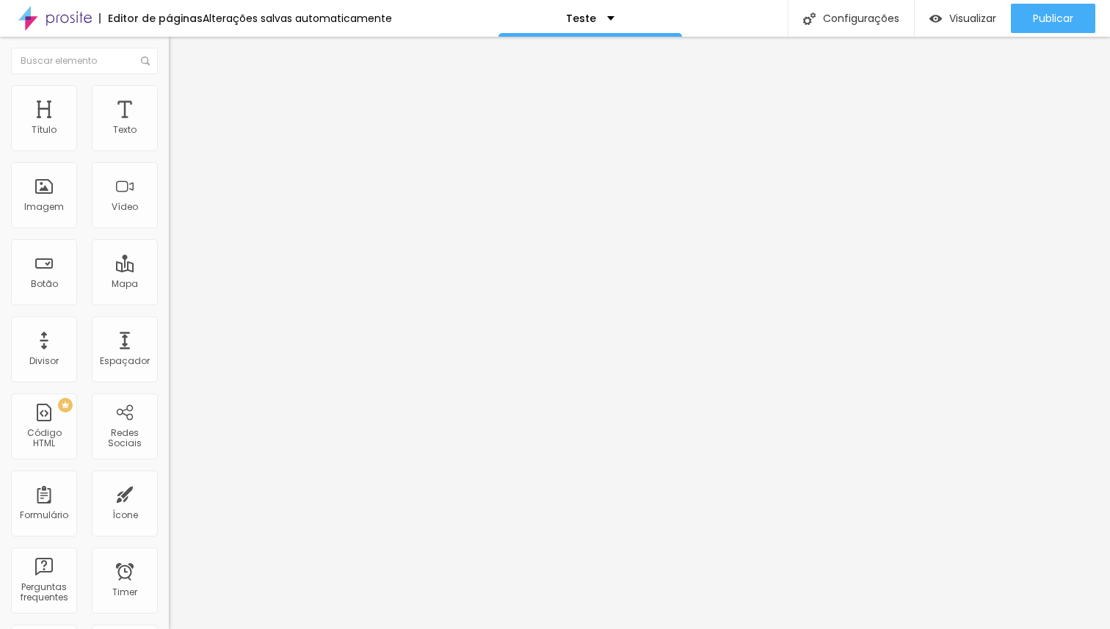
type input "30"
type input "29"
type input "28"
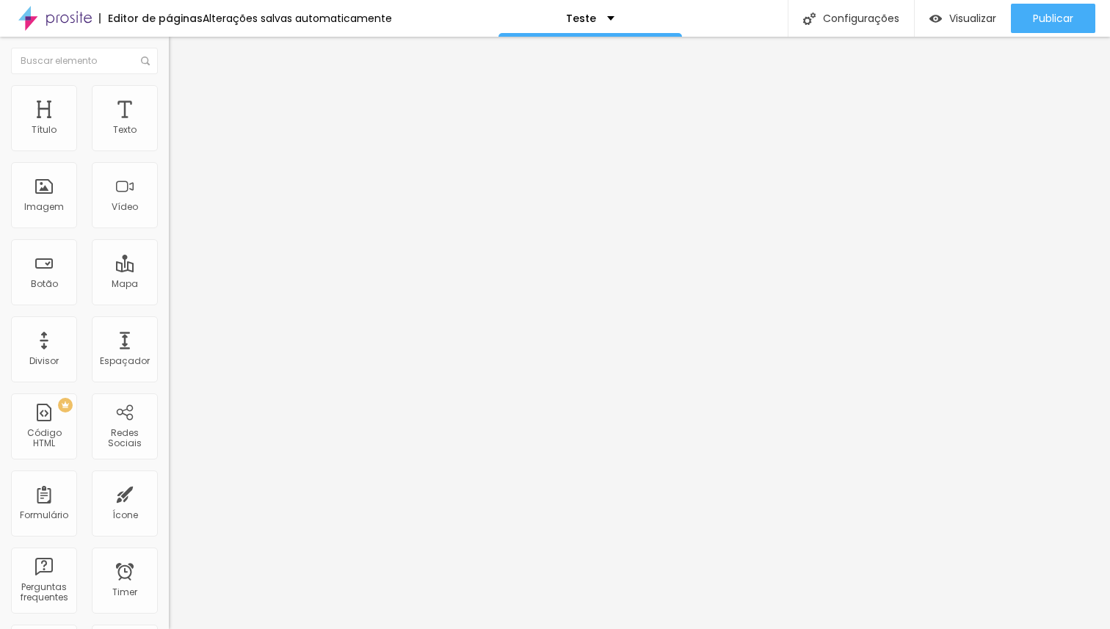
type input "28"
type input "27"
type input "28"
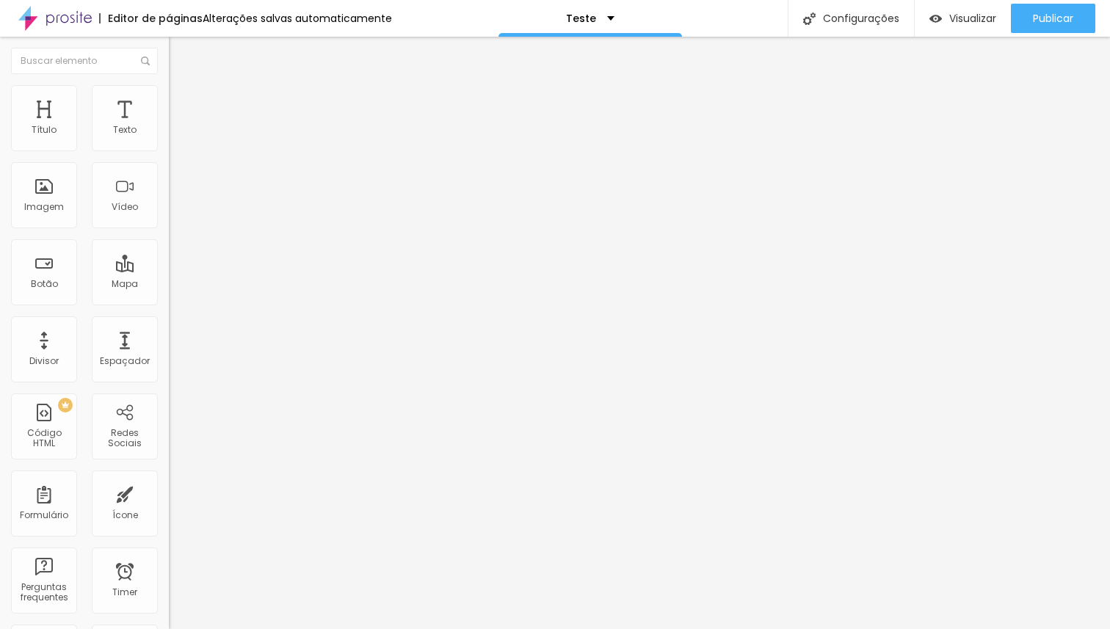
type input "29"
type input "30"
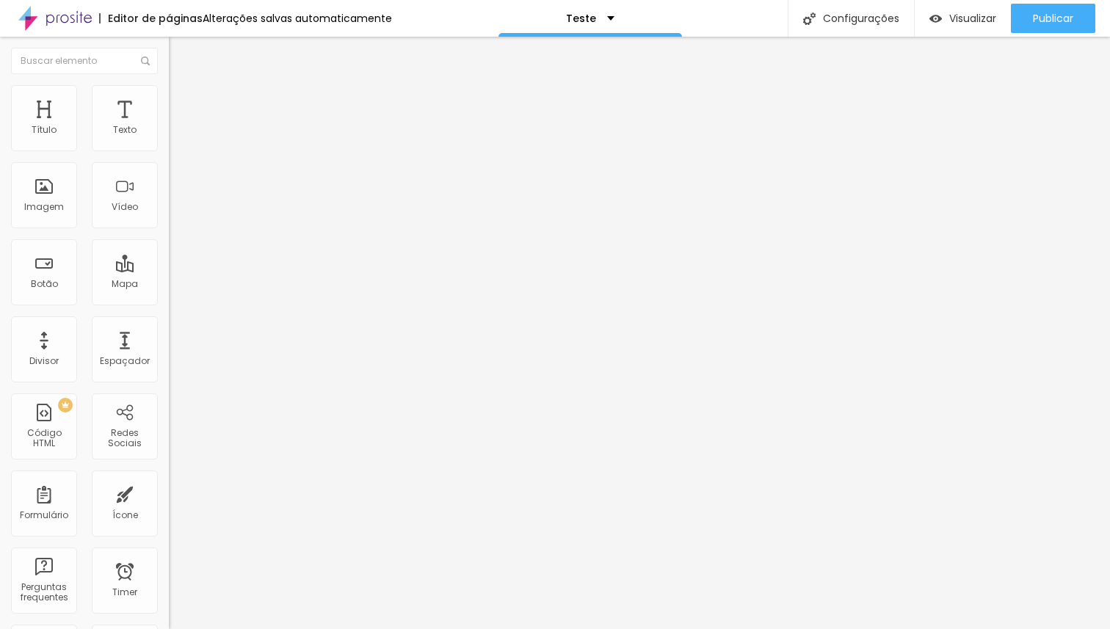
click at [169, 346] on input "range" at bounding box center [216, 352] width 95 height 12
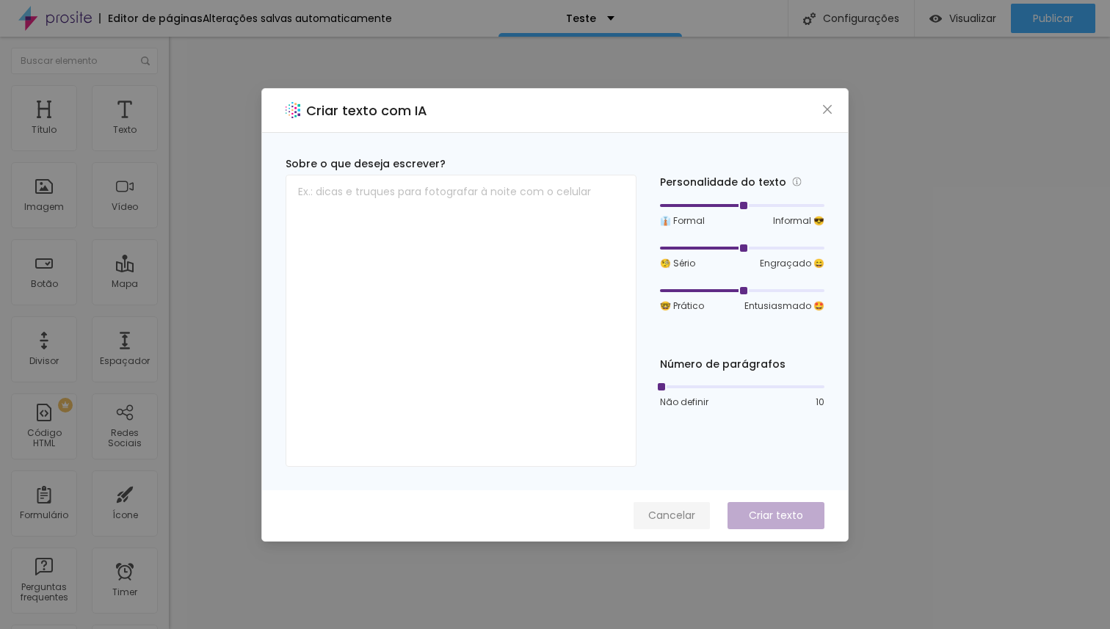
click at [670, 521] on span "Cancelar" at bounding box center [671, 515] width 47 height 15
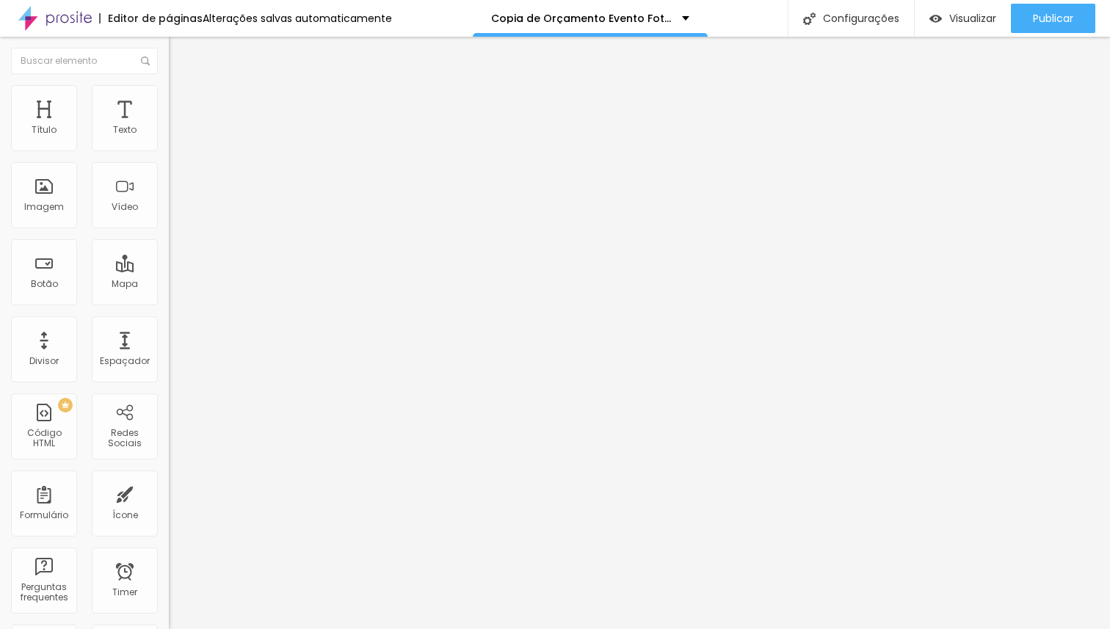
click at [169, 134] on img at bounding box center [174, 128] width 10 height 10
click at [169, 147] on img at bounding box center [174, 152] width 10 height 10
click at [169, 149] on div at bounding box center [253, 140] width 169 height 35
click at [169, 145] on img at bounding box center [174, 140] width 10 height 10
type input "29"
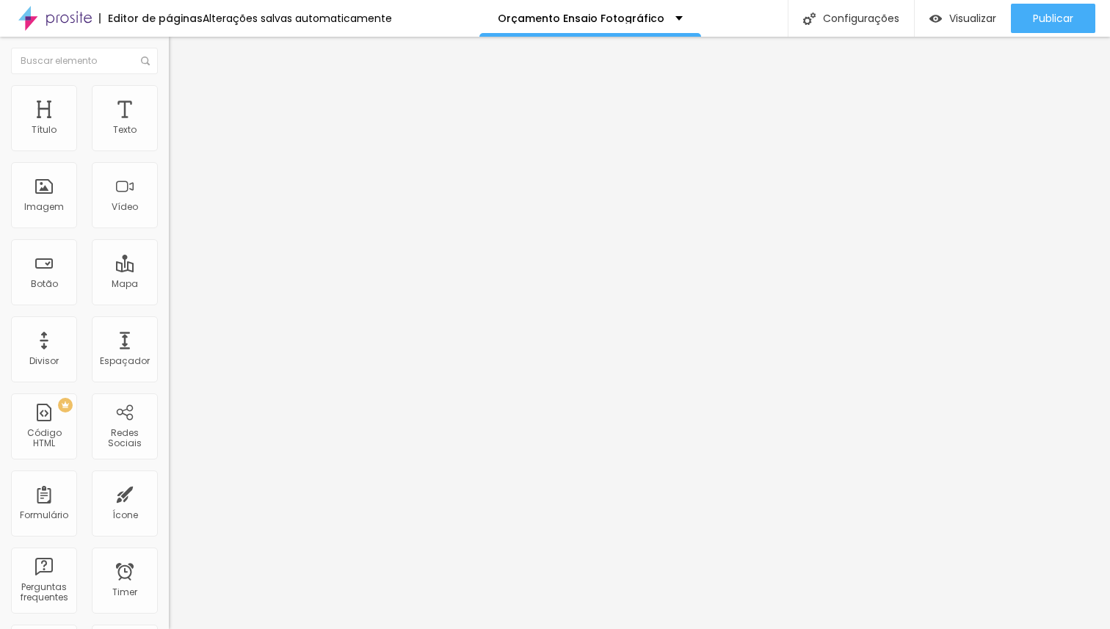
type input "29"
type input "25"
type input "21"
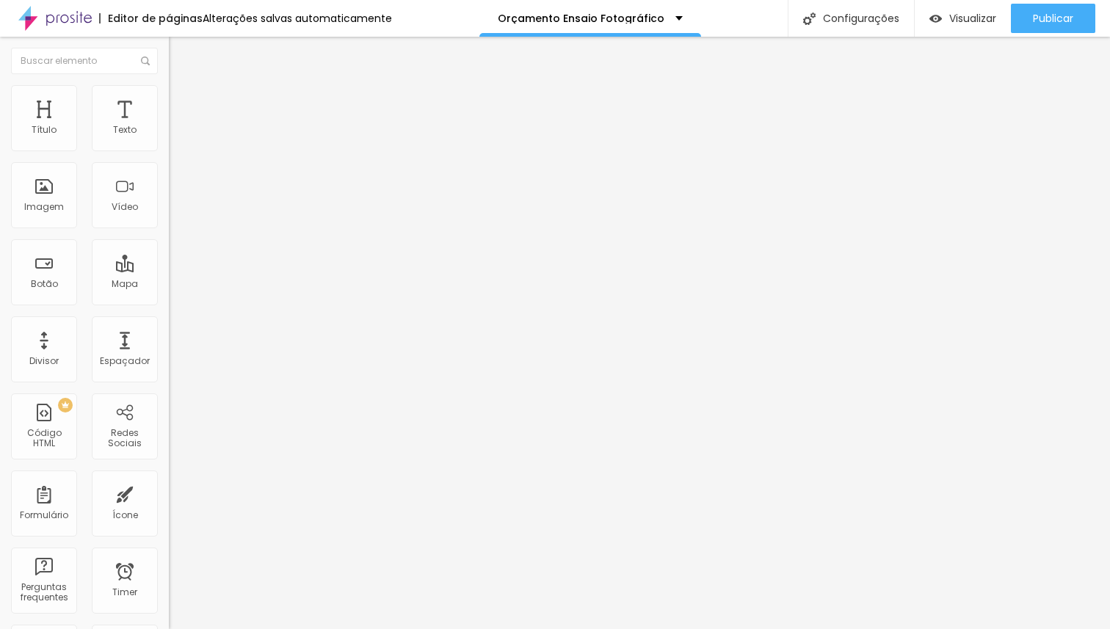
type input "20"
drag, startPoint x: 113, startPoint y: 143, endPoint x: 77, endPoint y: 145, distance: 36.0
type input "20"
click at [169, 270] on input "range" at bounding box center [216, 276] width 95 height 12
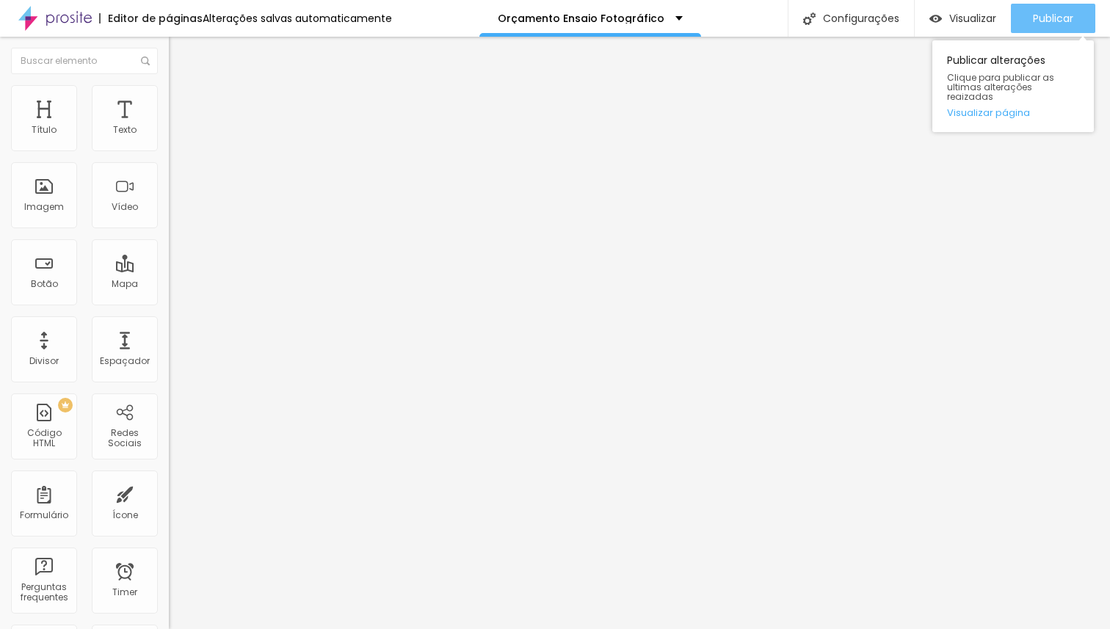
click at [1051, 18] on span "Publicar" at bounding box center [1052, 18] width 40 height 12
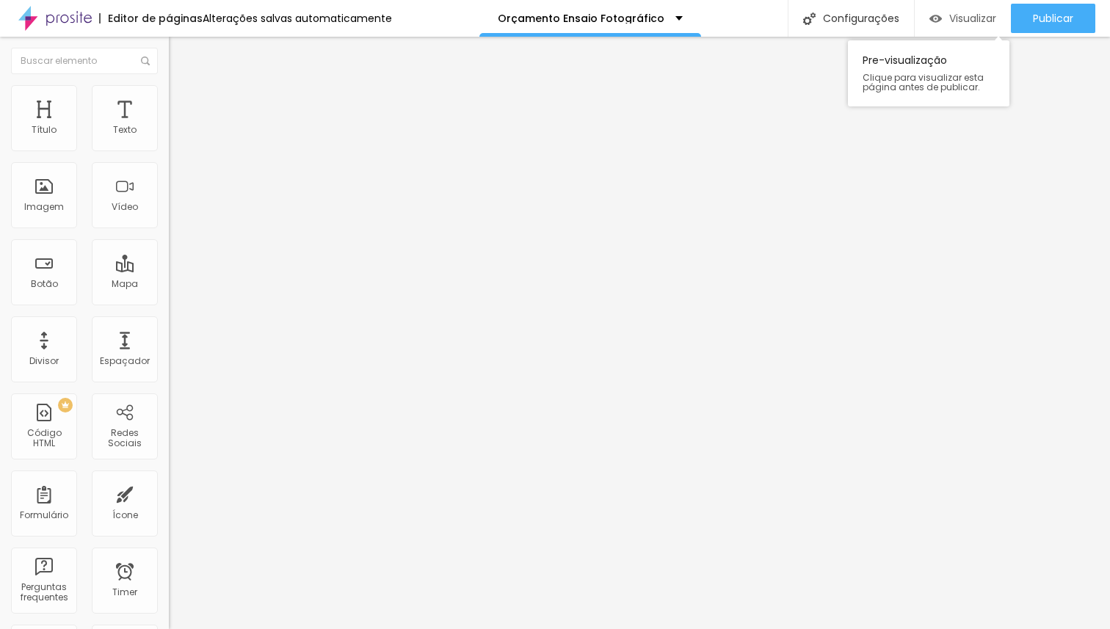
click at [953, 24] on span "Visualizar" at bounding box center [972, 18] width 47 height 12
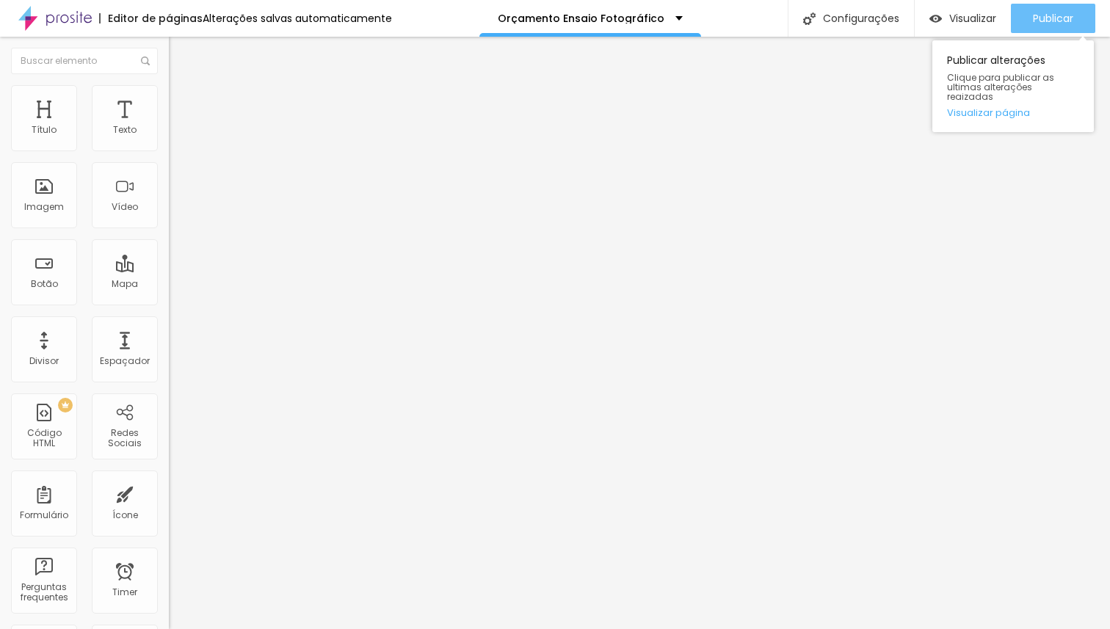
click at [1039, 25] on div "Publicar" at bounding box center [1052, 18] width 40 height 29
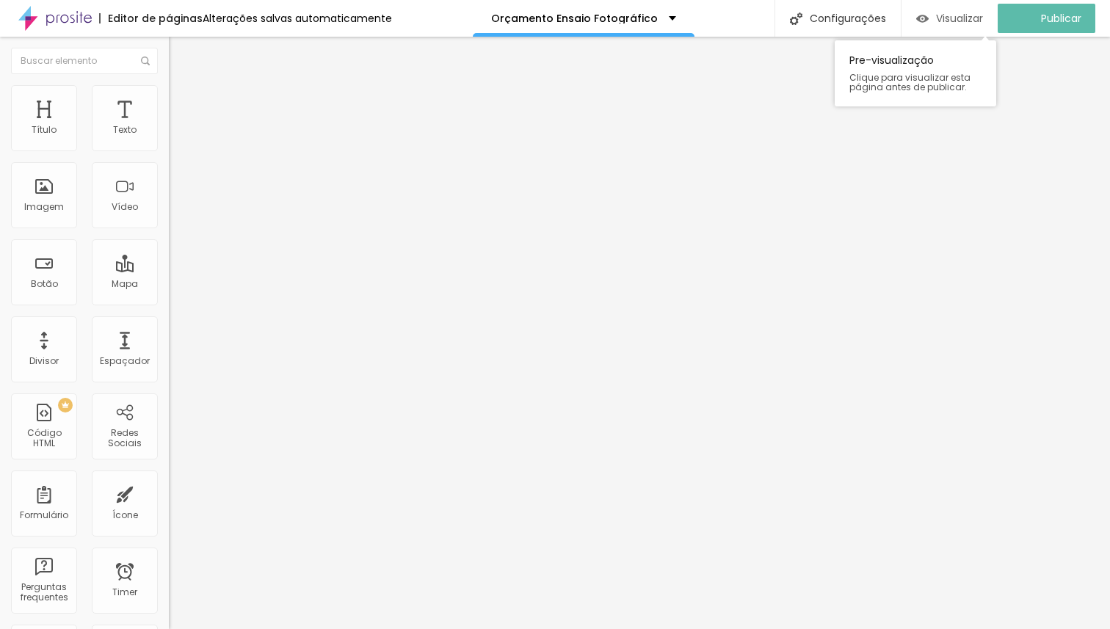
click at [963, 23] on span "Visualizar" at bounding box center [959, 18] width 47 height 12
type input "57"
type input "39"
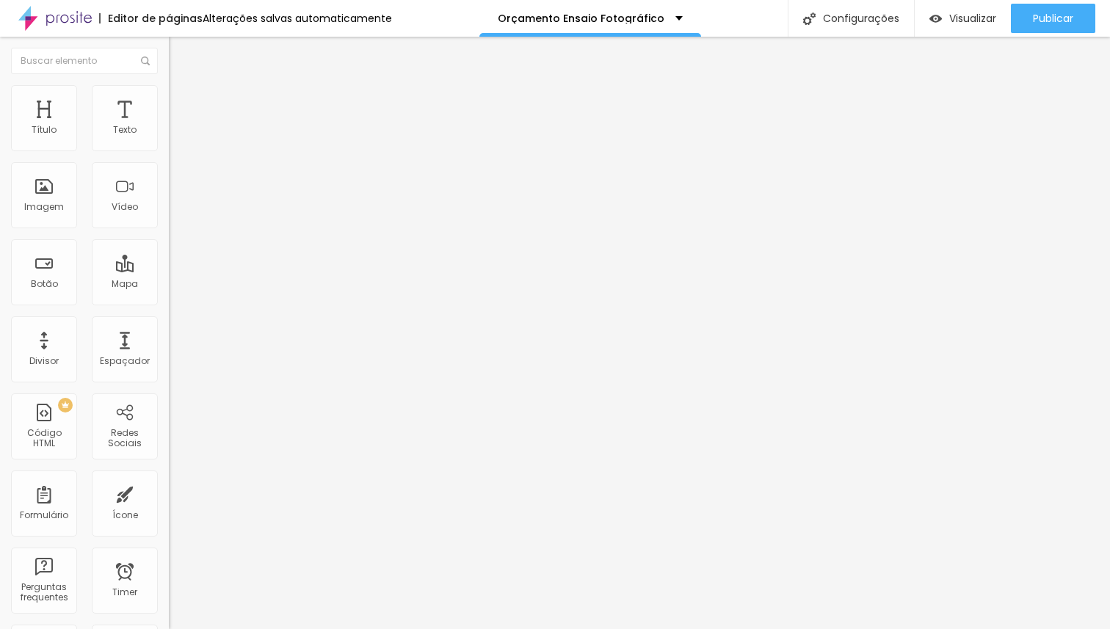
type input "14"
drag, startPoint x: 59, startPoint y: 310, endPoint x: 16, endPoint y: 314, distance: 43.5
click at [169, 346] on input "range" at bounding box center [216, 352] width 95 height 12
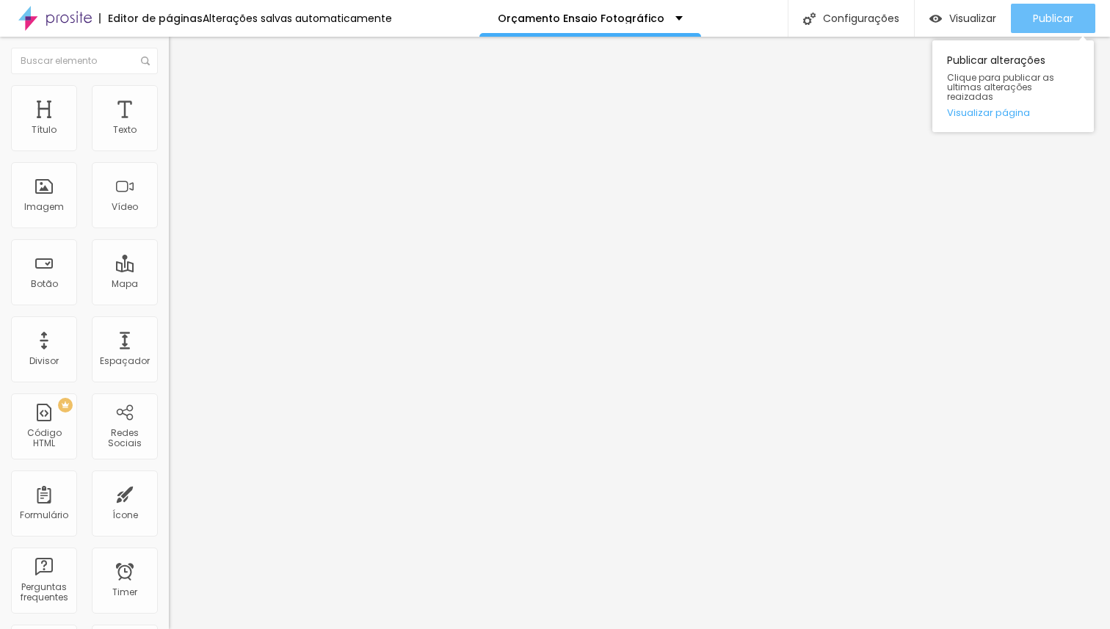
click at [1067, 14] on span "Publicar" at bounding box center [1052, 18] width 40 height 12
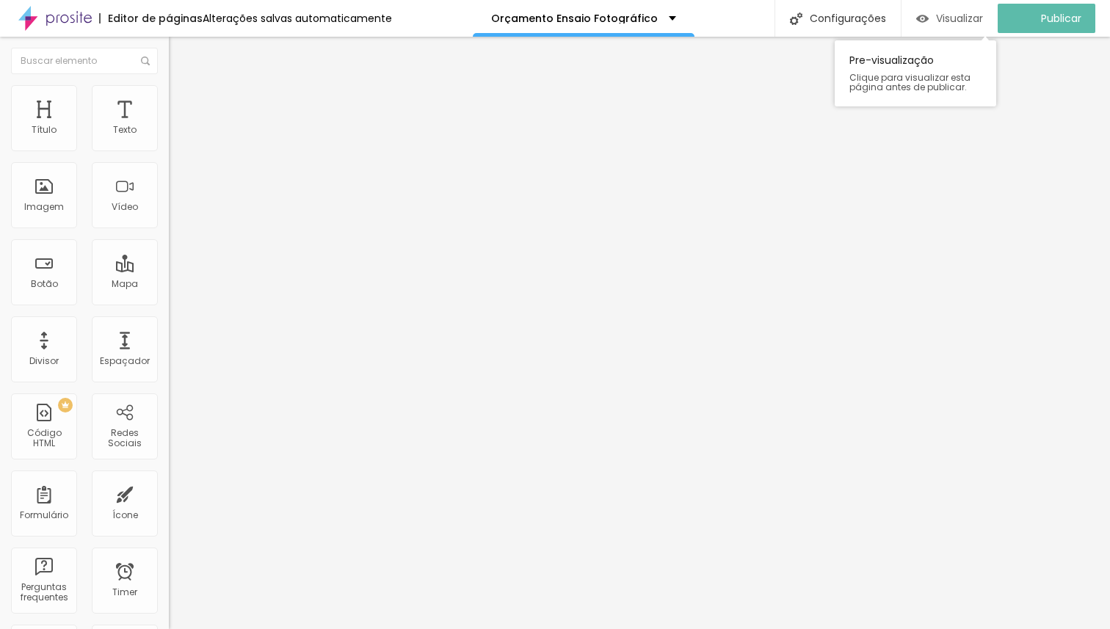
click at [947, 20] on span "Visualizar" at bounding box center [959, 18] width 47 height 12
type input "48"
type input "53"
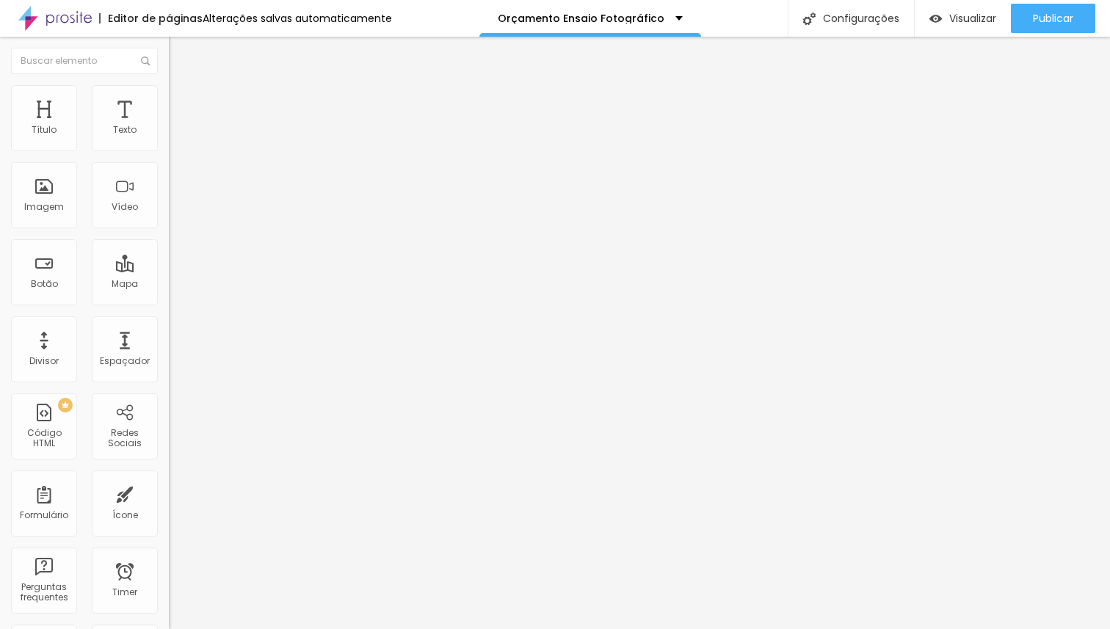
type input "62"
type input "65"
type input "66"
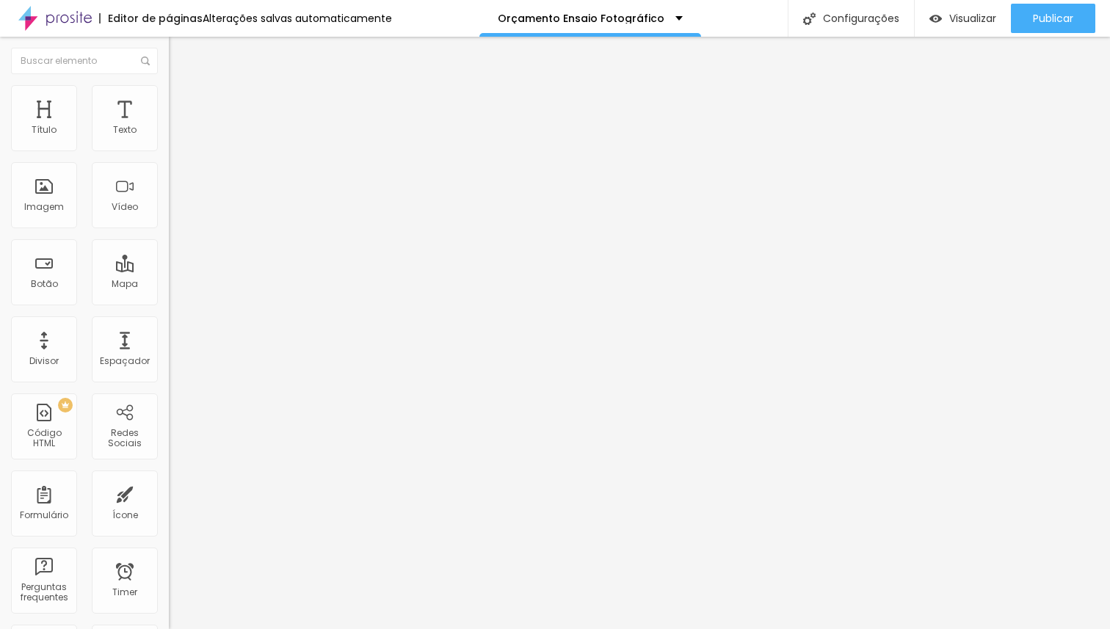
type input "66"
type input "67"
type input "68"
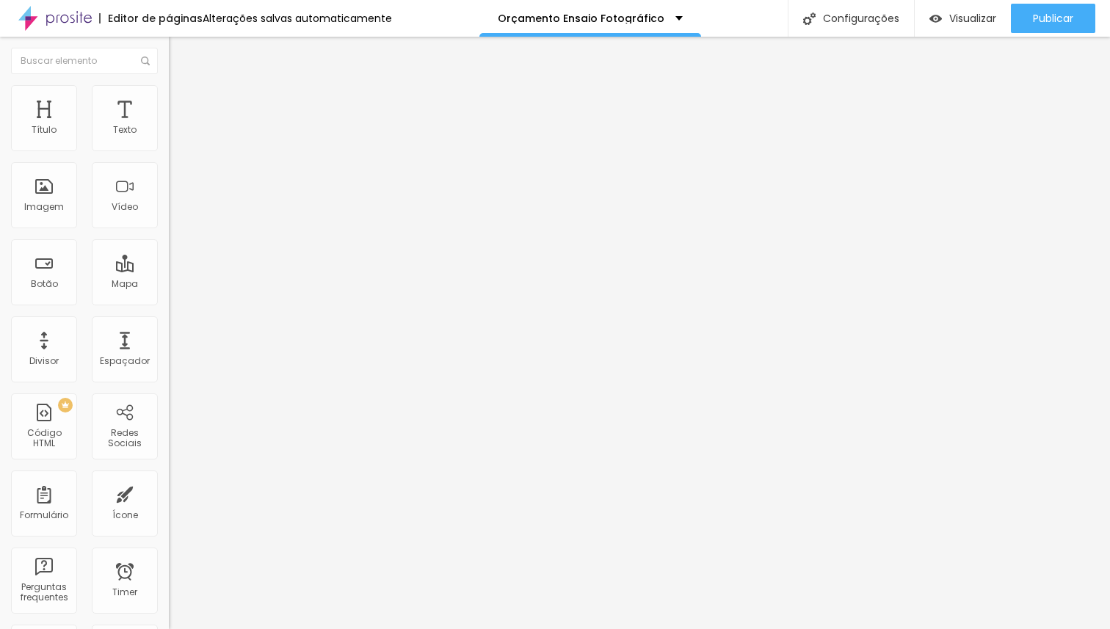
type input "69"
type input "70"
type input "72"
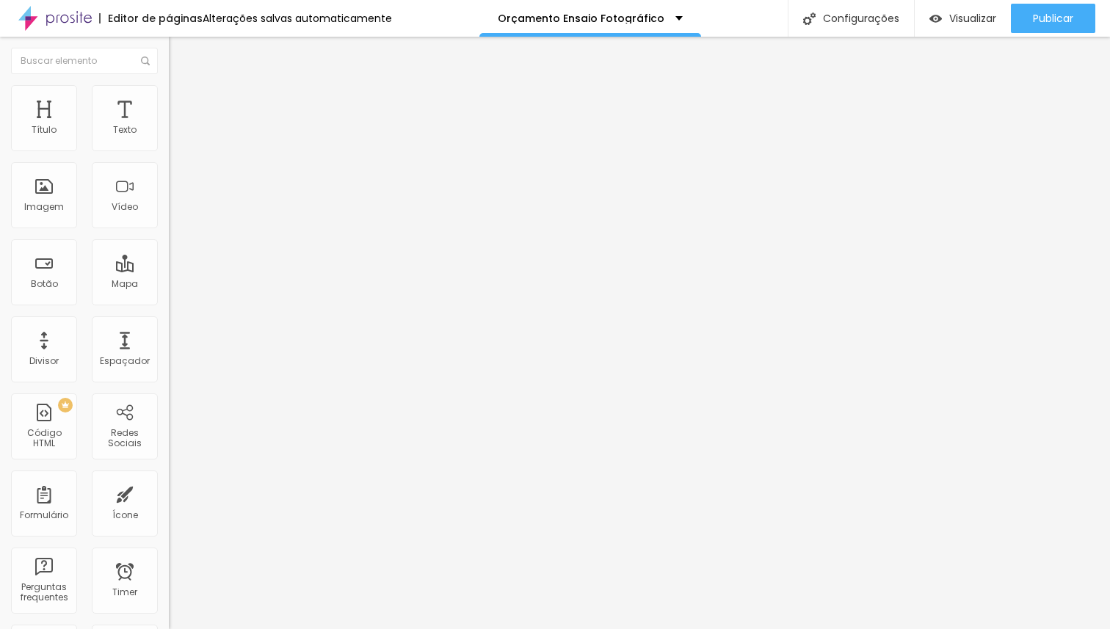
type input "72"
type input "73"
type input "74"
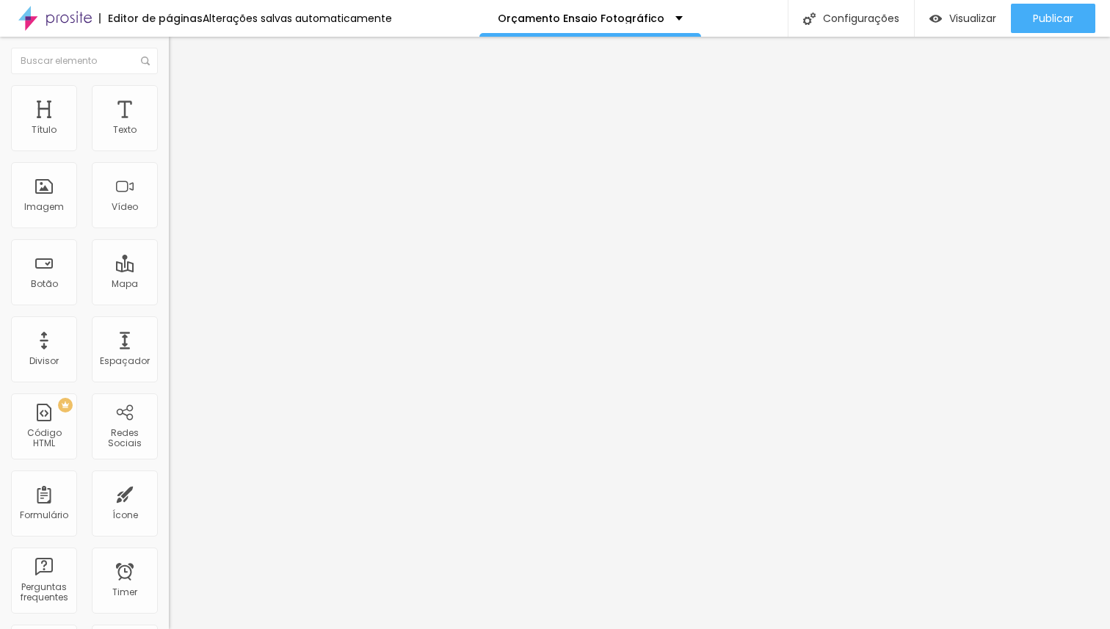
type input "75"
type input "76"
type input "77"
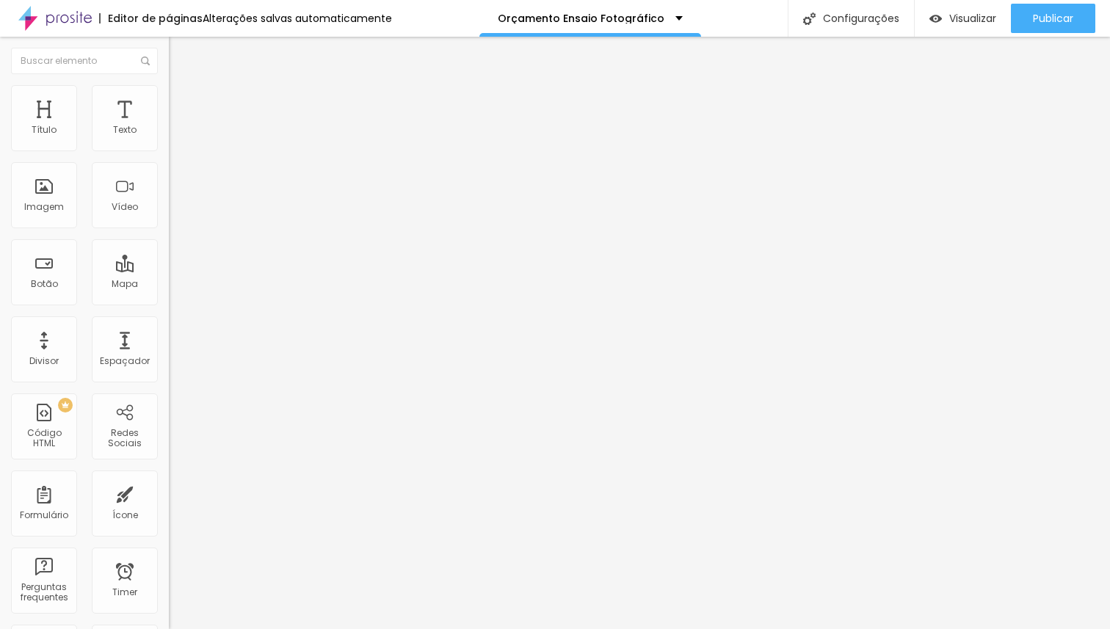
type input "77"
type input "78"
type input "80"
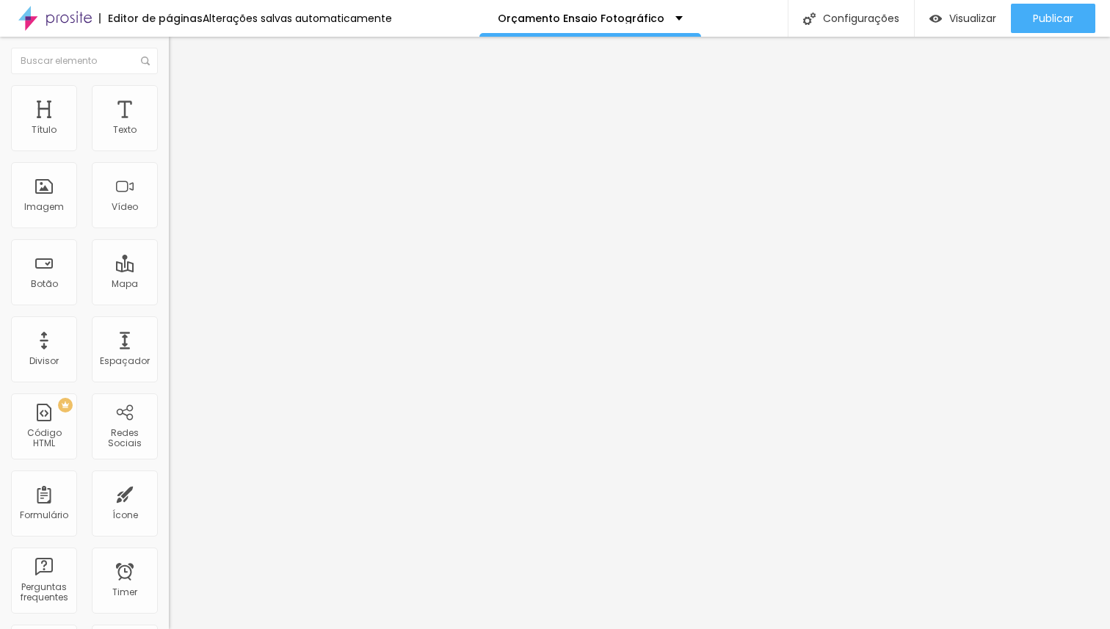
type input "83"
type input "87"
type input "100"
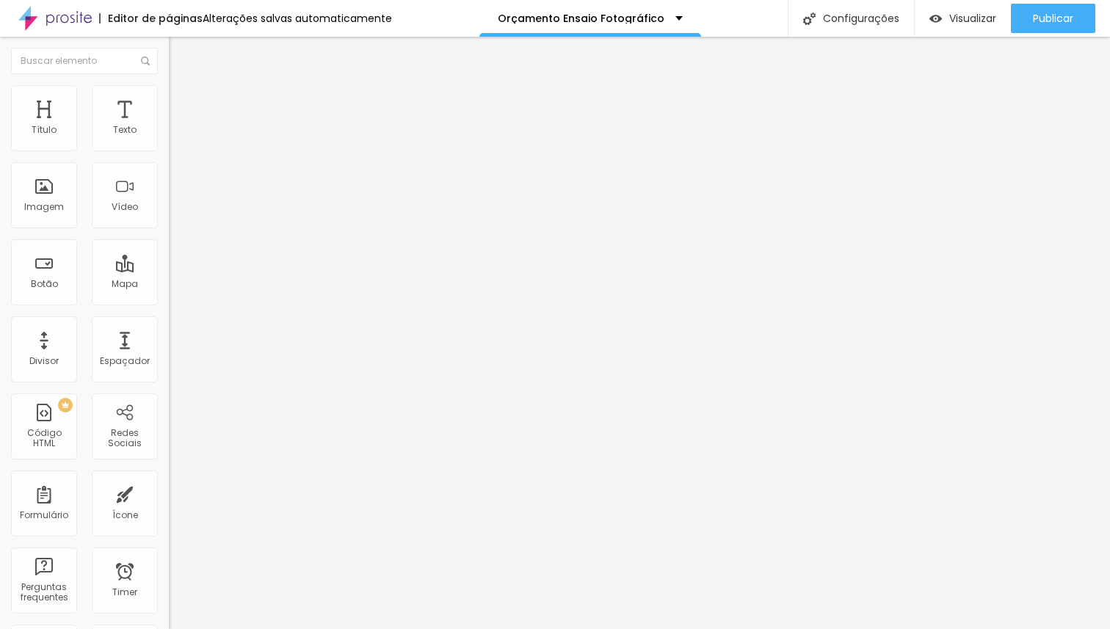
type input "100"
drag, startPoint x: 34, startPoint y: 310, endPoint x: 190, endPoint y: 314, distance: 156.4
click at [190, 346] on input "range" at bounding box center [216, 352] width 95 height 12
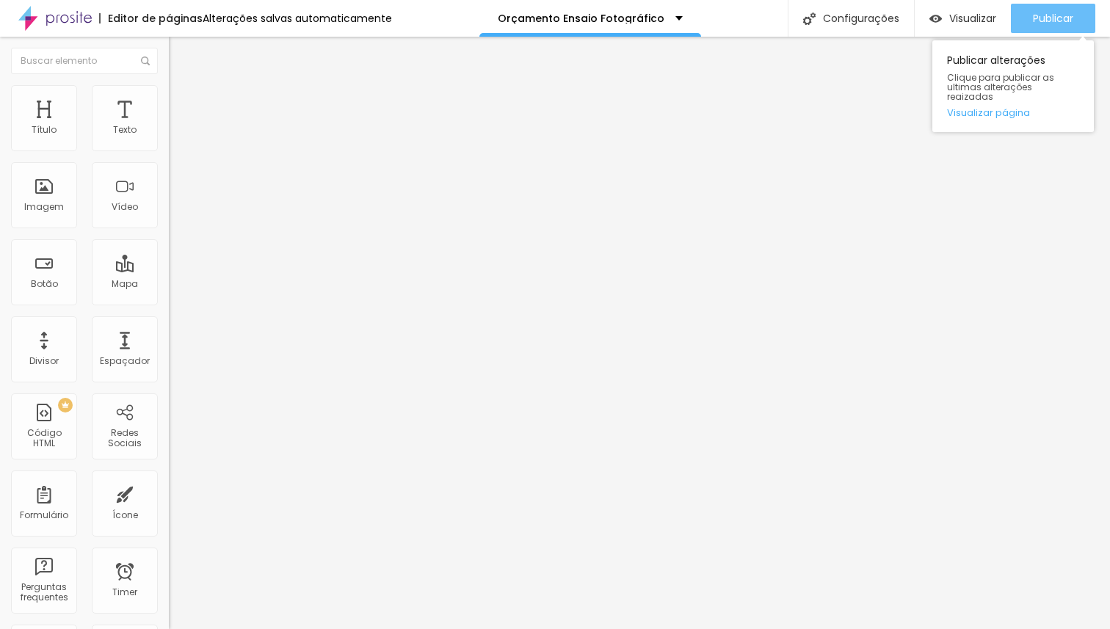
click at [1058, 17] on span "Publicar" at bounding box center [1052, 18] width 40 height 12
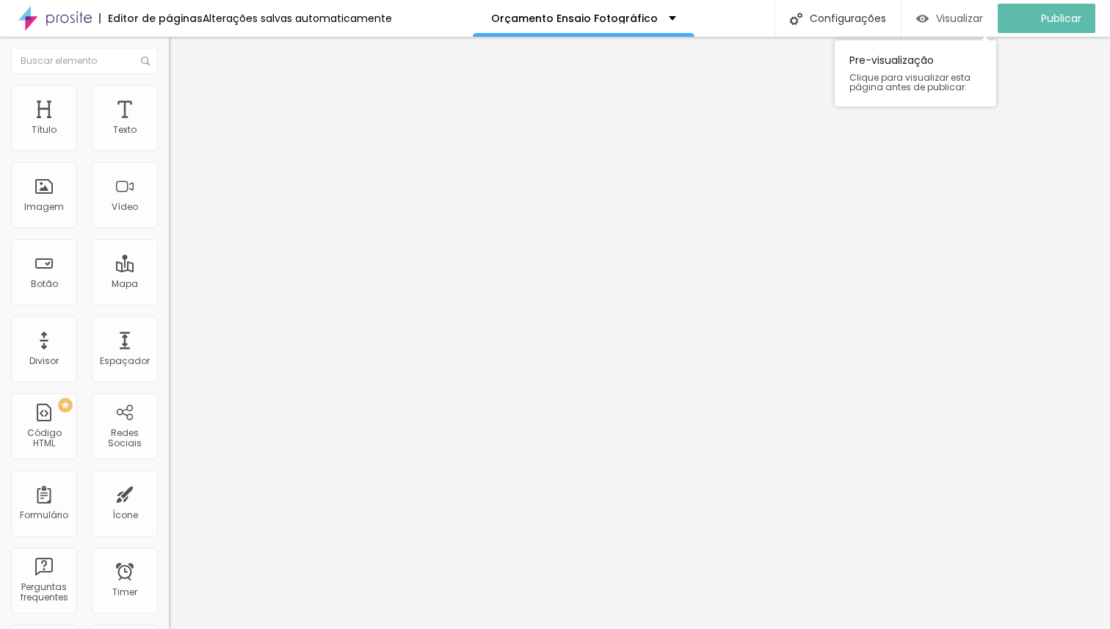
click at [956, 19] on span "Visualizar" at bounding box center [959, 18] width 47 height 12
drag, startPoint x: 128, startPoint y: 311, endPoint x: 115, endPoint y: 311, distance: 13.2
click at [169, 311] on div "100 Tamanho do texto" at bounding box center [253, 280] width 169 height 208
type input "99"
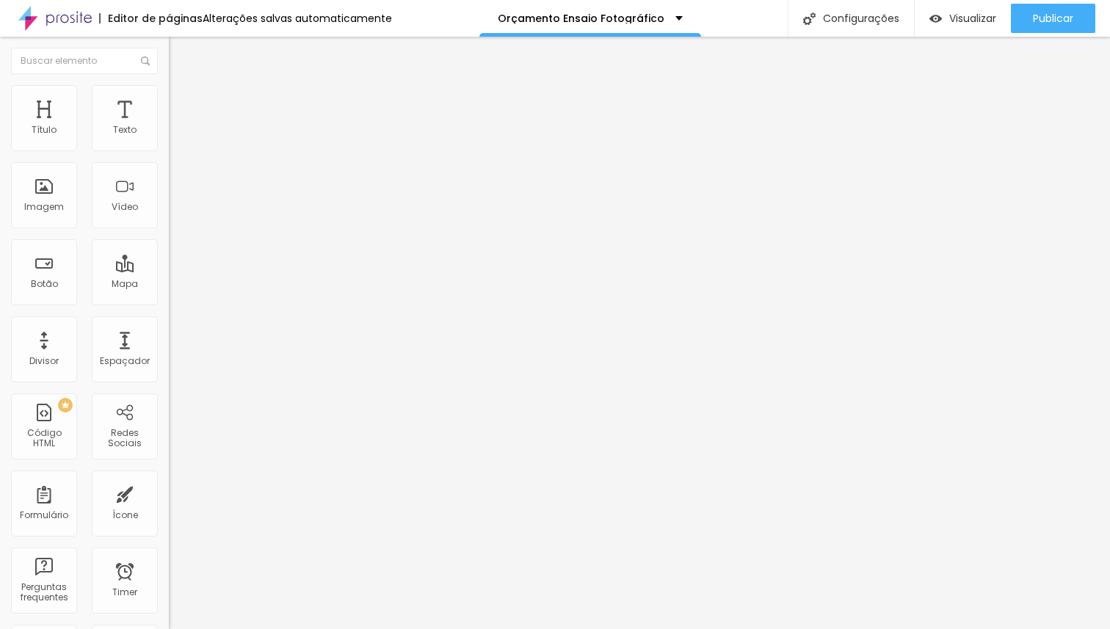
type input "90"
type input "77"
type input "76"
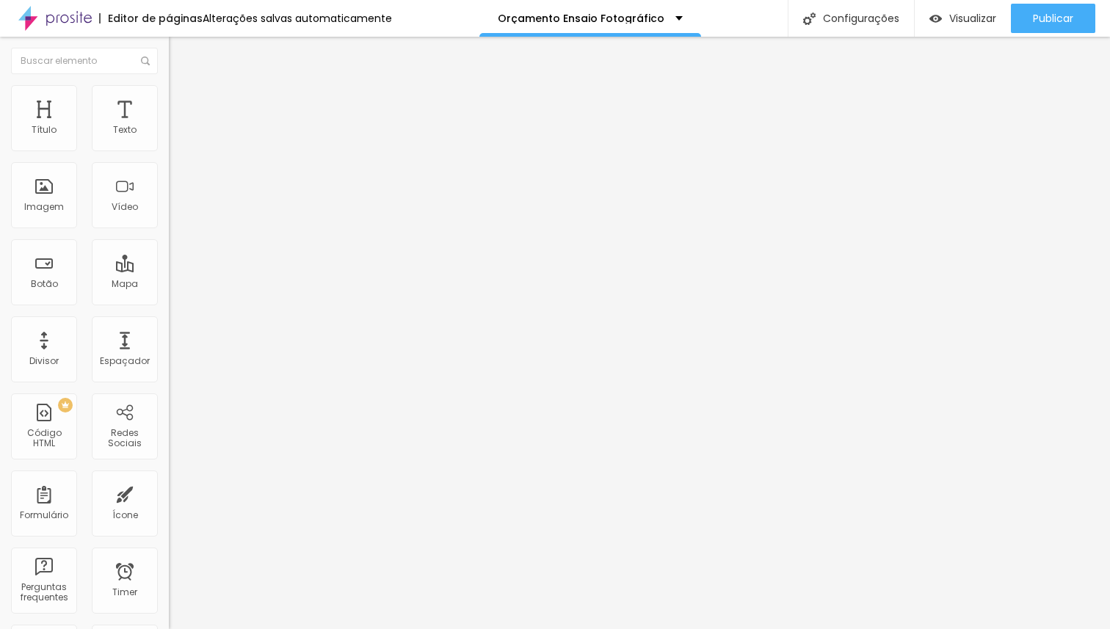
type input "76"
type input "75"
type input "74"
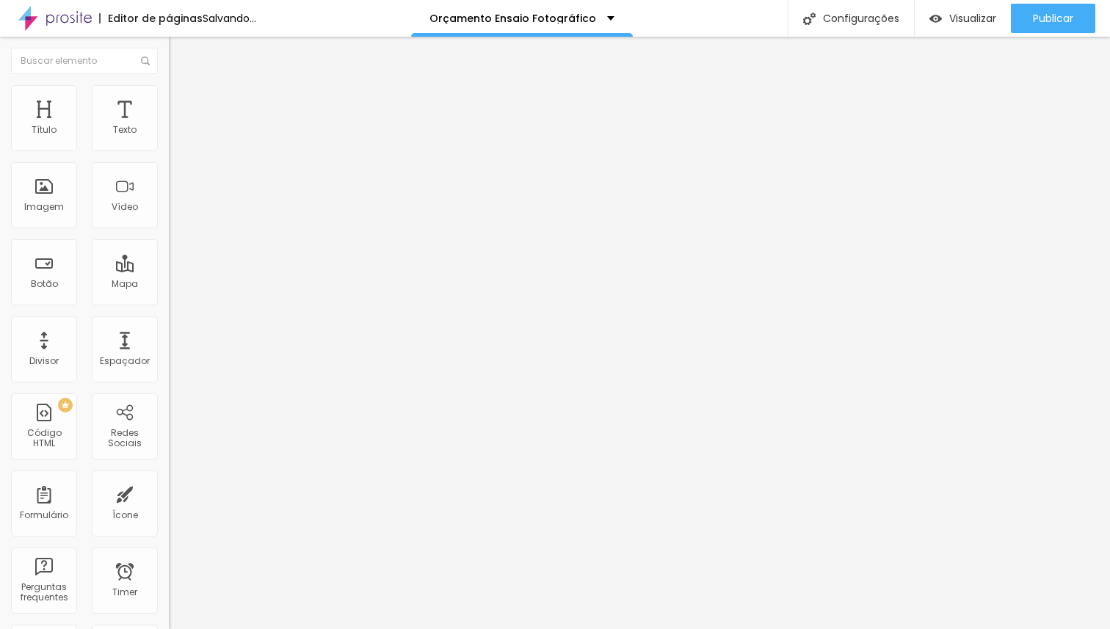
type input "73"
type input "72"
type input "71"
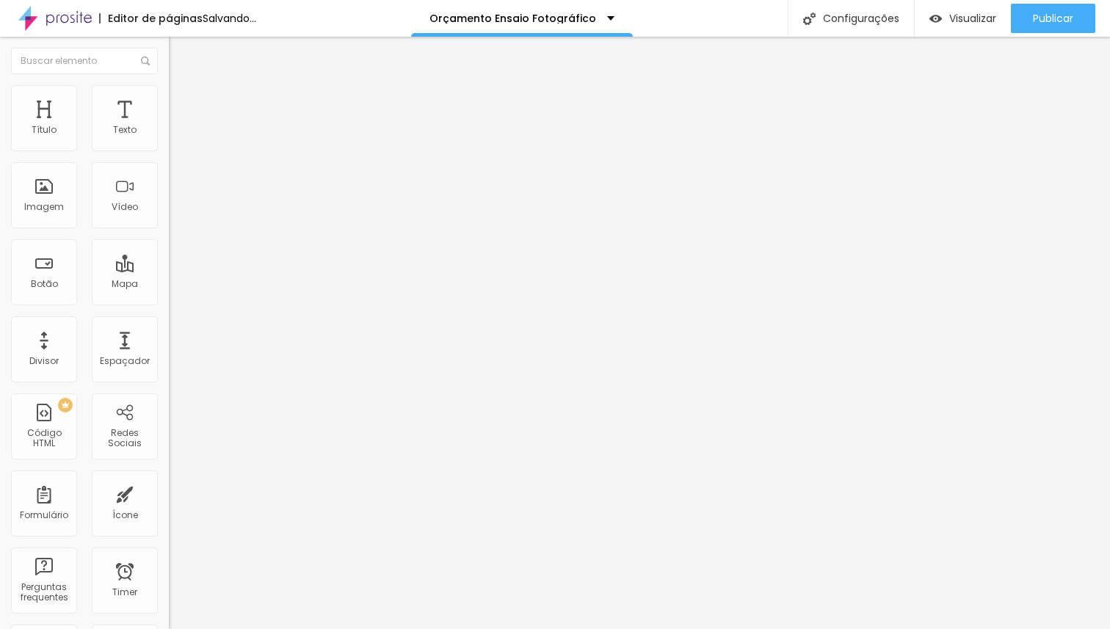
type input "71"
type input "70"
type input "69"
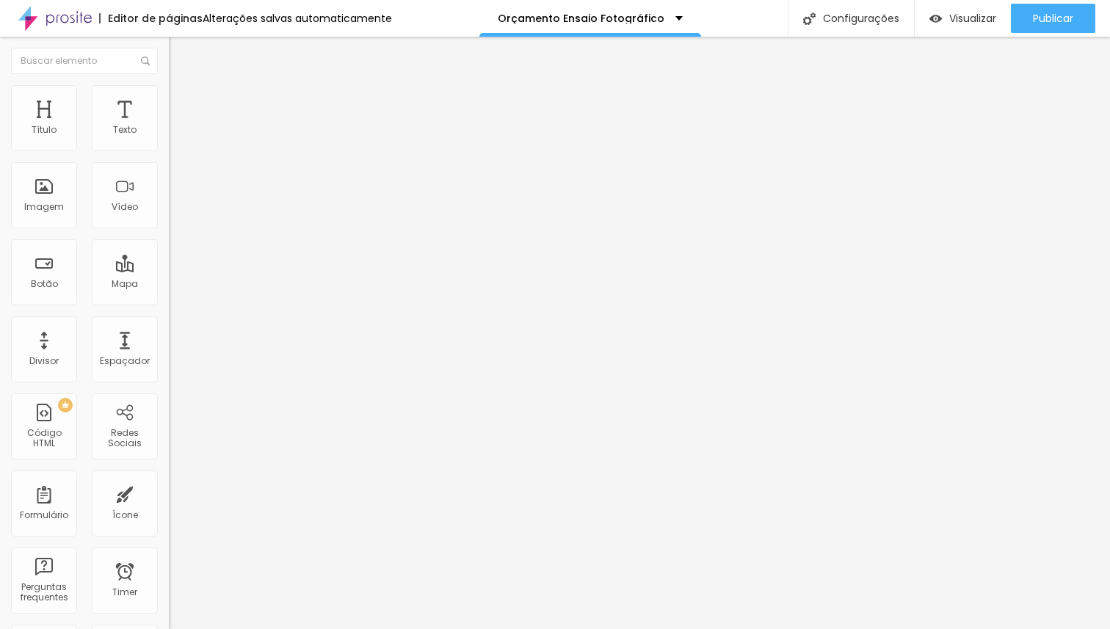
type input "68"
type input "67"
type input "66"
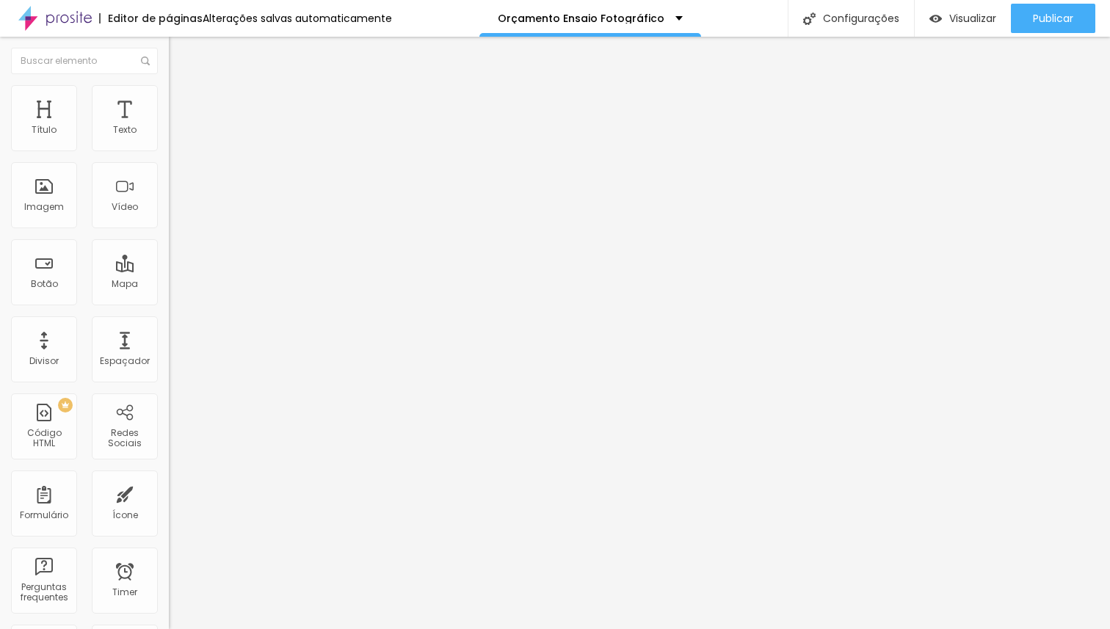
type input "66"
type input "65"
type input "64"
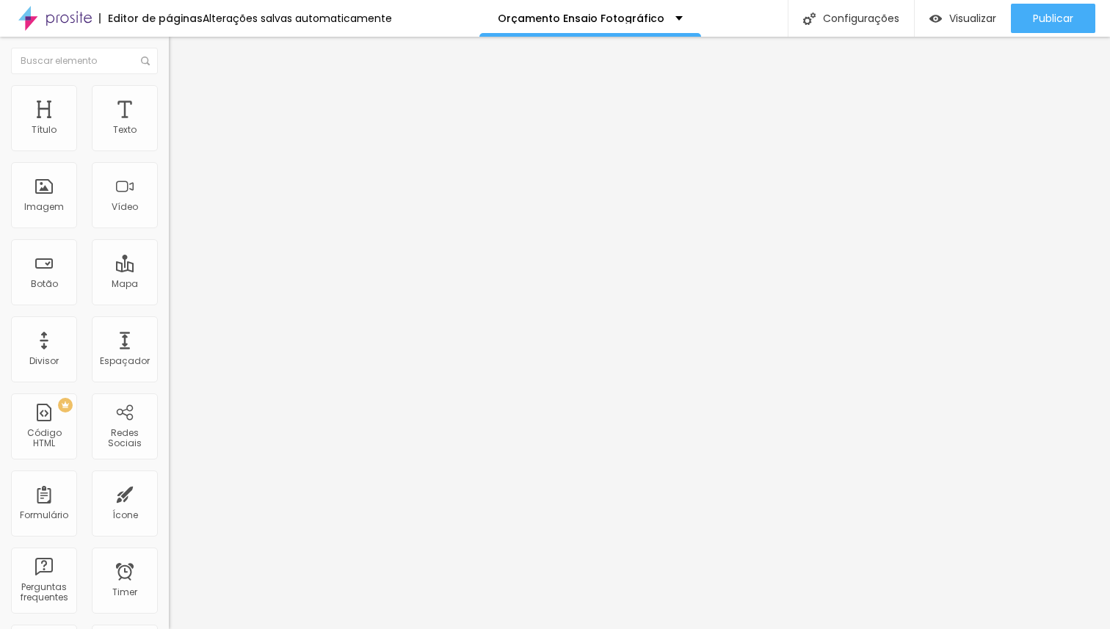
type input "63"
type input "62"
type input "61"
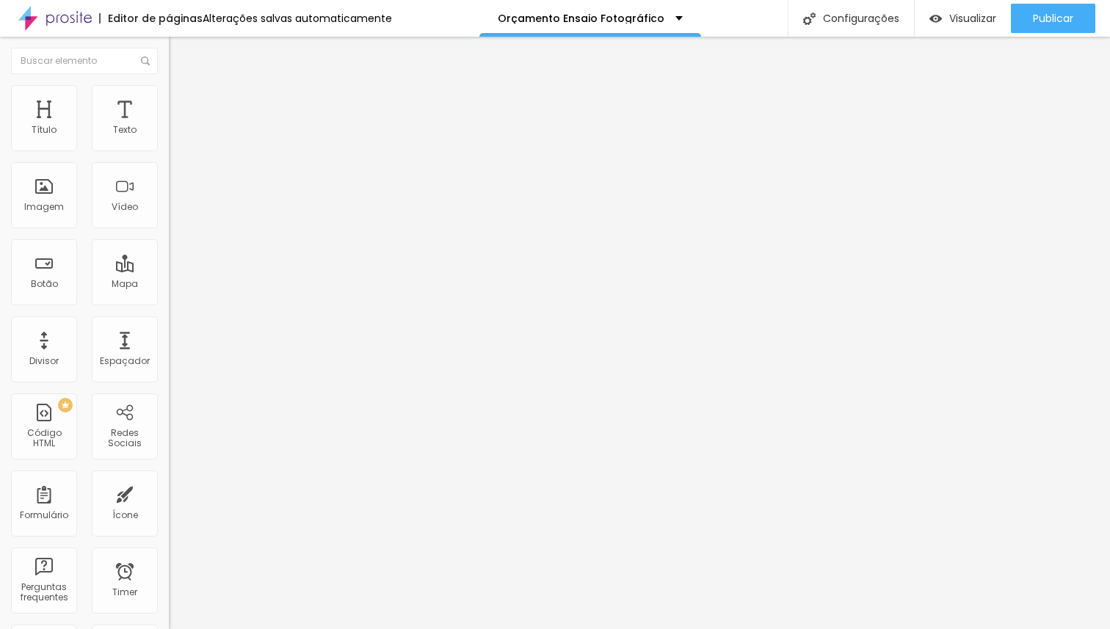
type input "61"
type input "60"
drag, startPoint x: 126, startPoint y: 308, endPoint x: 81, endPoint y: 312, distance: 44.9
type input "60"
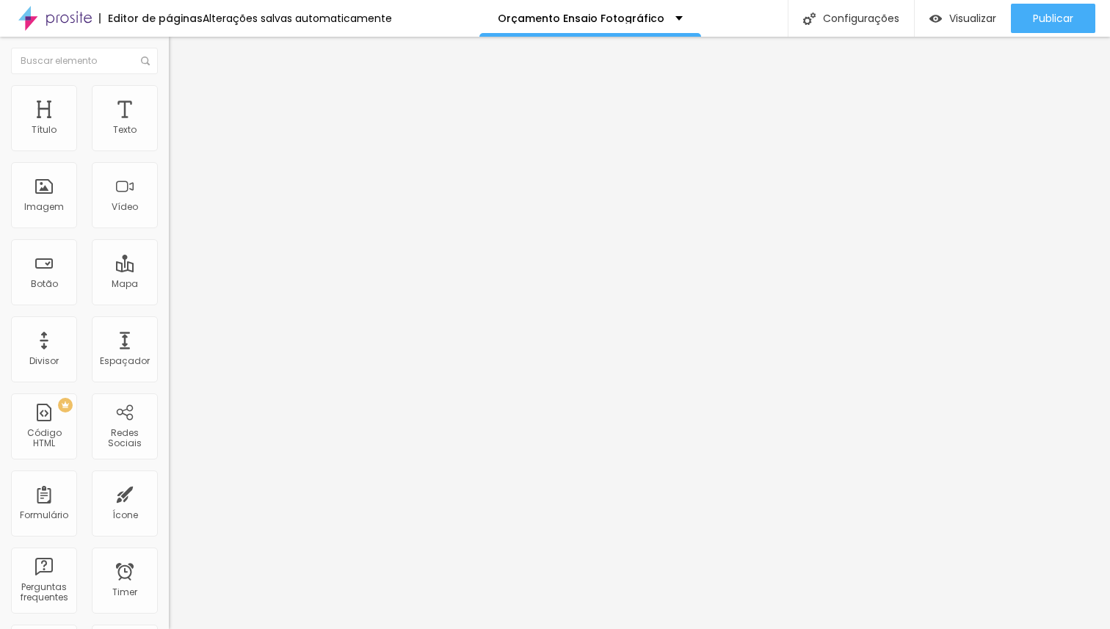
click at [169, 346] on input "range" at bounding box center [216, 352] width 95 height 12
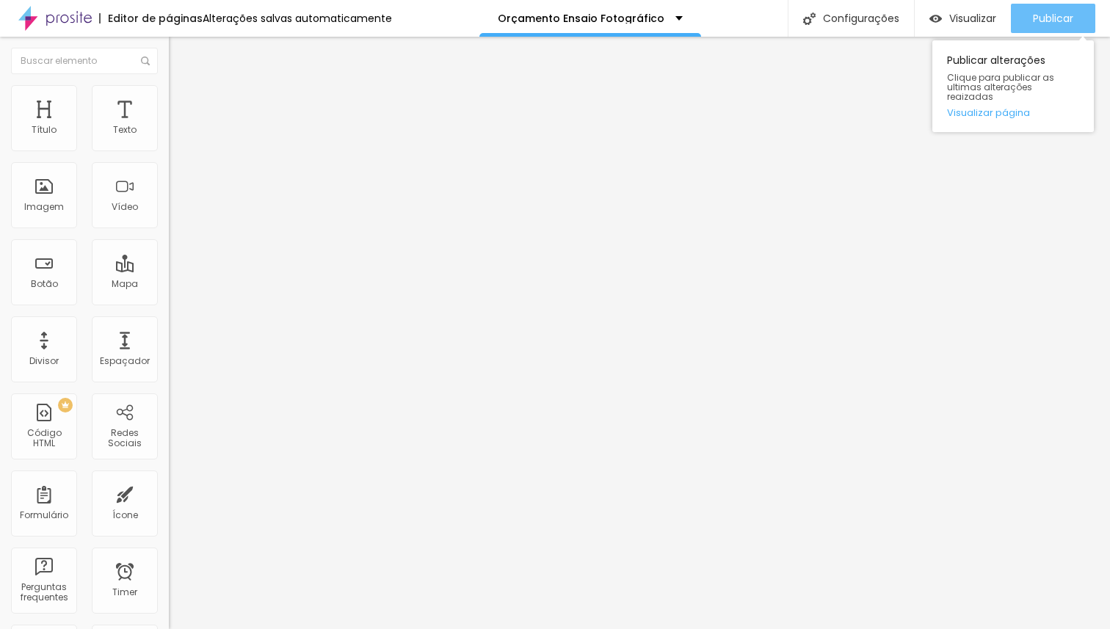
click at [1061, 24] on span "Publicar" at bounding box center [1052, 18] width 40 height 12
